Goal: Task Accomplishment & Management: Manage account settings

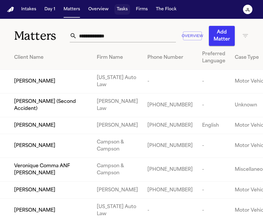
click at [121, 10] on button "Tasks" at bounding box center [123, 9] width 16 height 11
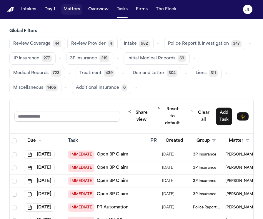
click at [72, 10] on button "Matters" at bounding box center [71, 9] width 21 height 11
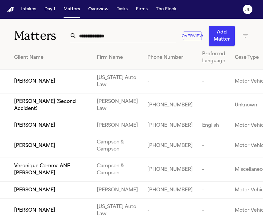
click at [113, 35] on input "text" at bounding box center [126, 35] width 99 height 13
paste input "**********"
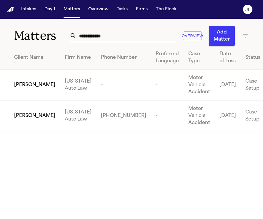
type input "**********"
click at [27, 114] on span "Nicole Oates" at bounding box center [34, 116] width 41 height 7
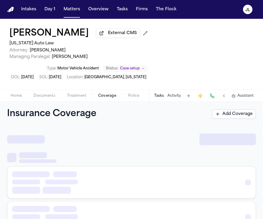
click at [103, 95] on span "Coverage" at bounding box center [107, 96] width 18 height 5
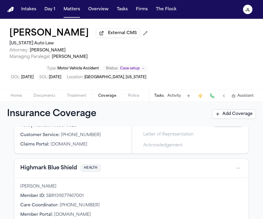
scroll to position [30, 0]
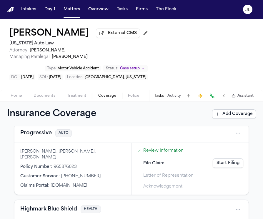
click at [30, 136] on button "Progressive" at bounding box center [36, 133] width 32 height 8
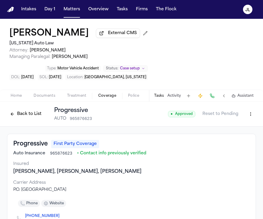
click at [32, 115] on button "Back to List" at bounding box center [25, 114] width 37 height 9
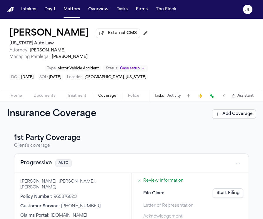
click at [236, 198] on link "Start Filing" at bounding box center [228, 193] width 31 height 9
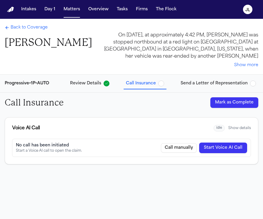
click at [222, 145] on button "Start Voice AI Call" at bounding box center [223, 148] width 48 height 11
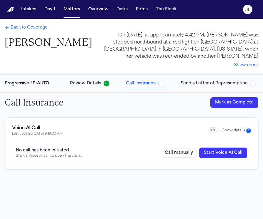
click at [25, 30] on span "Back to Coverage" at bounding box center [29, 28] width 37 height 6
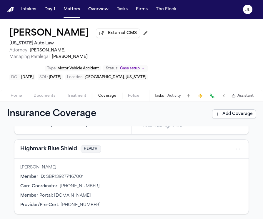
scroll to position [86, 0]
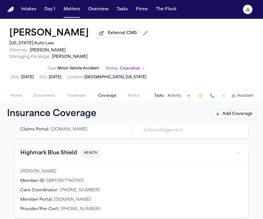
click at [48, 157] on button "Highmark Blue Shield" at bounding box center [48, 153] width 57 height 8
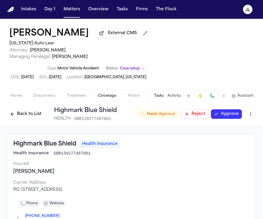
click at [229, 115] on button "Approve" at bounding box center [226, 114] width 31 height 9
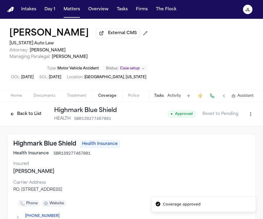
click at [25, 118] on button "Back to List" at bounding box center [25, 114] width 37 height 9
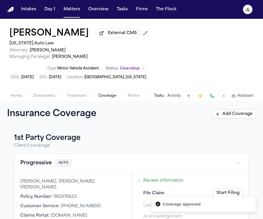
scroll to position [197, 0]
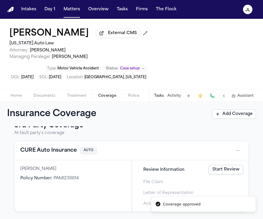
click at [52, 153] on button "CURE Auto Insurance" at bounding box center [48, 151] width 57 height 8
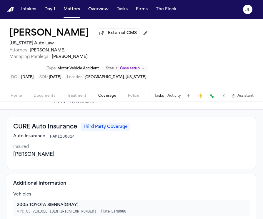
scroll to position [12, 0]
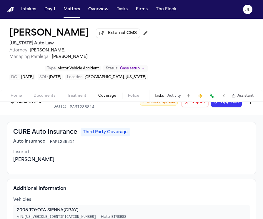
click at [228, 107] on button "Approve" at bounding box center [226, 102] width 31 height 9
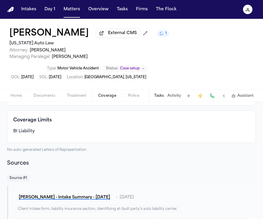
scroll to position [0, 0]
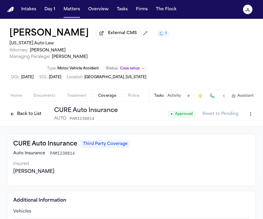
click at [249, 114] on html "Intakes Day 1 Matters Overview Tasks Firms The Flock JL Nicole Oates External C…" at bounding box center [131, 109] width 263 height 219
click at [237, 130] on div "Edit Coverage" at bounding box center [230, 128] width 49 height 9
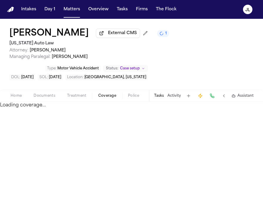
select select "**********"
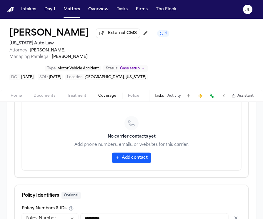
scroll to position [291, 0]
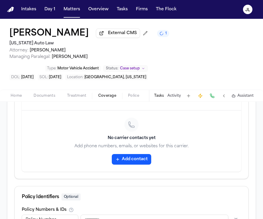
click at [121, 165] on button "Add contact" at bounding box center [131, 159] width 39 height 11
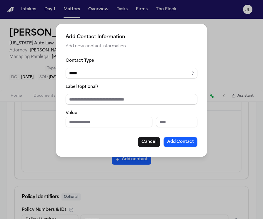
click at [99, 125] on input "Phone number" at bounding box center [109, 122] width 87 height 11
paste input "**********"
click at [103, 123] on input "**********" at bounding box center [109, 122] width 87 height 11
type input "**********"
click at [177, 144] on button "Add Contact" at bounding box center [181, 142] width 34 height 11
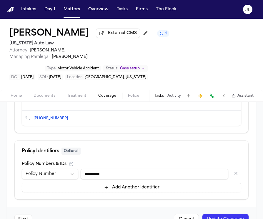
scroll to position [312, 0]
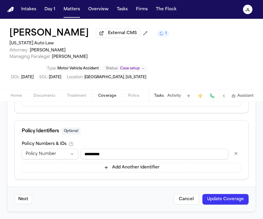
click at [227, 203] on button "Update Coverage" at bounding box center [226, 199] width 46 height 11
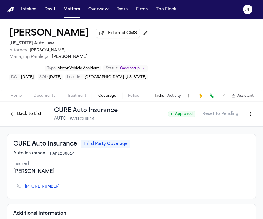
scroll to position [2, 0]
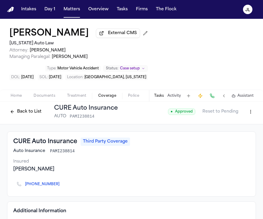
click at [58, 187] on div "(800) 535-2873" at bounding box center [131, 184] width 237 height 13
click at [61, 186] on icon "Copy to clipboard" at bounding box center [63, 185] width 4 height 4
click at [213, 98] on button at bounding box center [212, 96] width 8 height 8
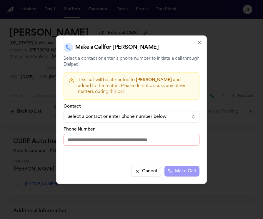
click at [124, 140] on input "Phone Number" at bounding box center [132, 140] width 136 height 12
paste input "**********"
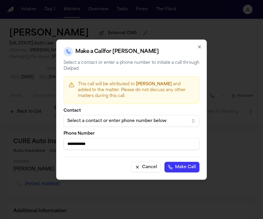
type input "**********"
click at [189, 169] on button "Make Call" at bounding box center [182, 167] width 35 height 11
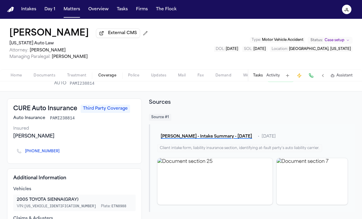
scroll to position [0, 0]
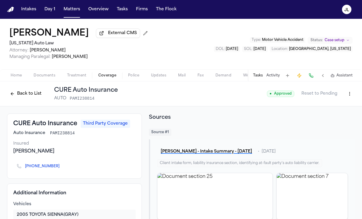
click at [29, 97] on button "Back to List" at bounding box center [25, 93] width 37 height 9
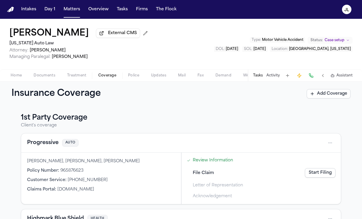
click at [42, 144] on button "Progressive" at bounding box center [43, 143] width 32 height 8
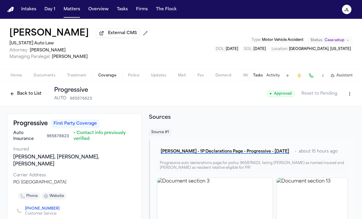
click at [16, 99] on button "Back to List" at bounding box center [25, 93] width 37 height 9
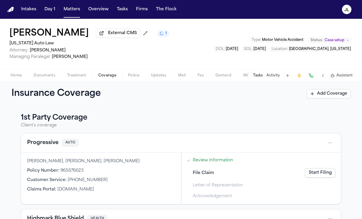
click at [42, 139] on div "Progressive AUTO" at bounding box center [181, 143] width 320 height 19
click at [39, 138] on div "Progressive AUTO" at bounding box center [181, 143] width 320 height 19
click at [39, 145] on button "Progressive" at bounding box center [43, 143] width 32 height 8
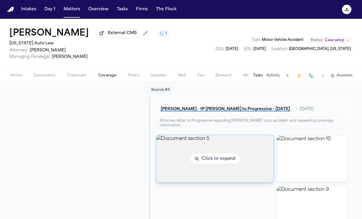
scroll to position [512, 0]
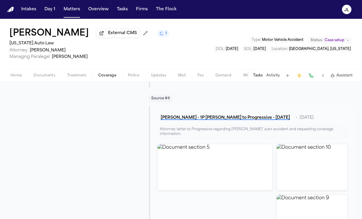
click at [43, 75] on span "Documents" at bounding box center [45, 75] width 22 height 5
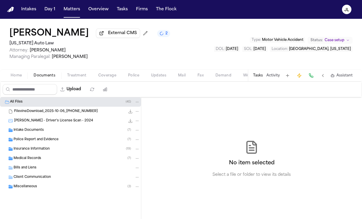
click at [29, 151] on span "Insurance Information" at bounding box center [32, 149] width 36 height 5
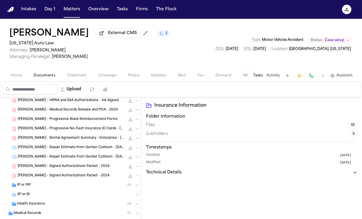
scroll to position [71, 0]
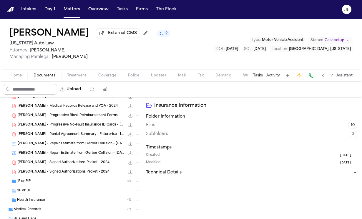
click at [24, 182] on span "1P or PIP" at bounding box center [24, 181] width 14 height 5
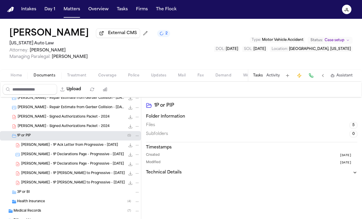
scroll to position [118, 0]
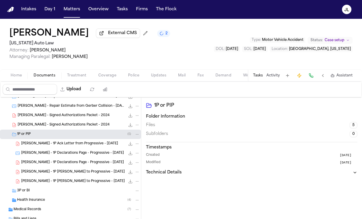
click at [131, 183] on icon "File: N. Oates - 1P LOR to Progressive - 10.12.25" at bounding box center [130, 181] width 5 height 5
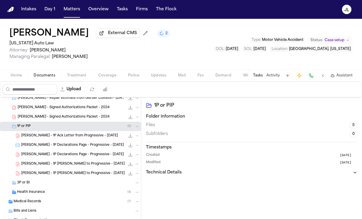
scroll to position [127, 0]
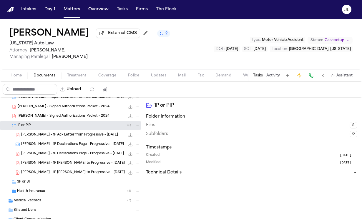
click at [24, 183] on span "3P or BI" at bounding box center [23, 182] width 13 height 5
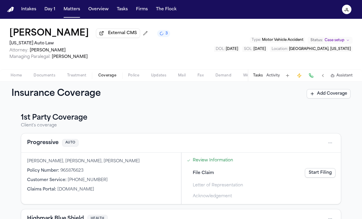
click at [105, 74] on button "Coverage" at bounding box center [107, 75] width 30 height 7
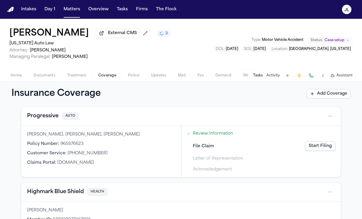
scroll to position [28, 0]
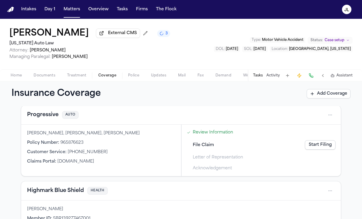
click at [263, 146] on link "Start Filing" at bounding box center [320, 144] width 31 height 9
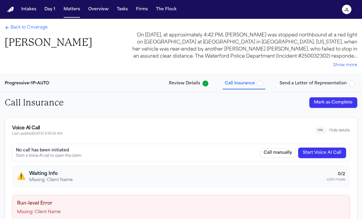
click at [263, 101] on button "Mark as Complete" at bounding box center [334, 102] width 48 height 11
click at [263, 79] on button "Send a Letter of Representation" at bounding box center [317, 83] width 80 height 11
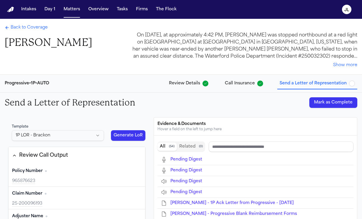
click at [263, 111] on div "Send a Letter of Representation Mark as Complete" at bounding box center [181, 103] width 362 height 20
click at [263, 105] on button "Mark as Complete" at bounding box center [334, 102] width 48 height 11
click at [39, 27] on span "Back to Coverage" at bounding box center [29, 28] width 37 height 6
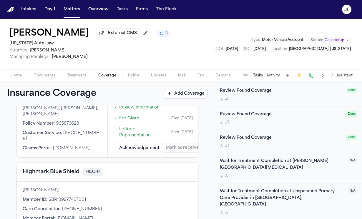
scroll to position [487, 0]
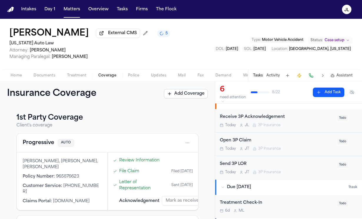
scroll to position [94, 0]
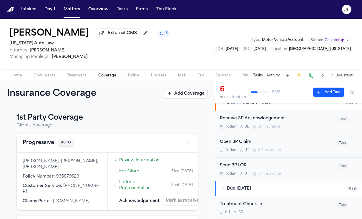
click at [285, 127] on div "Today J L 3P Insurance" at bounding box center [277, 127] width 114 height 5
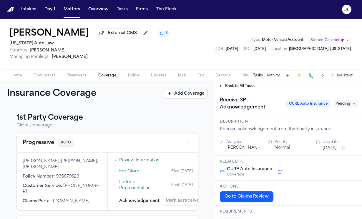
click at [347, 107] on span "Pending" at bounding box center [346, 103] width 24 height 7
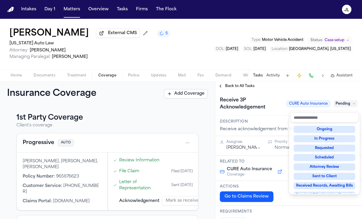
scroll to position [76, 0]
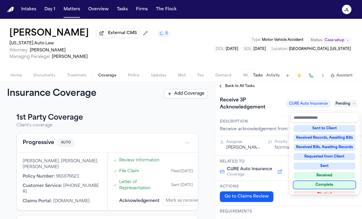
click at [316, 184] on div "Complete" at bounding box center [325, 185] width 62 height 7
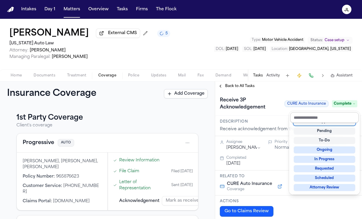
scroll to position [2, 0]
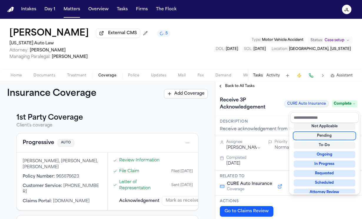
click at [335, 134] on div "Pending" at bounding box center [325, 136] width 62 height 7
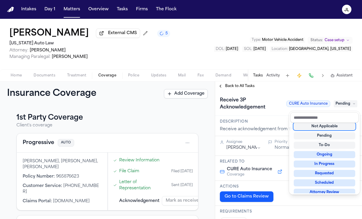
click at [225, 88] on div "**********" at bounding box center [288, 151] width 147 height 138
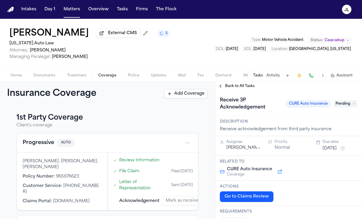
click at [225, 88] on button "Back to All Tasks" at bounding box center [236, 86] width 42 height 5
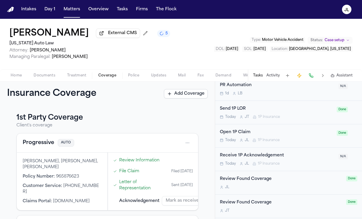
scroll to position [384, 0]
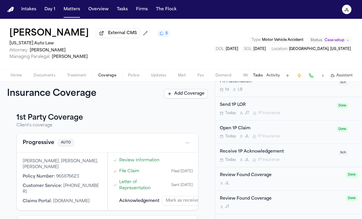
click at [270, 158] on div "Receive 1P Acknowledgement Today J L 1P Insurance" at bounding box center [277, 156] width 115 height 14
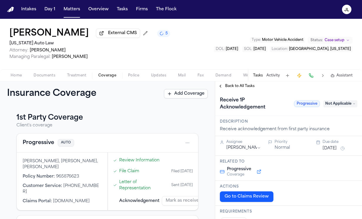
click at [339, 108] on span "Not Applicable" at bounding box center [341, 103] width 34 height 7
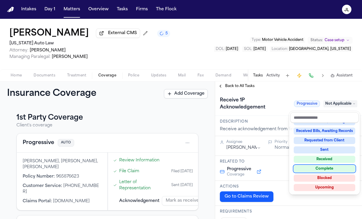
click at [315, 169] on div "Complete" at bounding box center [325, 169] width 62 height 7
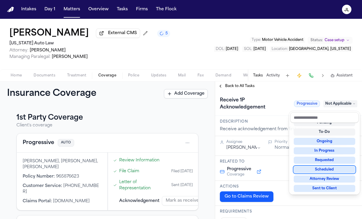
scroll to position [13, 0]
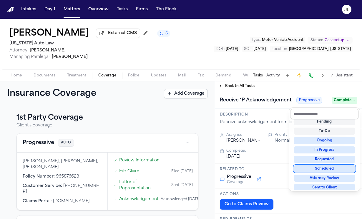
click at [225, 85] on div "**********" at bounding box center [288, 151] width 147 height 138
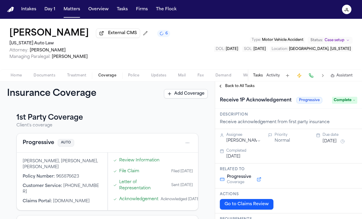
click at [225, 86] on button "Back to All Tasks" at bounding box center [236, 86] width 42 height 5
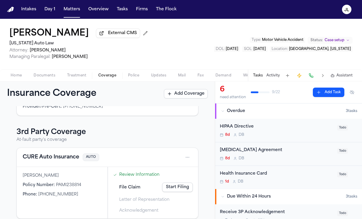
scroll to position [176, 0]
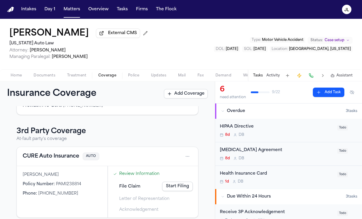
click at [45, 159] on div "CURE Auto Insurance AUTO" at bounding box center [107, 156] width 181 height 19
click at [45, 156] on button "CURE Auto Insurance" at bounding box center [51, 157] width 57 height 8
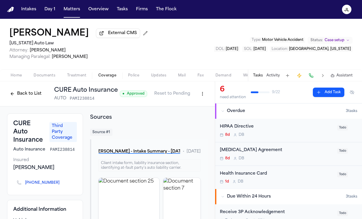
click at [61, 185] on icon "Copy to clipboard" at bounding box center [62, 184] width 2 height 2
click at [315, 76] on button at bounding box center [311, 76] width 8 height 8
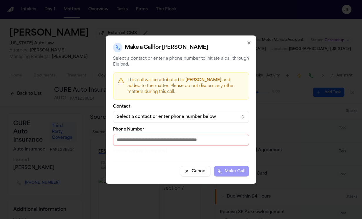
click at [167, 137] on input "Phone Number" at bounding box center [181, 140] width 136 height 12
paste input "**********"
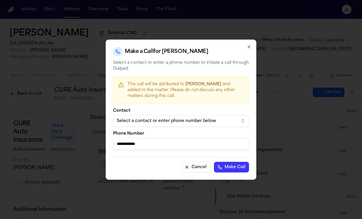
type input "**********"
click at [221, 171] on button "Make Call" at bounding box center [231, 167] width 35 height 11
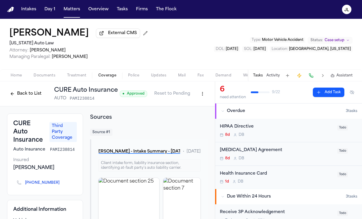
click at [15, 77] on span "Home" at bounding box center [16, 75] width 11 height 5
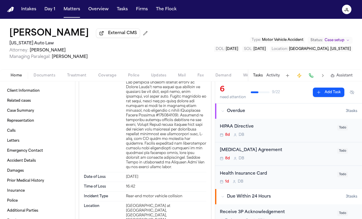
scroll to position [561, 0]
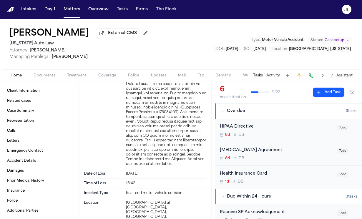
click at [105, 77] on span "Coverage" at bounding box center [107, 75] width 18 height 5
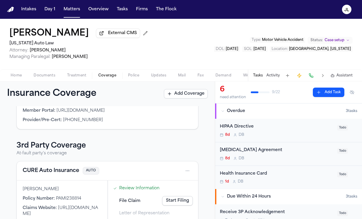
scroll to position [163, 0]
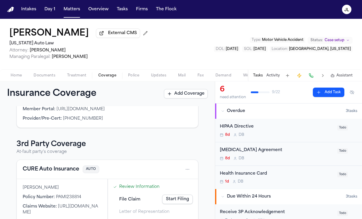
click at [322, 77] on button at bounding box center [323, 76] width 8 height 8
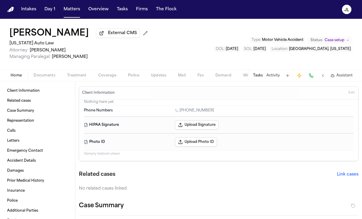
click at [17, 77] on span "Home" at bounding box center [16, 75] width 11 height 5
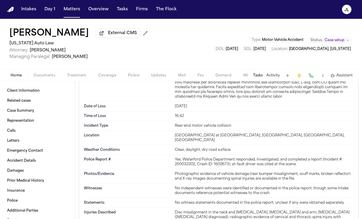
scroll to position [508, 0]
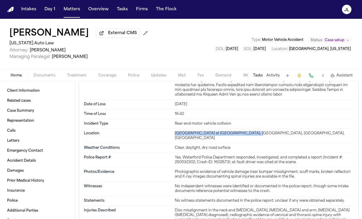
drag, startPoint x: 252, startPoint y: 135, endPoint x: 173, endPoint y: 135, distance: 78.6
click at [173, 135] on div "Location Northbound Airport Road at Hatchery Road, Waterford Township, Oakland …" at bounding box center [219, 136] width 270 height 14
copy div "Northbound Airport Road at Hatchery Road,"
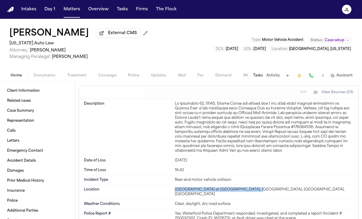
scroll to position [451, 0]
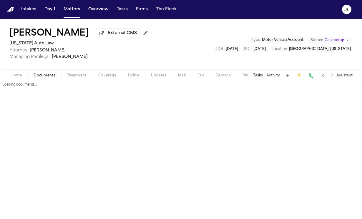
click at [39, 74] on button "Documents" at bounding box center [45, 75] width 34 height 7
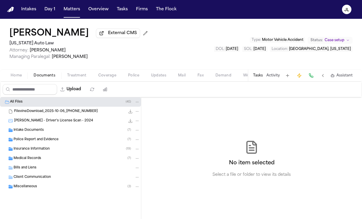
click at [19, 77] on span "Home" at bounding box center [16, 75] width 11 height 5
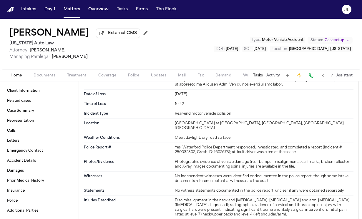
scroll to position [255, 0]
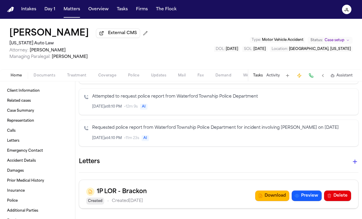
click at [43, 78] on span "Documents" at bounding box center [45, 75] width 22 height 5
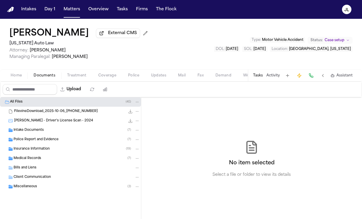
click at [28, 130] on span "Intake Documents" at bounding box center [29, 130] width 30 height 5
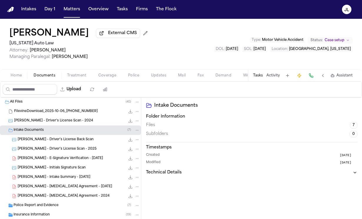
click at [38, 182] on div "N. Oates - Intake Summary - 10.2.25 121.1 KB • PDF" at bounding box center [70, 177] width 141 height 9
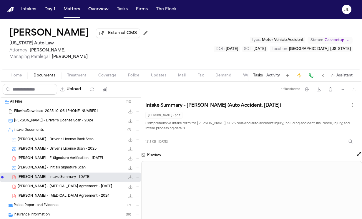
click at [21, 81] on div "Home Documents Treatment Coverage Police Updates Mail Fax Demand Workspaces Art…" at bounding box center [181, 76] width 362 height 12
click at [17, 78] on span "Home" at bounding box center [16, 75] width 11 height 5
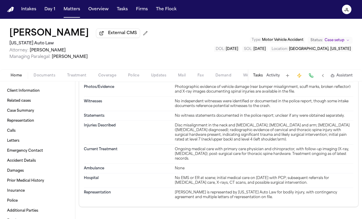
scroll to position [594, 0]
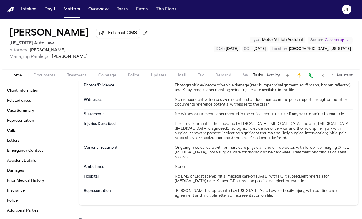
click at [103, 77] on span "Coverage" at bounding box center [107, 75] width 18 height 5
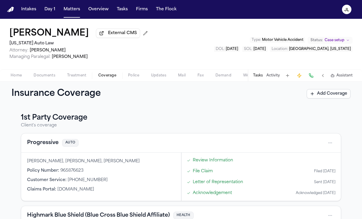
click at [43, 144] on button "Progressive" at bounding box center [43, 143] width 32 height 8
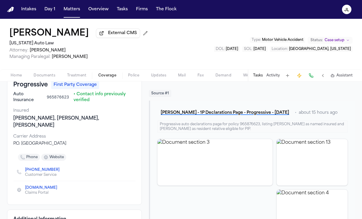
scroll to position [27, 0]
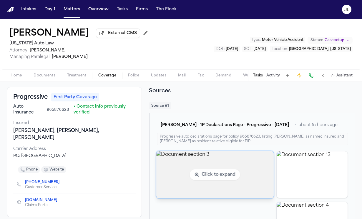
click at [189, 178] on img "View document section 3" at bounding box center [215, 174] width 118 height 47
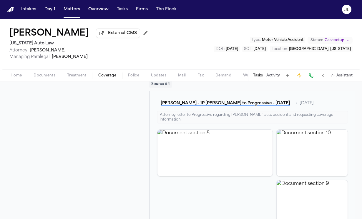
scroll to position [528, 0]
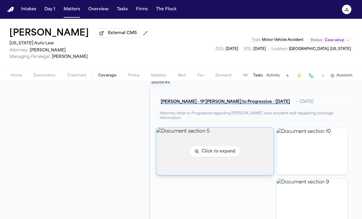
click at [199, 133] on img "View document section 5" at bounding box center [215, 151] width 118 height 47
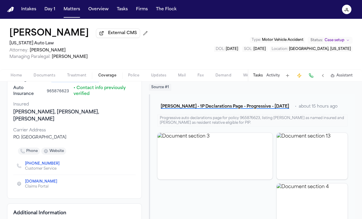
scroll to position [0, 0]
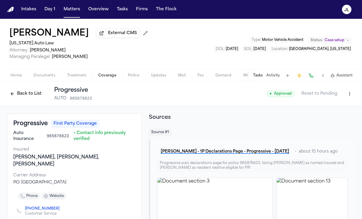
click at [26, 96] on button "Back to List" at bounding box center [25, 93] width 37 height 9
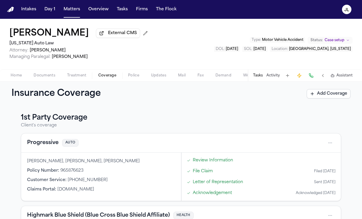
click at [13, 74] on span "Home" at bounding box center [16, 75] width 11 height 5
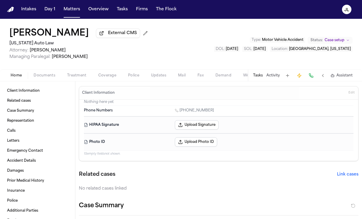
click at [44, 77] on span "Documents" at bounding box center [45, 75] width 22 height 5
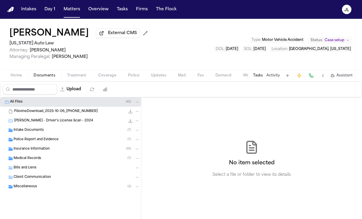
click at [28, 140] on span "Police Report and Evidence" at bounding box center [36, 140] width 45 height 5
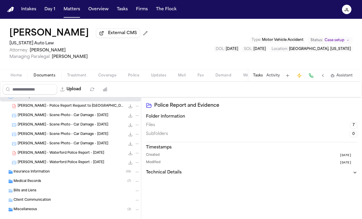
scroll to position [44, 0]
click at [52, 156] on span "N. Oates - Waterford Police Report - 9.25.25" at bounding box center [61, 153] width 87 height 5
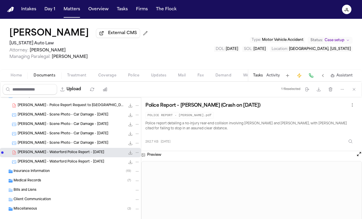
click at [3, 72] on div "Home Documents Treatment Coverage Police Updates Mail Fax Demand Workspaces Art…" at bounding box center [181, 76] width 362 height 12
click at [13, 74] on button "Home" at bounding box center [16, 75] width 23 height 7
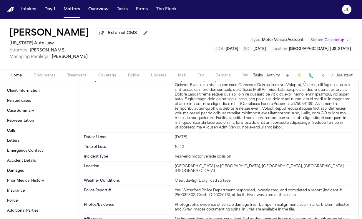
scroll to position [475, 0]
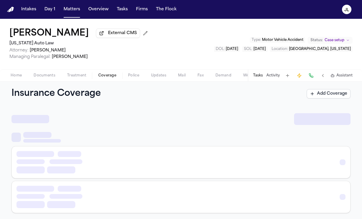
click at [115, 77] on span "Coverage" at bounding box center [107, 75] width 18 height 5
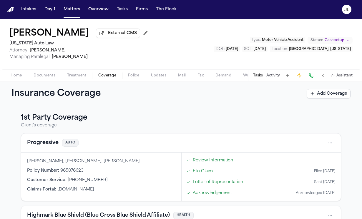
scroll to position [173, 0]
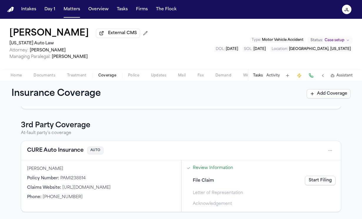
click at [67, 150] on button "CURE Auto Insurance" at bounding box center [55, 151] width 57 height 8
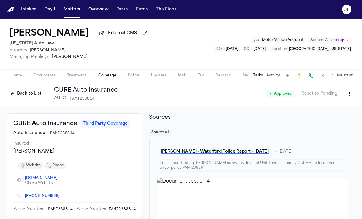
click at [351, 95] on html "Intakes Day 1 Matters Overview Tasks Firms The Flock JL Nicole Oates External C…" at bounding box center [181, 109] width 362 height 219
click at [329, 109] on div "Edit Coverage" at bounding box center [329, 107] width 49 height 9
select select "**********"
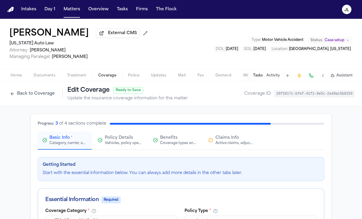
click at [238, 140] on span "Claims Info" at bounding box center [228, 138] width 24 height 6
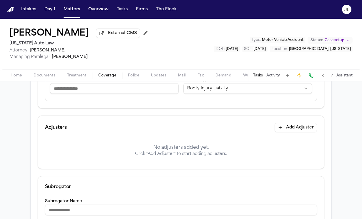
scroll to position [133, 0]
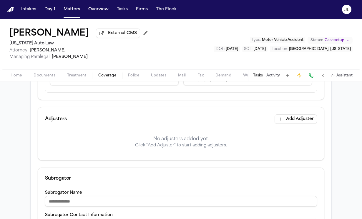
click at [292, 118] on button "Add Adjuster" at bounding box center [296, 119] width 42 height 9
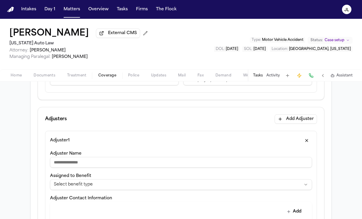
click at [135, 180] on div "**********" at bounding box center [181, 182] width 262 height 18
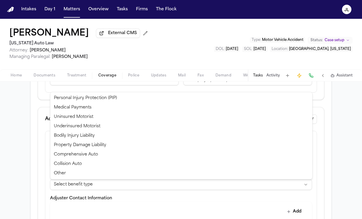
click at [131, 187] on html "**********" at bounding box center [181, 109] width 362 height 219
select select "**********"
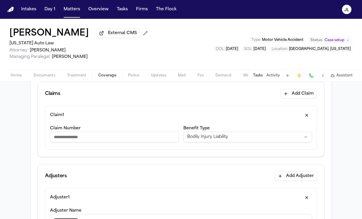
scroll to position [38, 0]
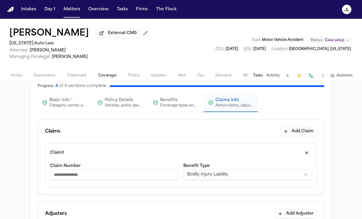
click at [82, 177] on input "Claim Number" at bounding box center [114, 175] width 129 height 11
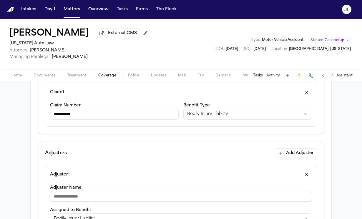
scroll to position [143, 0]
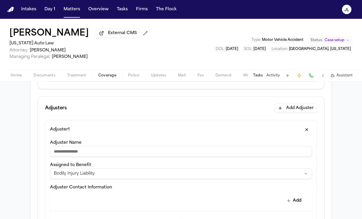
type input "**********"
click at [146, 152] on input "Adjuster Name" at bounding box center [181, 151] width 262 height 11
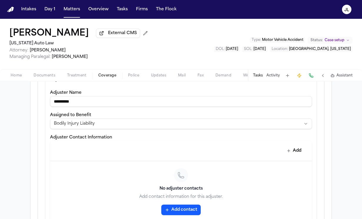
scroll to position [273, 0]
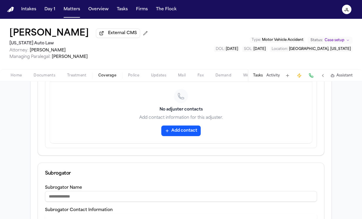
type input "**********"
click at [178, 132] on button "Add contact" at bounding box center [180, 131] width 39 height 11
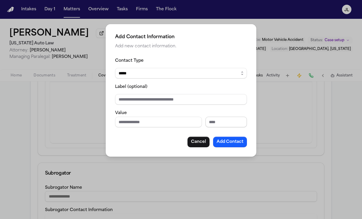
click at [224, 125] on input "Extension" at bounding box center [227, 122] width 42 height 11
type input "****"
click at [240, 144] on button "Add Contact" at bounding box center [230, 142] width 34 height 11
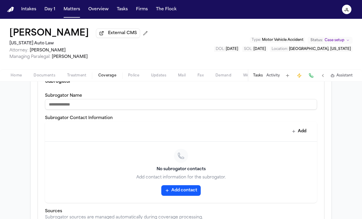
scroll to position [368, 0]
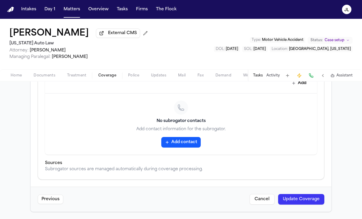
click at [290, 204] on button "Update Coverage" at bounding box center [301, 199] width 46 height 11
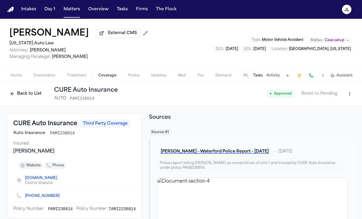
click at [346, 97] on html "Intakes Day 1 Matters Overview Tasks Firms The Flock JL Nicole Oates External C…" at bounding box center [181, 109] width 362 height 219
click at [333, 105] on div "Edit Coverage" at bounding box center [329, 107] width 49 height 9
select select "**********"
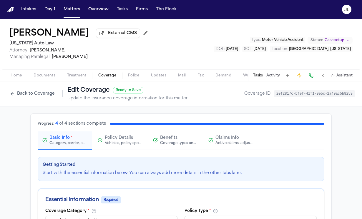
click at [10, 91] on button "Back to Coverage" at bounding box center [32, 93] width 51 height 9
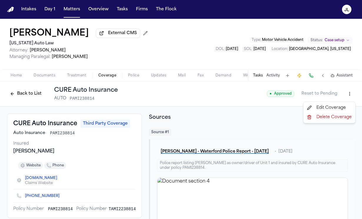
click at [350, 91] on html "Intakes Day 1 Matters Overview Tasks Firms The Flock JL Nicole Oates External C…" at bounding box center [181, 109] width 362 height 219
click at [335, 107] on div "Edit Coverage" at bounding box center [329, 107] width 49 height 9
select select "**********"
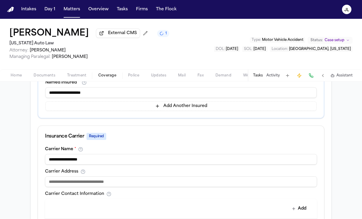
scroll to position [161, 0]
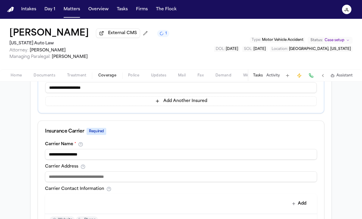
click at [104, 182] on input at bounding box center [181, 177] width 272 height 11
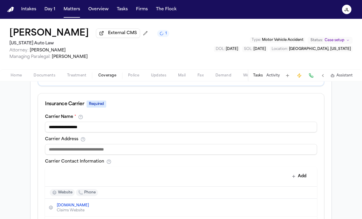
scroll to position [233, 0]
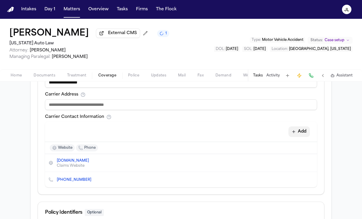
click at [303, 135] on button "Add" at bounding box center [300, 132] width 22 height 11
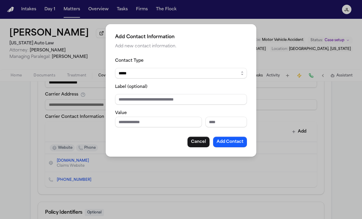
click at [262, 123] on div "Add Contact Information Add new contact information. Contact Type ***** ***** *…" at bounding box center [181, 109] width 362 height 219
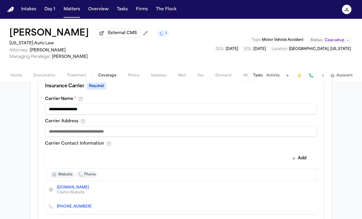
scroll to position [204, 0]
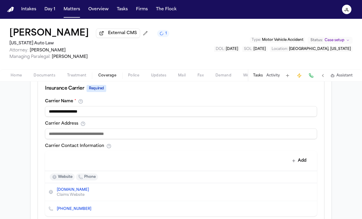
click at [73, 136] on input at bounding box center [181, 134] width 272 height 11
drag, startPoint x: 104, startPoint y: 130, endPoint x: 99, endPoint y: 131, distance: 5.7
click at [99, 131] on input "**********" at bounding box center [181, 134] width 272 height 11
click at [100, 134] on input "**********" at bounding box center [181, 134] width 272 height 11
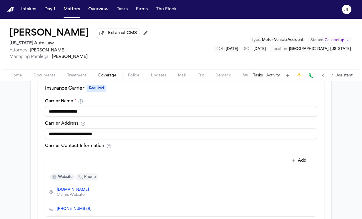
drag, startPoint x: 119, startPoint y: 139, endPoint x: 44, endPoint y: 133, distance: 75.1
click at [44, 133] on div "**********" at bounding box center [181, 161] width 286 height 125
paste input "**********"
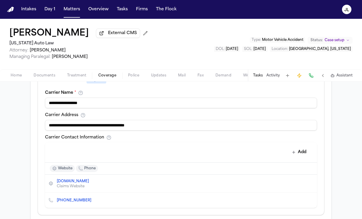
scroll to position [213, 0]
click at [117, 127] on input "**********" at bounding box center [181, 125] width 272 height 11
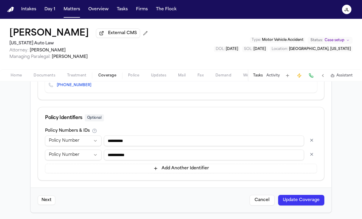
scroll to position [330, 0]
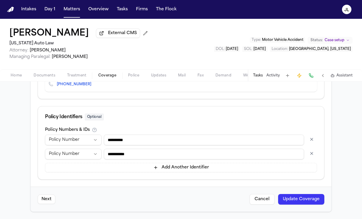
type input "**********"
click at [308, 154] on button "button" at bounding box center [312, 153] width 11 height 9
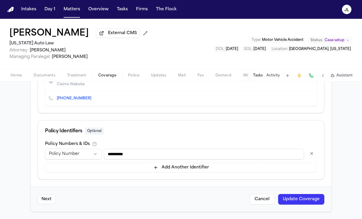
click at [303, 197] on button "Update Coverage" at bounding box center [301, 199] width 46 height 11
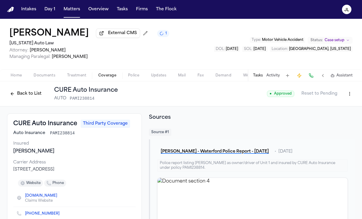
click at [20, 100] on div "Back to List CURE Auto Insurance AUTO PAMI238814" at bounding box center [62, 93] width 111 height 15
click at [20, 98] on button "Back to List" at bounding box center [25, 93] width 37 height 9
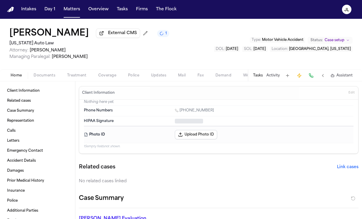
click at [26, 76] on button "Home" at bounding box center [16, 75] width 23 height 7
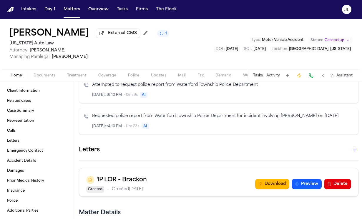
scroll to position [304, 0]
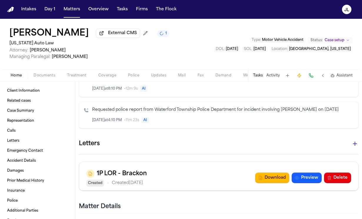
click at [351, 144] on button "button" at bounding box center [355, 144] width 12 height 12
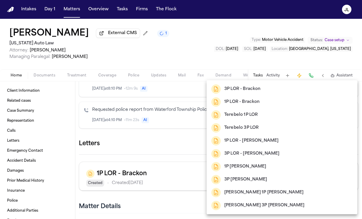
click at [246, 90] on h2 "3P LOR - Brackon" at bounding box center [242, 89] width 36 height 7
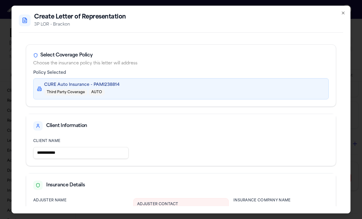
scroll to position [123, 0]
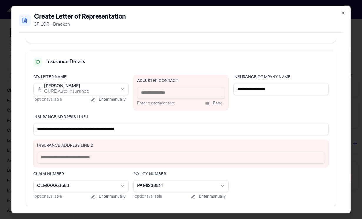
drag, startPoint x: 162, startPoint y: 129, endPoint x: 106, endPoint y: 131, distance: 56.3
click at [106, 131] on input "**********" at bounding box center [181, 129] width 296 height 12
type input "**********"
click at [163, 158] on input "text" at bounding box center [181, 158] width 288 height 12
paste input "**********"
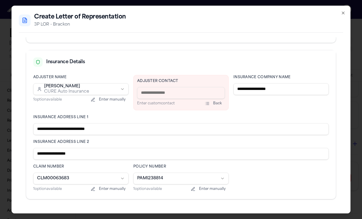
type input "**********"
click at [173, 91] on input at bounding box center [181, 93] width 88 height 12
click at [161, 94] on input at bounding box center [181, 93] width 88 height 12
paste input "**********"
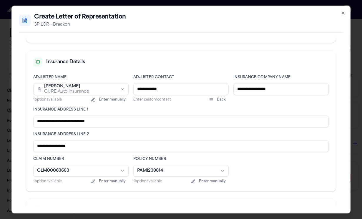
click at [136, 89] on input "**********" at bounding box center [180, 89] width 95 height 12
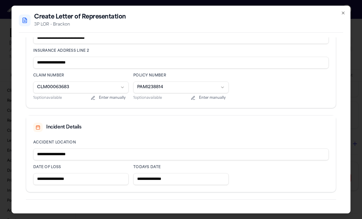
scroll to position [225, 0]
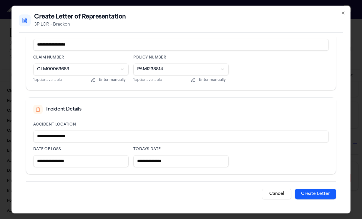
type input "**********"
click at [308, 191] on button "Create Letter" at bounding box center [315, 194] width 41 height 11
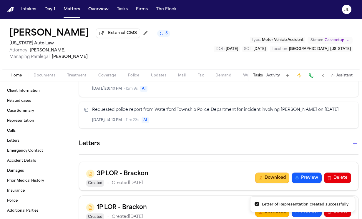
click at [282, 181] on button "Download" at bounding box center [272, 178] width 34 height 11
click at [44, 79] on span "button" at bounding box center [44, 79] width 29 height 1
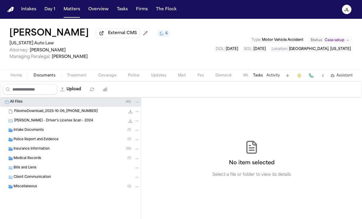
click at [45, 142] on span "Police Report and Evidence" at bounding box center [36, 140] width 45 height 5
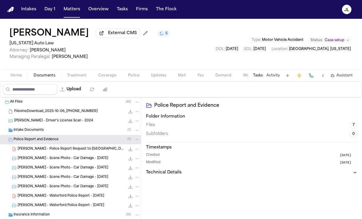
click at [129, 197] on icon "File: N. Oates - Waterford Police Report - 9.25.25" at bounding box center [130, 196] width 5 height 5
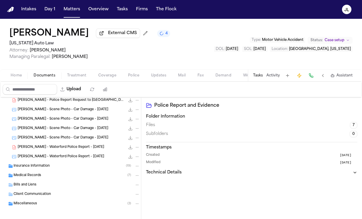
click at [43, 169] on div "Insurance Information ( 19 )" at bounding box center [77, 166] width 126 height 5
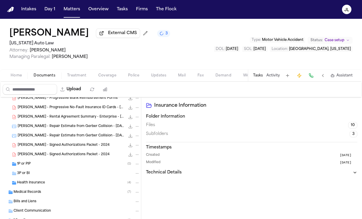
scroll to position [176, 0]
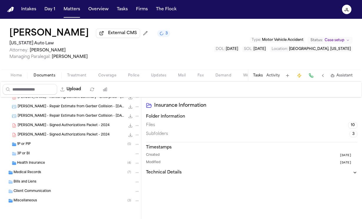
click at [53, 144] on div "1P or PIP ( 5 )" at bounding box center [78, 144] width 123 height 5
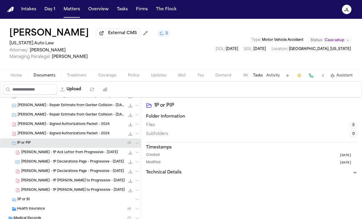
click at [53, 157] on div "N. Oates - 1P Ack Letter from Progressive - 9.25.25 194.5 KB • PDF" at bounding box center [70, 152] width 141 height 9
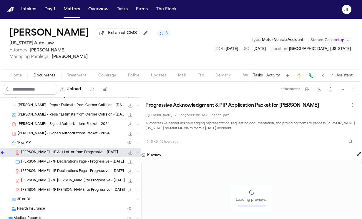
click at [54, 169] on div "N. Oates - 1P Declarations Page - Progressive - 8.9.25 67.8 KB • PDF" at bounding box center [70, 171] width 141 height 9
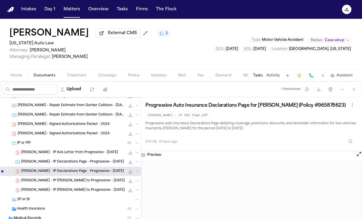
click at [46, 184] on div "N. Oates - 1P LOR to Progressive - 10.12.25 353.1 KB • PDF" at bounding box center [80, 181] width 119 height 6
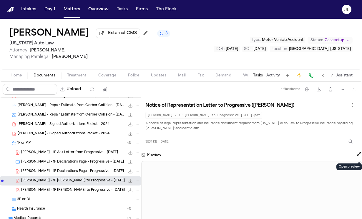
click at [360, 156] on button "Open preview" at bounding box center [359, 154] width 6 height 6
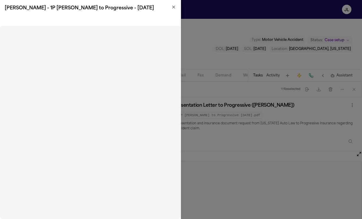
click at [172, 10] on h2 "N. Oates - 1P LOR to Progressive - 10.12.25" at bounding box center [90, 8] width 171 height 7
click at [174, 5] on icon "button" at bounding box center [173, 7] width 5 height 5
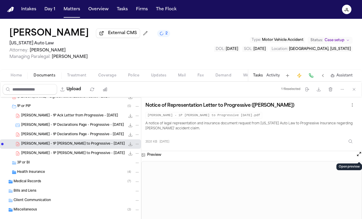
scroll to position [223, 0]
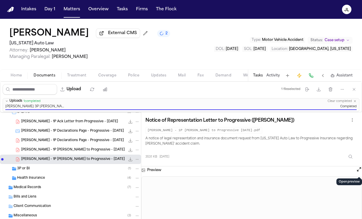
click at [108, 73] on div "Home Documents Treatment Coverage Police Updates Mail Fax Demand Workspaces Art…" at bounding box center [181, 76] width 362 height 12
click at [109, 78] on span "Coverage" at bounding box center [107, 75] width 18 height 5
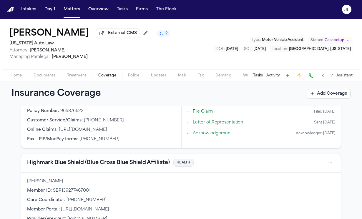
scroll to position [180, 0]
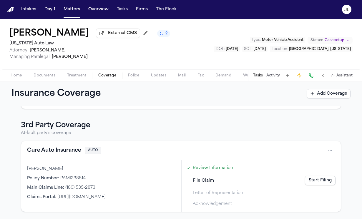
click at [334, 186] on div "File Claim Start Filing" at bounding box center [261, 180] width 153 height 13
click at [330, 184] on link "Start Filing" at bounding box center [320, 180] width 31 height 9
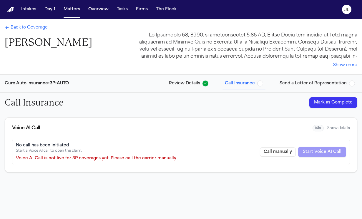
click at [338, 105] on button "Mark as Complete" at bounding box center [334, 102] width 48 height 11
click at [308, 82] on span "Send a Letter of Representation" at bounding box center [313, 84] width 67 height 6
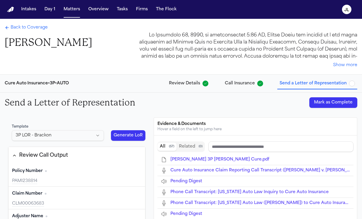
click at [332, 101] on button "Mark as Complete" at bounding box center [334, 102] width 48 height 11
click at [36, 26] on span "Back to Coverage" at bounding box center [29, 28] width 37 height 6
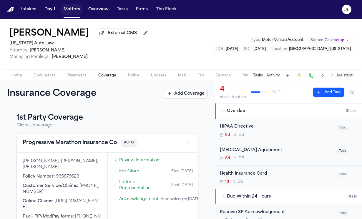
click at [67, 13] on button "Matters" at bounding box center [71, 9] width 21 height 11
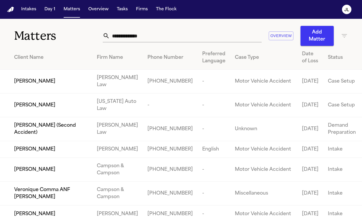
click at [120, 37] on input "text" at bounding box center [186, 35] width 152 height 13
paste input "**********"
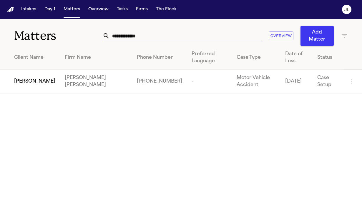
type input "**********"
click at [43, 80] on span "Jenny Ramirez" at bounding box center [34, 81] width 41 height 7
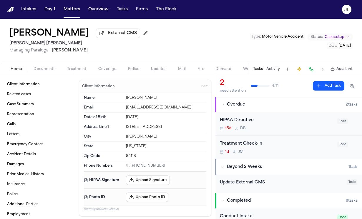
click at [113, 73] on span "button" at bounding box center [107, 72] width 25 height 1
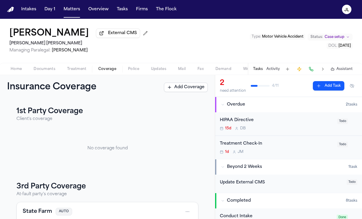
scroll to position [69, 0]
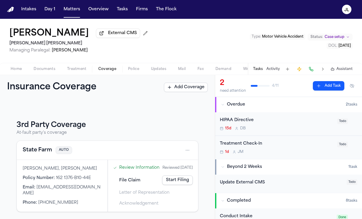
click at [32, 146] on button "State Farm" at bounding box center [37, 150] width 29 height 8
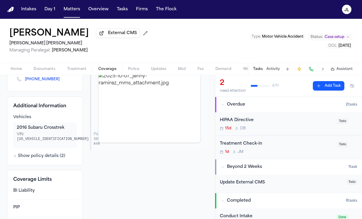
scroll to position [112, 0]
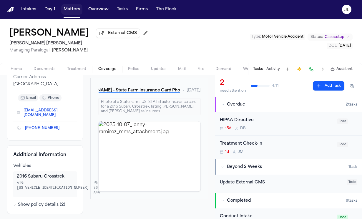
click at [78, 13] on button "Matters" at bounding box center [71, 9] width 21 height 11
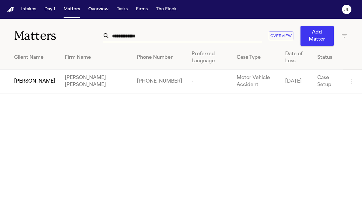
drag, startPoint x: 153, startPoint y: 37, endPoint x: 92, endPoint y: 36, distance: 61.0
click at [93, 37] on div "**********" at bounding box center [181, 32] width 362 height 27
paste input "text"
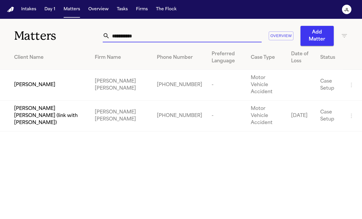
type input "**********"
click at [35, 89] on td "[PERSON_NAME]" at bounding box center [45, 85] width 90 height 31
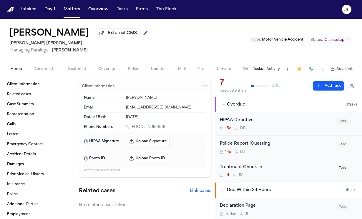
click at [107, 72] on span "Coverage" at bounding box center [107, 69] width 18 height 5
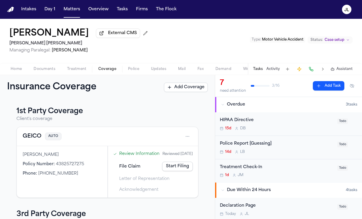
scroll to position [20, 0]
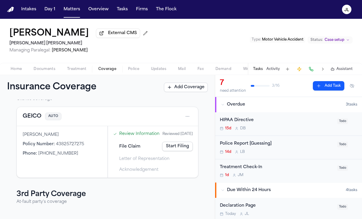
click at [38, 115] on button "GEICO" at bounding box center [32, 117] width 19 height 8
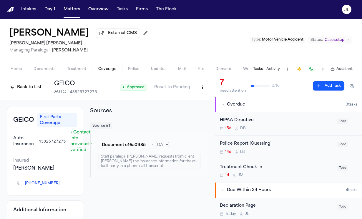
click at [24, 85] on button "Back to List" at bounding box center [25, 87] width 37 height 9
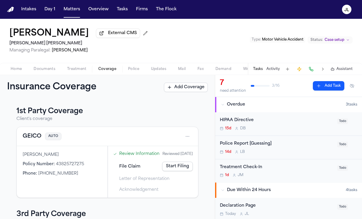
click at [178, 171] on link "Start Filing" at bounding box center [177, 166] width 31 height 9
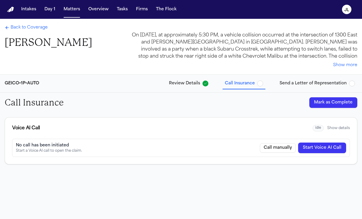
click at [327, 145] on button "Start Voice AI Call" at bounding box center [322, 148] width 48 height 11
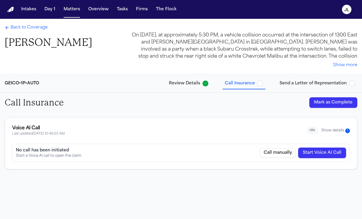
drag, startPoint x: 349, startPoint y: 128, endPoint x: 344, endPoint y: 128, distance: 4.4
click at [348, 128] on div "idle Show details 1" at bounding box center [328, 131] width 43 height 7
click at [343, 128] on button "Show details 1" at bounding box center [336, 130] width 29 height 5
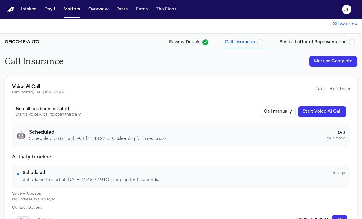
scroll to position [61, 0]
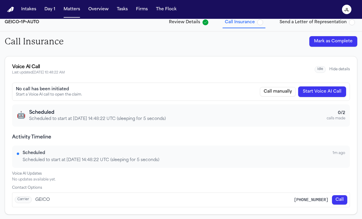
click at [347, 68] on button "Hide details" at bounding box center [340, 69] width 21 height 5
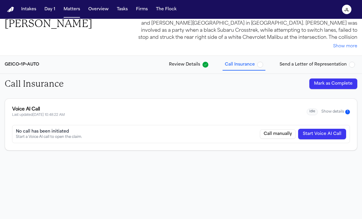
click at [336, 110] on button "Show details 1" at bounding box center [336, 112] width 29 height 5
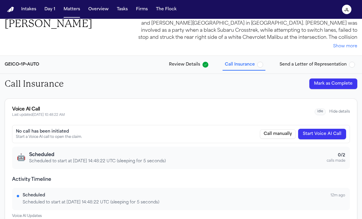
scroll to position [61, 0]
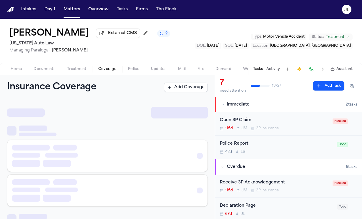
click at [102, 72] on span "Coverage" at bounding box center [107, 69] width 18 height 5
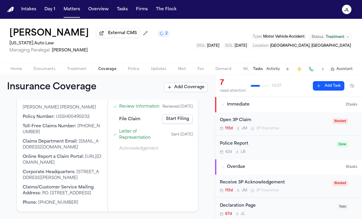
scroll to position [178, 0]
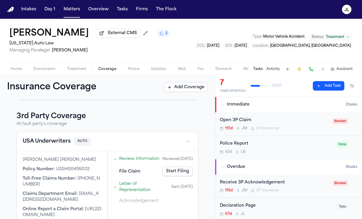
click at [59, 146] on button "USA Underwriters" at bounding box center [47, 142] width 48 height 8
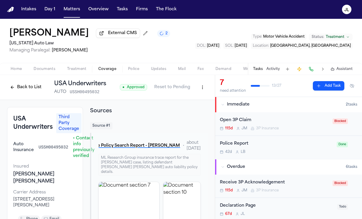
click at [267, 127] on div "Open 3P Claim 115d J M 3P Insurance" at bounding box center [274, 124] width 109 height 14
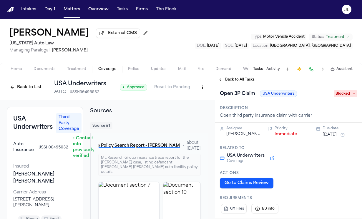
click at [14, 87] on button "Back to List" at bounding box center [25, 87] width 37 height 9
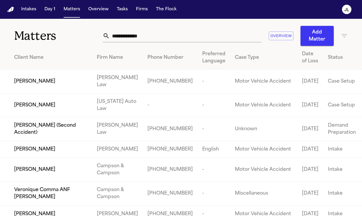
click at [164, 36] on input "text" at bounding box center [186, 35] width 152 height 13
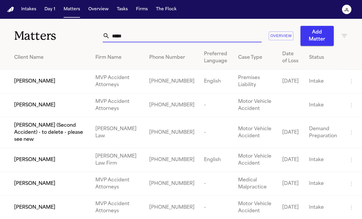
type input "*****"
click at [41, 158] on span "Michael Matos" at bounding box center [34, 160] width 41 height 7
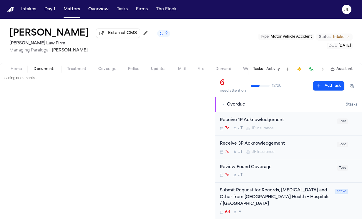
click at [47, 70] on span "Documents" at bounding box center [45, 69] width 22 height 5
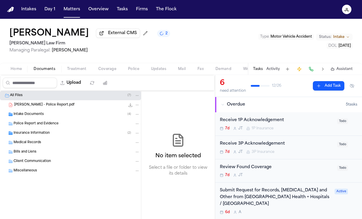
click at [30, 123] on span "Police Report and Evidence" at bounding box center [36, 124] width 45 height 5
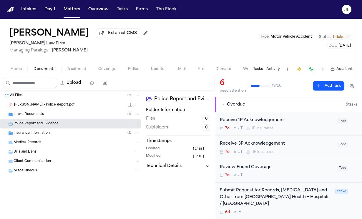
click at [49, 108] on span "Matos - Police Report.pdf" at bounding box center [44, 105] width 60 height 5
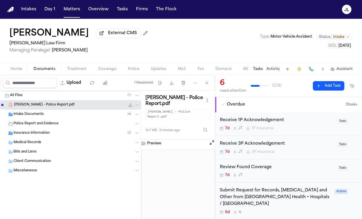
click at [131, 105] on icon "File: Matos - Police Report.pdf" at bounding box center [130, 105] width 5 height 5
click at [128, 107] on button "File: Matos - Police Report.pdf" at bounding box center [131, 105] width 6 height 6
click at [12, 70] on span "Home" at bounding box center [16, 69] width 11 height 5
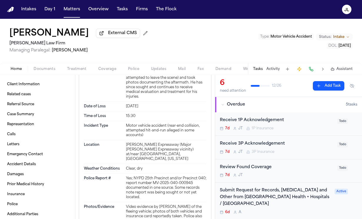
scroll to position [1248, 0]
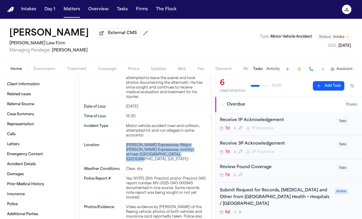
drag, startPoint x: 173, startPoint y: 113, endPoint x: 122, endPoint y: 100, distance: 52.9
click at [122, 141] on div "Location Bruckner Expressway (Major Deegan Expressway vicinity) at/near 138th S…" at bounding box center [145, 153] width 123 height 24
copy div "Bruckner Expressway (Major Deegan Expressway vicinity) at/near 138th Street Ove…"
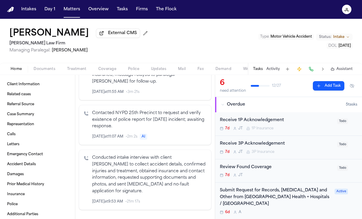
scroll to position [630, 0]
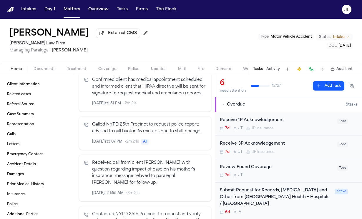
click at [102, 68] on span "Coverage" at bounding box center [107, 69] width 18 height 5
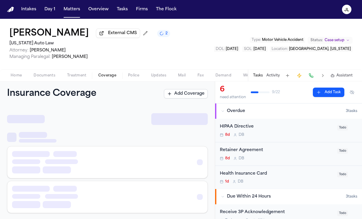
click at [98, 75] on span "Coverage" at bounding box center [107, 75] width 18 height 5
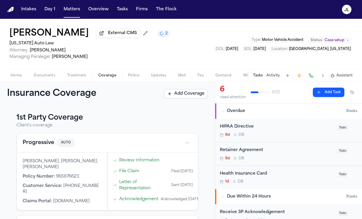
click at [18, 74] on span "Home" at bounding box center [16, 75] width 11 height 5
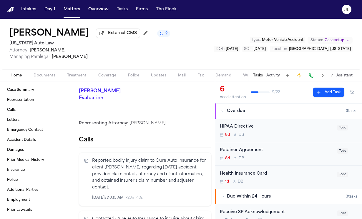
scroll to position [148, 0]
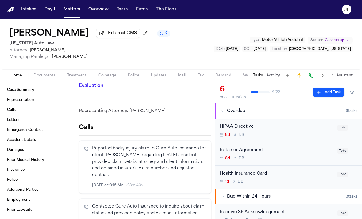
click at [182, 187] on icon "Inspect" at bounding box center [182, 186] width 4 height 4
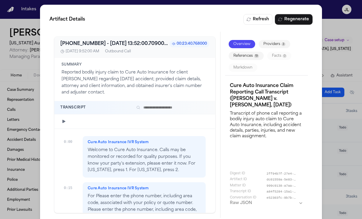
click at [255, 54] on button "References 19" at bounding box center [246, 56] width 35 height 8
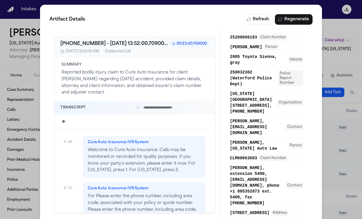
scroll to position [3, 0]
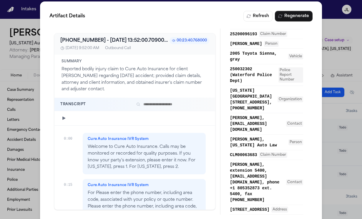
drag, startPoint x: 258, startPoint y: 189, endPoint x: 271, endPoint y: 180, distance: 15.4
click at [271, 180] on span "[PERSON_NAME], extension 5400, [EMAIL_ADDRESS][DOMAIN_NAME], phone +1 805352873…" at bounding box center [257, 182] width 54 height 41
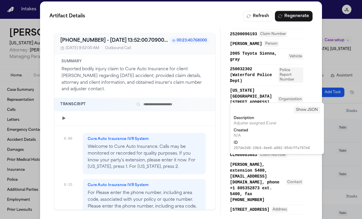
drag, startPoint x: 253, startPoint y: 180, endPoint x: 264, endPoint y: 189, distance: 14.0
click at [264, 189] on span "[PERSON_NAME], extension 5400, [EMAIL_ADDRESS][DOMAIN_NAME], phone +1 805352873…" at bounding box center [257, 182] width 54 height 41
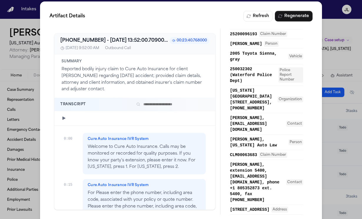
click at [240, 205] on div "[STREET_ADDRESS] Address" at bounding box center [266, 210] width 73 height 10
click at [240, 185] on span "[PERSON_NAME], extension 5400, [EMAIL_ADDRESS][DOMAIN_NAME], phone +1 805352873…" at bounding box center [257, 182] width 54 height 41
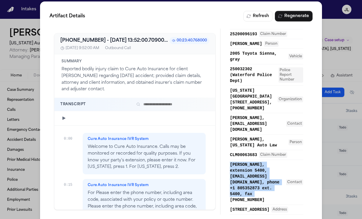
drag, startPoint x: 228, startPoint y: 157, endPoint x: 254, endPoint y: 191, distance: 43.1
click at [254, 191] on div "Overview Providers 3 References 19 Facts 0 Markdown [DATE] Date 16:42 (4:42 PM)…" at bounding box center [267, 122] width 92 height 186
copy span "[PERSON_NAME], extension 5400, [EMAIL_ADDRESS][DOMAIN_NAME], phone +1 805352873…"
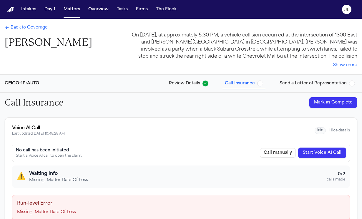
click at [35, 28] on span "Back to Coverage" at bounding box center [29, 28] width 37 height 6
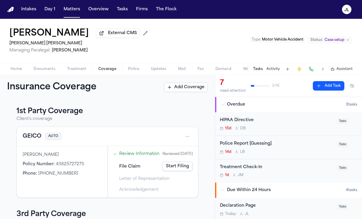
click at [15, 71] on span "Home" at bounding box center [16, 69] width 11 height 5
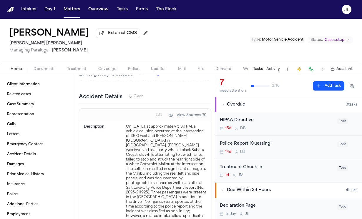
scroll to position [456, 0]
drag, startPoint x: 168, startPoint y: 127, endPoint x: 133, endPoint y: 125, distance: 35.1
click at [132, 125] on div "On September 10, 2025, at approximately 5:30 PM, a vehicle collision occurred a…" at bounding box center [166, 180] width 80 height 113
copy div "September 10, 2025"
click at [22, 67] on button "Home" at bounding box center [16, 69] width 23 height 7
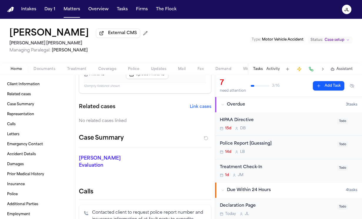
scroll to position [0, 0]
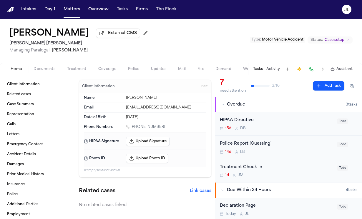
click at [49, 31] on h1 "[PERSON_NAME]" at bounding box center [49, 33] width 80 height 11
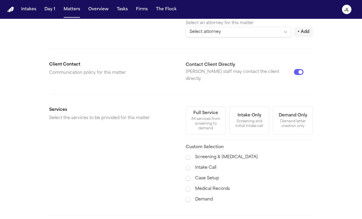
scroll to position [228, 0]
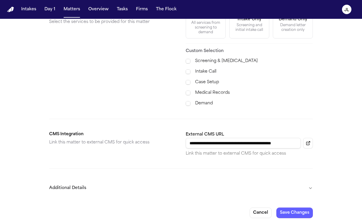
click at [311, 181] on button "Additional Details" at bounding box center [181, 188] width 264 height 15
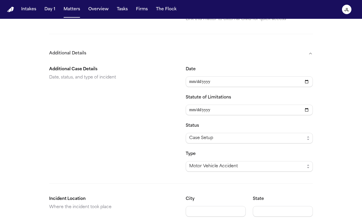
scroll to position [388, 0]
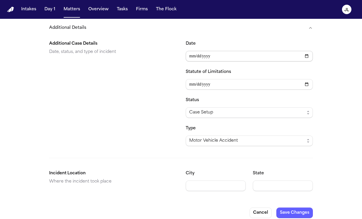
click at [192, 51] on input "Date" at bounding box center [249, 56] width 127 height 11
click at [194, 51] on input "Date" at bounding box center [249, 56] width 127 height 11
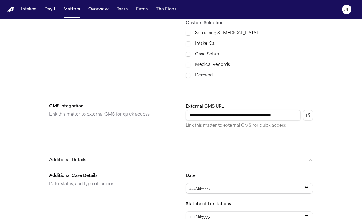
scroll to position [320, 0]
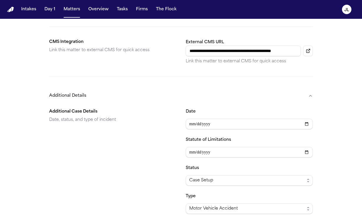
click at [131, 169] on div "Additional Case Details Date, status, and type of incident" at bounding box center [112, 161] width 127 height 106
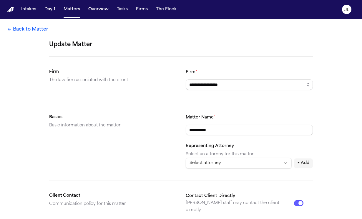
scroll to position [388, 0]
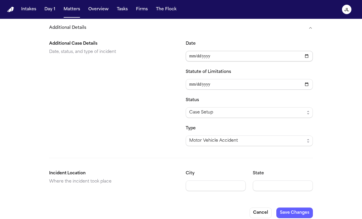
click at [190, 52] on input "Date" at bounding box center [249, 56] width 127 height 11
type input "**********"
click at [302, 208] on button "Save Changes" at bounding box center [295, 213] width 37 height 11
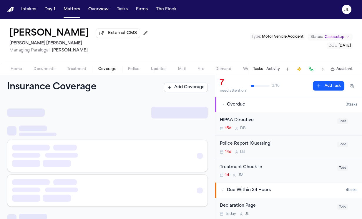
click at [108, 72] on span "Coverage" at bounding box center [107, 69] width 18 height 5
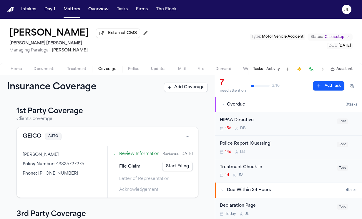
click at [184, 168] on div "File Claim Start Filing" at bounding box center [153, 166] width 84 height 13
click at [185, 171] on link "Start Filing" at bounding box center [177, 166] width 31 height 9
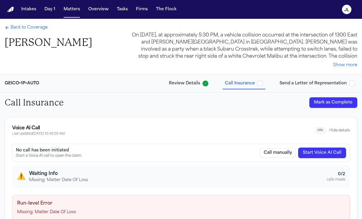
click at [321, 153] on button "Start Voice AI Call" at bounding box center [322, 153] width 48 height 11
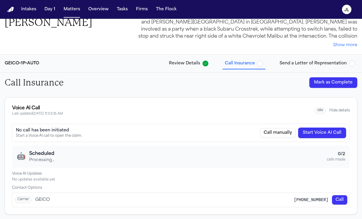
click at [347, 108] on button "Hide details" at bounding box center [340, 110] width 21 height 5
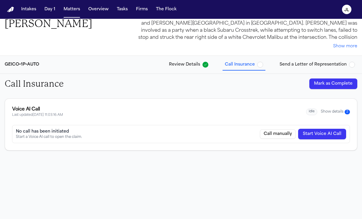
click at [338, 113] on button "Show details 2" at bounding box center [335, 112] width 29 height 5
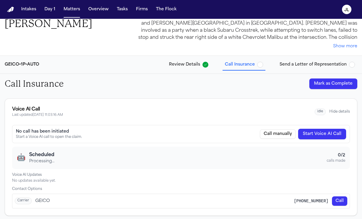
scroll to position [20, 0]
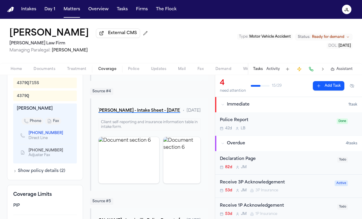
scroll to position [346, 0]
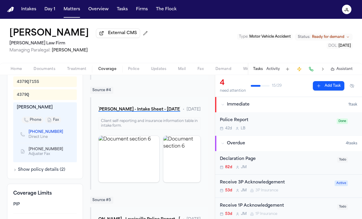
click at [65, 131] on icon "Copy to clipboard" at bounding box center [66, 132] width 2 height 3
click at [312, 71] on button at bounding box center [311, 69] width 8 height 8
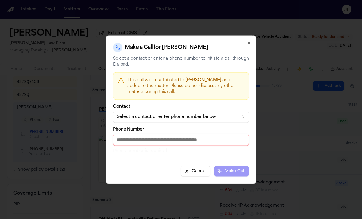
click at [190, 144] on input "Phone Number" at bounding box center [181, 140] width 136 height 12
paste input "**********"
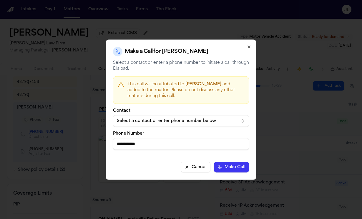
type input "**********"
click at [232, 166] on button "Make Call" at bounding box center [231, 167] width 35 height 11
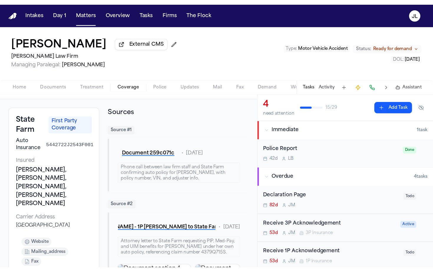
scroll to position [0, 0]
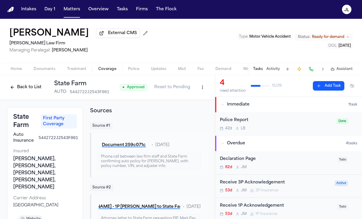
click at [201, 92] on html "Intakes Day 1 Matters Overview Tasks Firms The [PERSON_NAME] [PERSON_NAME] Exte…" at bounding box center [181, 109] width 362 height 219
click at [195, 98] on div "Edit Coverage" at bounding box center [182, 101] width 49 height 9
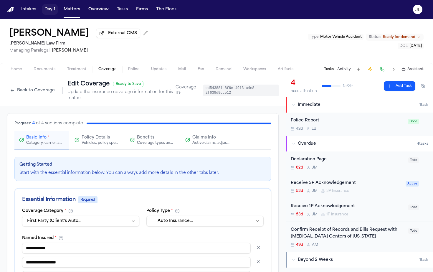
click at [50, 9] on button "Day 1" at bounding box center [50, 9] width 16 height 11
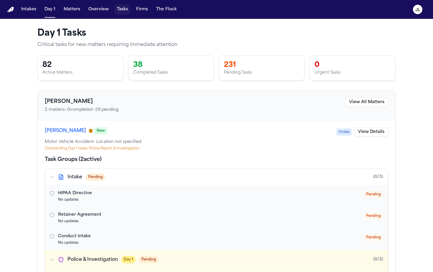
click at [115, 11] on button "Tasks" at bounding box center [123, 9] width 16 height 11
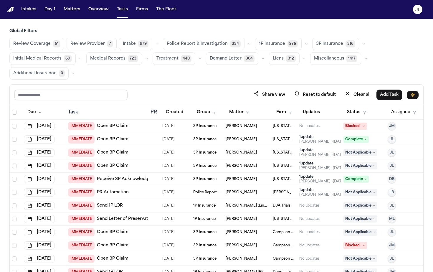
click at [70, 16] on nav "Intakes Day 1 Matters Overview Tasks Firms The Flock JL" at bounding box center [216, 9] width 433 height 19
click at [70, 15] on nav "Intakes Day 1 Matters Overview Tasks Firms The Flock JL" at bounding box center [216, 9] width 433 height 19
drag, startPoint x: 69, startPoint y: 9, endPoint x: 73, endPoint y: 13, distance: 6.0
click at [69, 9] on button "Matters" at bounding box center [71, 9] width 21 height 11
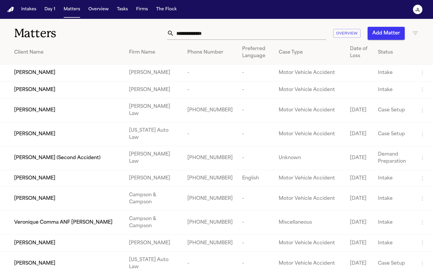
click at [214, 30] on input "text" at bounding box center [250, 33] width 152 height 13
paste input "**********"
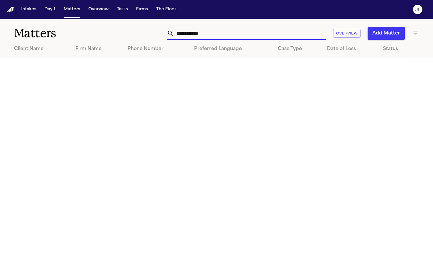
drag, startPoint x: 216, startPoint y: 32, endPoint x: 143, endPoint y: 33, distance: 72.2
click at [143, 33] on div "**********" at bounding box center [272, 33] width 292 height 13
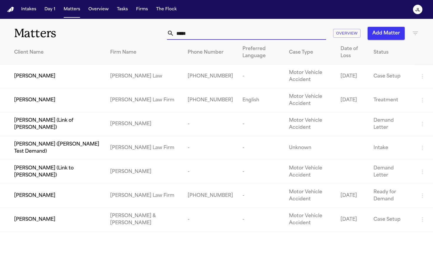
type input "*****"
click at [37, 192] on span "Beverly Arana" at bounding box center [34, 195] width 41 height 7
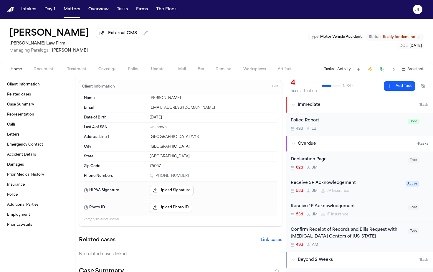
click at [116, 71] on button "Coverage" at bounding box center [107, 69] width 30 height 7
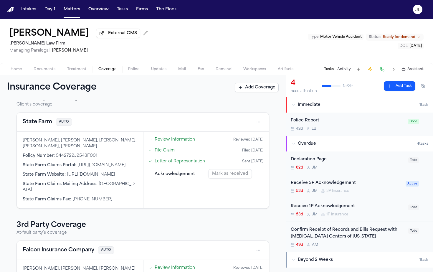
scroll to position [16, 0]
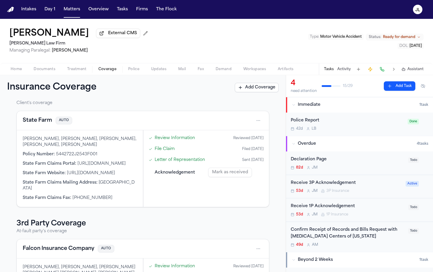
click at [29, 119] on button "State Farm" at bounding box center [37, 120] width 29 height 8
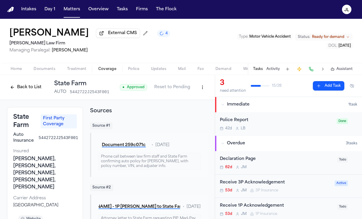
click at [269, 69] on button "Activity" at bounding box center [274, 69] width 14 height 5
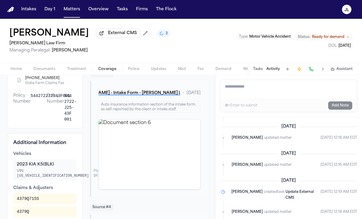
scroll to position [207, 0]
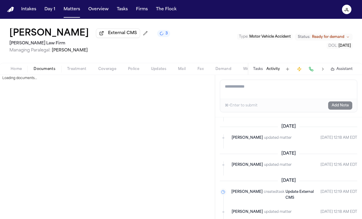
click at [49, 72] on span "Documents" at bounding box center [45, 69] width 22 height 5
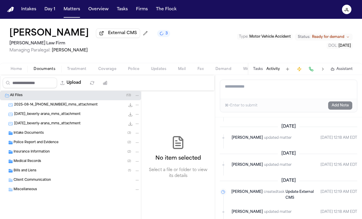
click at [50, 153] on div "Insurance Information ( 2 )" at bounding box center [77, 152] width 126 height 5
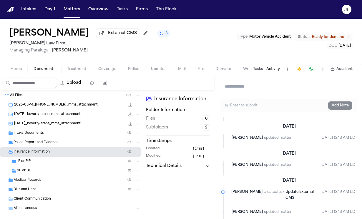
click at [52, 160] on div "1P or PIP ( 1 )" at bounding box center [70, 161] width 141 height 9
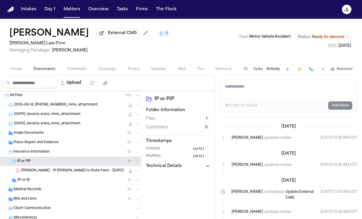
click at [47, 183] on div "3P or BI ( 1 )" at bounding box center [78, 180] width 123 height 5
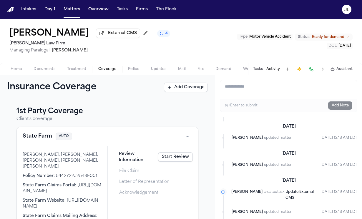
click at [98, 72] on span "Coverage" at bounding box center [107, 69] width 18 height 5
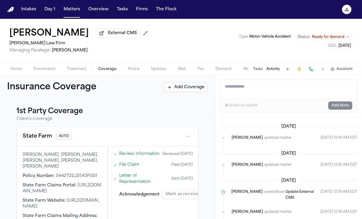
click at [43, 140] on button "State Farm" at bounding box center [37, 137] width 29 height 8
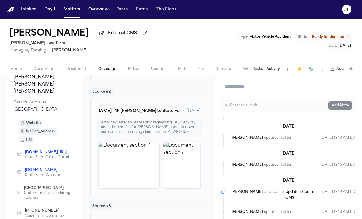
scroll to position [95, 0]
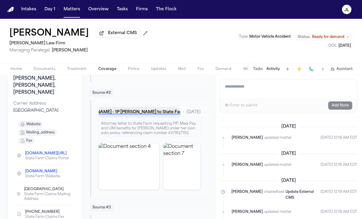
click at [153, 116] on button "B. Arana - 1P LOR to State Farm - 8.6.25" at bounding box center [139, 112] width 82 height 11
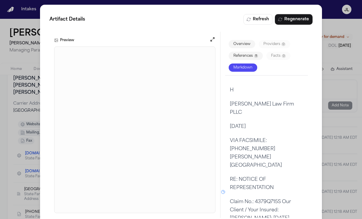
click at [330, 37] on div "Artifact Details Refresh Regenerate Preview Overview Providers 0 References 11 …" at bounding box center [181, 116] width 362 height 232
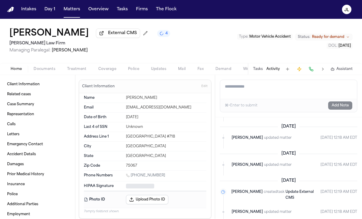
click at [14, 71] on span "Home" at bounding box center [16, 69] width 11 height 5
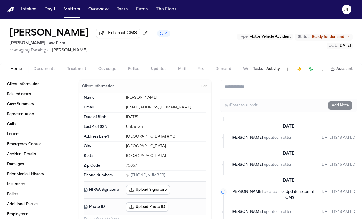
click at [47, 72] on span "Documents" at bounding box center [45, 69] width 22 height 5
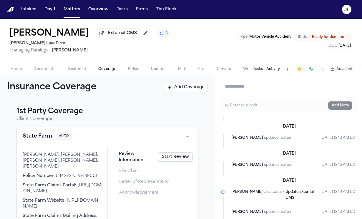
click at [108, 67] on span "Coverage" at bounding box center [107, 69] width 18 height 5
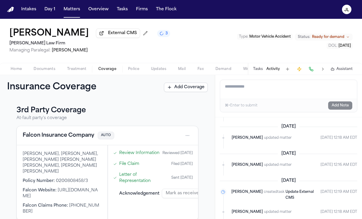
scroll to position [154, 0]
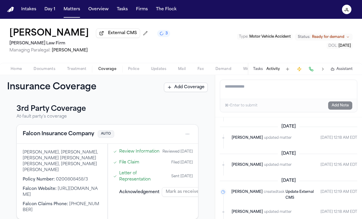
click at [64, 132] on button "Falcon Insurance Company" at bounding box center [59, 134] width 72 height 8
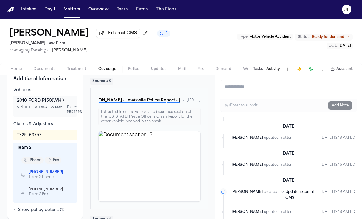
scroll to position [241, 0]
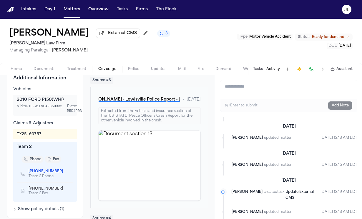
click at [65, 173] on icon "Copy to clipboard" at bounding box center [66, 172] width 2 height 2
click at [313, 70] on button at bounding box center [311, 69] width 8 height 8
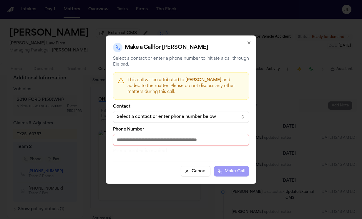
click at [170, 140] on input "Phone Number" at bounding box center [181, 140] width 136 height 12
paste input "**********"
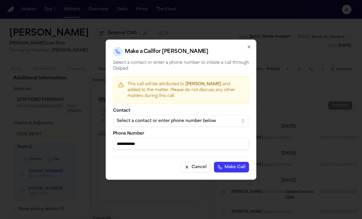
type input "**********"
click at [222, 168] on button "Make Call" at bounding box center [231, 167] width 35 height 11
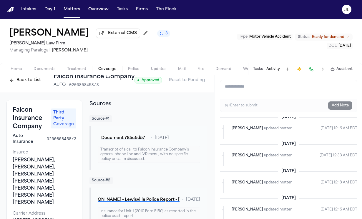
scroll to position [0, 1]
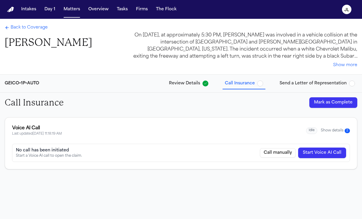
click at [329, 131] on button "Show details 2" at bounding box center [335, 130] width 29 height 5
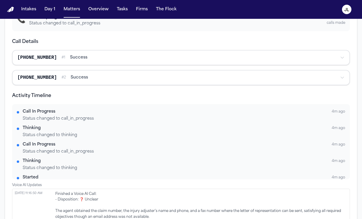
scroll to position [80, 0]
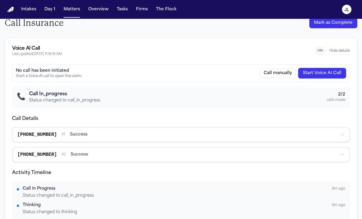
click at [338, 72] on button "Start Voice AI Call" at bounding box center [322, 73] width 48 height 11
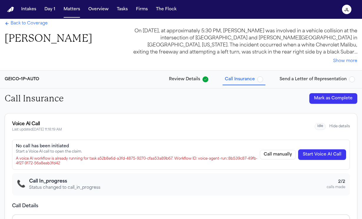
scroll to position [0, 0]
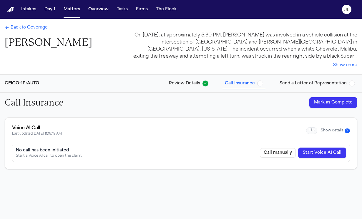
click at [324, 129] on button "Show details 2" at bounding box center [335, 130] width 29 height 5
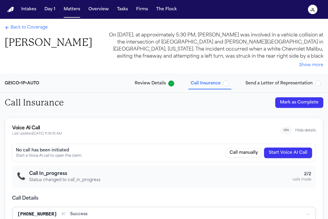
click at [31, 31] on span "Back to Coverage" at bounding box center [29, 28] width 37 height 6
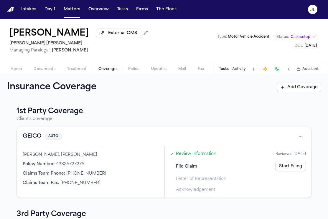
click at [31, 140] on button "GEICO" at bounding box center [32, 137] width 19 height 8
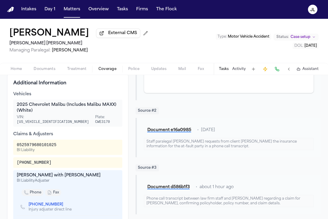
scroll to position [150, 0]
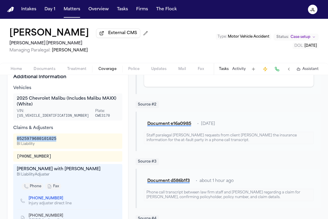
drag, startPoint x: 58, startPoint y: 136, endPoint x: 12, endPoint y: 132, distance: 46.4
click at [12, 132] on div "Additional Information Vehicles 2025 Chevrolet Malibu (Includes Malibu MAXX) (W…" at bounding box center [67, 156] width 121 height 178
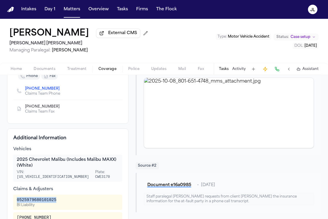
scroll to position [0, 0]
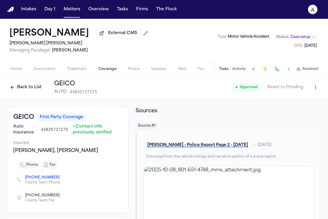
click at [33, 89] on button "Back to List" at bounding box center [25, 87] width 37 height 9
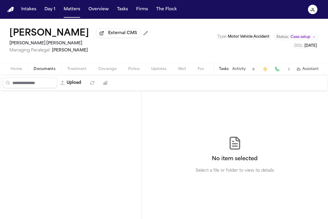
click at [36, 70] on span "Documents" at bounding box center [45, 69] width 22 height 5
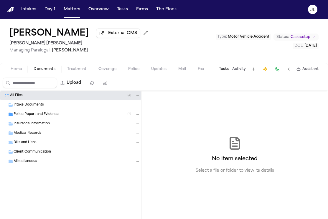
click at [43, 117] on span "Police Report and Evidence" at bounding box center [36, 114] width 45 height 5
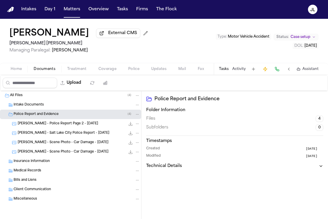
click at [119, 70] on button "Coverage" at bounding box center [107, 69] width 30 height 7
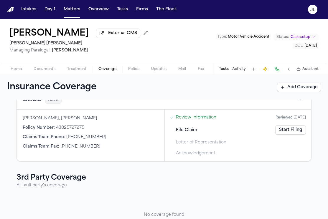
scroll to position [31, 0]
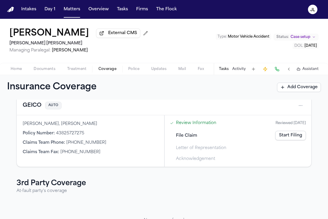
click at [34, 110] on button "GEICO" at bounding box center [32, 106] width 19 height 8
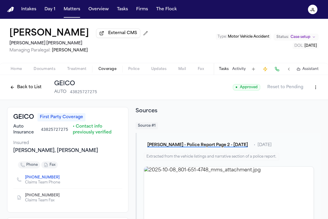
click at [317, 89] on html "Intakes Day 1 Matters Overview Tasks Firms The [PERSON_NAME] [PERSON_NAME] Exte…" at bounding box center [164, 109] width 328 height 219
click at [303, 99] on div "Edit Coverage" at bounding box center [294, 101] width 49 height 9
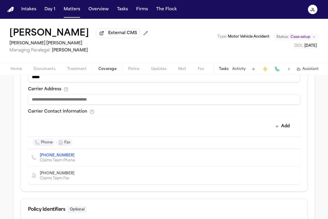
scroll to position [256, 0]
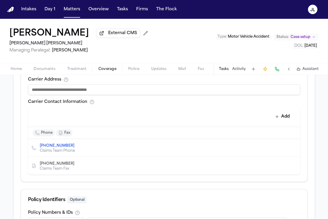
click at [181, 94] on input at bounding box center [164, 90] width 272 height 11
paste input "**********"
type input "**********"
click at [166, 107] on div "Carrier Contact Information Add phone fax [PHONE_NUMBER] Claims Team Phone [PHO…" at bounding box center [164, 137] width 272 height 75
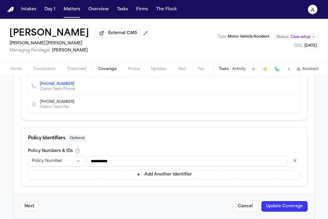
scroll to position [326, 0]
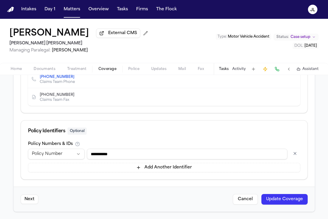
click at [285, 208] on div "Next Cancel Update Coverage" at bounding box center [164, 199] width 301 height 25
click at [285, 199] on button "Update Coverage" at bounding box center [284, 199] width 46 height 11
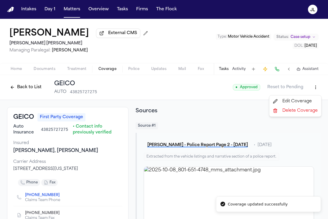
click at [313, 87] on html "Coverage updated successfully Intakes Day 1 Matters Overview Tasks Firms The [P…" at bounding box center [164, 109] width 328 height 219
click at [298, 100] on div "Edit Coverage" at bounding box center [294, 101] width 49 height 9
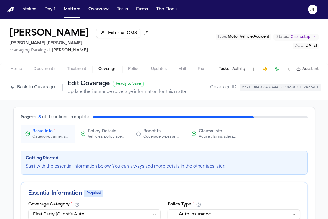
click at [221, 133] on span "Claims Info" at bounding box center [211, 132] width 24 height 6
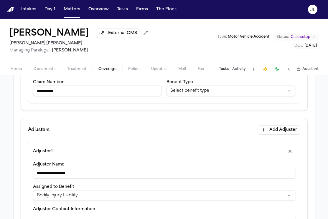
scroll to position [145, 0]
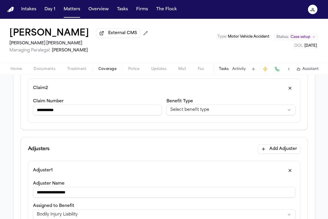
click at [288, 90] on button "button" at bounding box center [290, 88] width 11 height 9
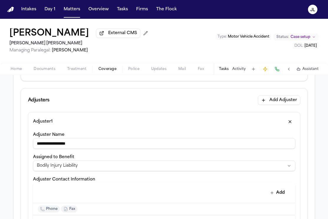
drag, startPoint x: 85, startPoint y: 149, endPoint x: 52, endPoint y: 143, distance: 33.6
click at [52, 143] on input "**********" at bounding box center [164, 143] width 262 height 11
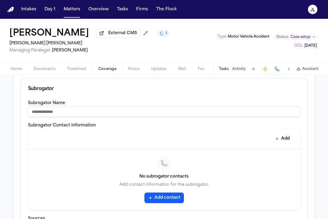
scroll to position [394, 0]
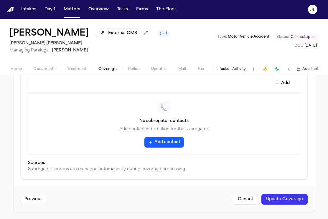
type input "********"
click at [292, 199] on button "Update Coverage" at bounding box center [284, 199] width 46 height 11
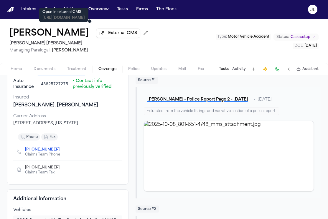
scroll to position [23, 0]
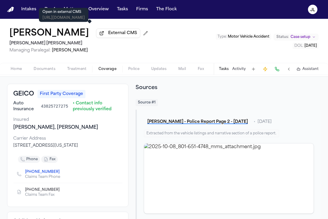
click at [14, 70] on span "Home" at bounding box center [16, 69] width 11 height 5
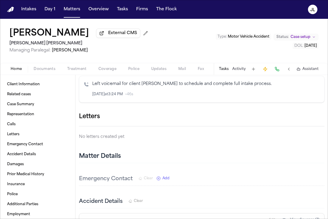
scroll to position [379, 0]
click at [324, 117] on icon "button" at bounding box center [324, 117] width 0 height 0
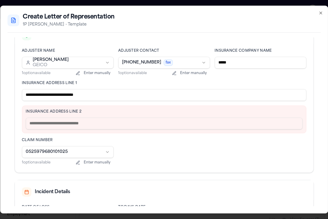
scroll to position [95, 0]
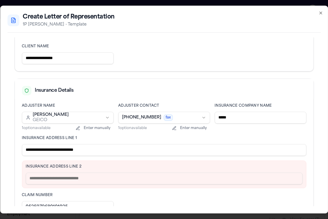
click at [67, 54] on input "**********" at bounding box center [68, 58] width 92 height 12
click at [64, 59] on input "**********" at bounding box center [68, 58] width 92 height 12
drag, startPoint x: 75, startPoint y: 57, endPoint x: 9, endPoint y: 56, distance: 65.7
click at [9, 56] on div "**********" at bounding box center [163, 131] width 313 height 377
paste input "**********"
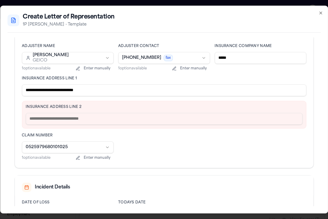
scroll to position [174, 0]
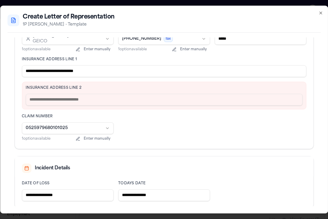
type input "**********"
drag, startPoint x: 103, startPoint y: 72, endPoint x: 67, endPoint y: 73, distance: 36.2
click at [67, 73] on input "**********" at bounding box center [164, 71] width 284 height 12
type input "**********"
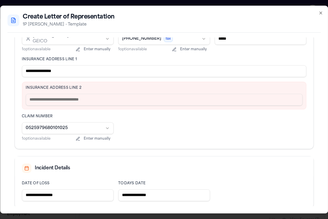
click at [47, 99] on input "text" at bounding box center [164, 100] width 277 height 12
paste input "**********"
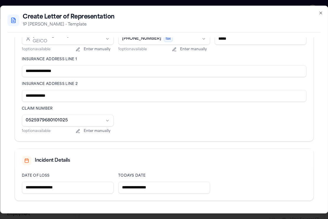
type input "**********"
click at [157, 125] on div "**********" at bounding box center [164, 80] width 284 height 110
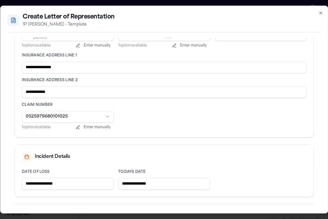
scroll to position [174, 0]
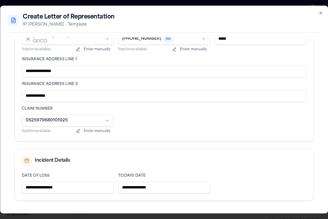
drag, startPoint x: 71, startPoint y: 70, endPoint x: 51, endPoint y: 70, distance: 20.3
click at [51, 70] on input "**********" at bounding box center [164, 71] width 284 height 12
type input "*********"
click at [25, 95] on input "**********" at bounding box center [164, 96] width 284 height 12
paste input "*****"
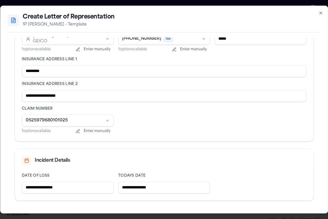
scroll to position [200, 0]
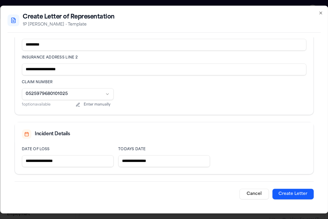
type input "**********"
click at [295, 194] on button "Create Letter" at bounding box center [292, 194] width 41 height 11
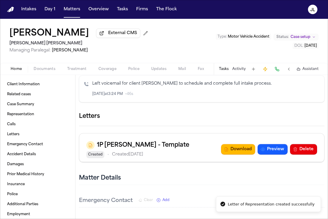
click at [234, 152] on div "1P [PERSON_NAME] - Template Created • Created [DATE] Download Preview Delete" at bounding box center [201, 150] width 231 height 18
click at [234, 154] on button "Download" at bounding box center [238, 149] width 34 height 11
click at [52, 74] on div "Home Documents Treatment Coverage Police Updates Mail Fax Demand Workspaces Art…" at bounding box center [164, 69] width 328 height 12
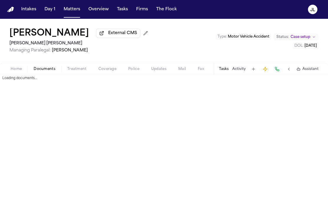
click at [52, 71] on span "Documents" at bounding box center [45, 69] width 22 height 5
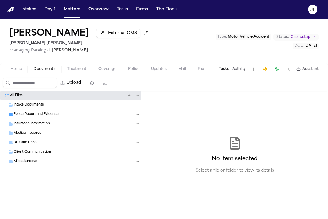
click at [20, 126] on span "Insurance Information" at bounding box center [32, 124] width 36 height 5
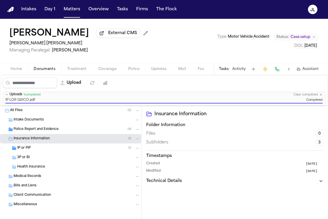
click at [104, 72] on span "Coverage" at bounding box center [107, 69] width 18 height 5
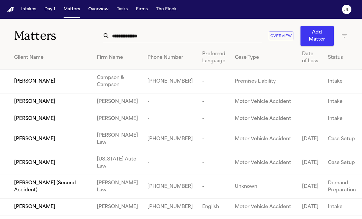
click at [110, 34] on input "text" at bounding box center [186, 35] width 152 height 13
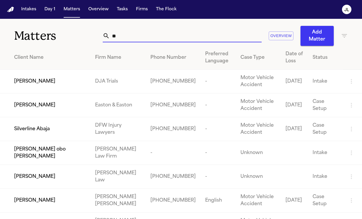
type input "*"
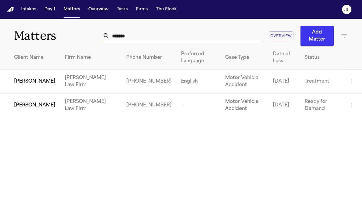
type input "*******"
click at [23, 106] on span "[PERSON_NAME]" at bounding box center [34, 105] width 41 height 7
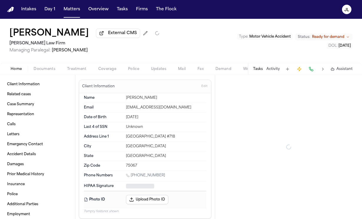
click at [105, 72] on span "Coverage" at bounding box center [107, 69] width 18 height 5
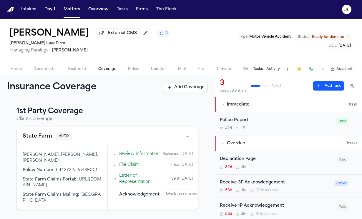
scroll to position [115, 0]
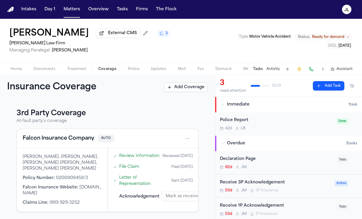
click at [76, 140] on button "Falcon Insurance Company" at bounding box center [59, 139] width 72 height 8
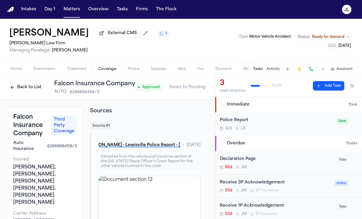
click at [49, 69] on span "Documents" at bounding box center [45, 69] width 22 height 5
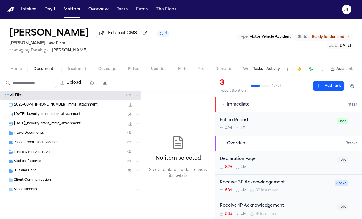
click at [30, 147] on div "Police Report and Evidence ( 2 )" at bounding box center [70, 142] width 141 height 9
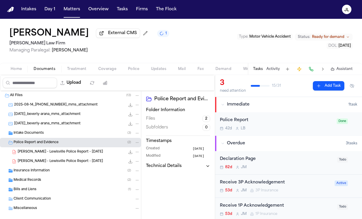
click at [40, 153] on span "B. Arana - Lewisville Police Report - 1.23.25" at bounding box center [60, 152] width 85 height 5
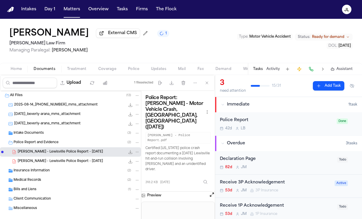
click at [130, 154] on icon "File: B. Arana - Lewisville Police Report - 1.23.25" at bounding box center [131, 153] width 4 height 4
click at [110, 70] on span "Coverage" at bounding box center [107, 69] width 18 height 5
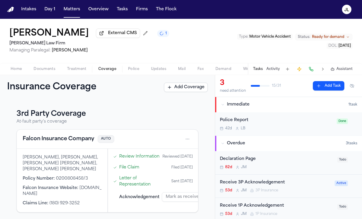
scroll to position [115, 0]
click at [47, 72] on span "Documents" at bounding box center [45, 69] width 22 height 5
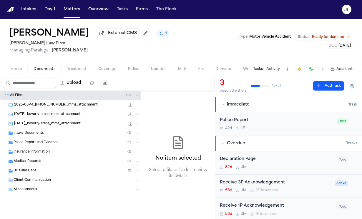
click at [36, 151] on span "Insurance Information" at bounding box center [32, 152] width 36 height 5
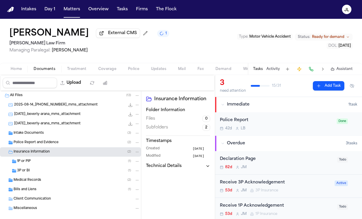
click at [30, 178] on div "Medical Records ( 2 )" at bounding box center [70, 180] width 141 height 9
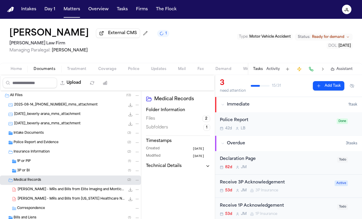
click at [30, 171] on div "3P or BI ( 1 )" at bounding box center [78, 170] width 123 height 5
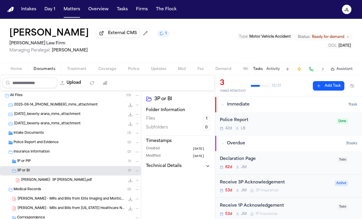
click at [31, 163] on div "1P or PIP ( 1 )" at bounding box center [78, 161] width 123 height 5
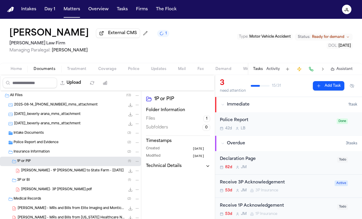
click at [105, 67] on button "Coverage" at bounding box center [107, 69] width 30 height 7
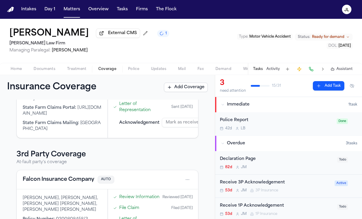
scroll to position [115, 0]
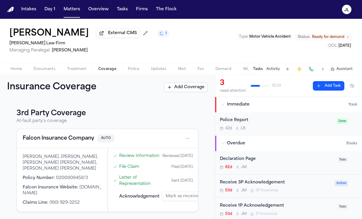
click at [65, 142] on button "Falcon Insurance Company" at bounding box center [59, 139] width 72 height 8
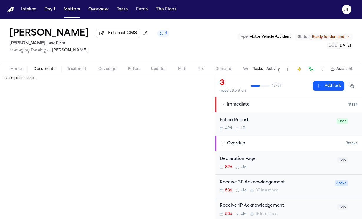
click at [48, 69] on span "Documents" at bounding box center [45, 69] width 22 height 5
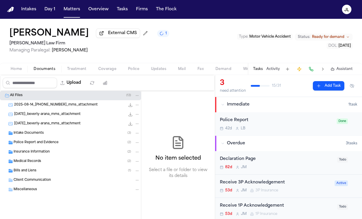
click at [75, 152] on div "Insurance Information ( 2 )" at bounding box center [77, 152] width 126 height 5
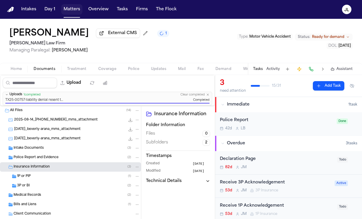
click at [74, 14] on button "Matters" at bounding box center [71, 9] width 21 height 11
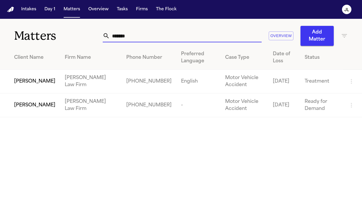
drag, startPoint x: 136, startPoint y: 39, endPoint x: 103, endPoint y: 37, distance: 33.4
click at [103, 37] on div "*******" at bounding box center [182, 35] width 159 height 13
paste input "**********"
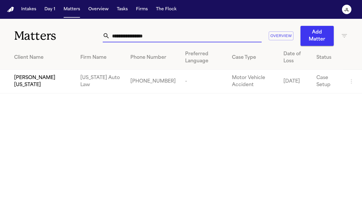
type input "**********"
click at [80, 90] on td "[US_STATE] Auto Law" at bounding box center [101, 82] width 50 height 24
click at [41, 86] on span "[PERSON_NAME][US_STATE]" at bounding box center [42, 82] width 57 height 14
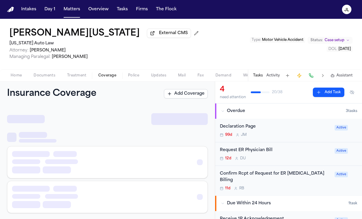
click at [109, 78] on span "Coverage" at bounding box center [107, 75] width 18 height 5
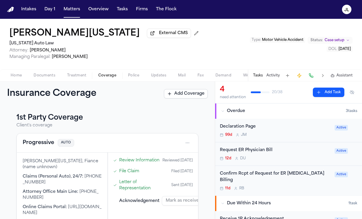
click at [45, 147] on button "Progressive" at bounding box center [39, 143] width 32 height 8
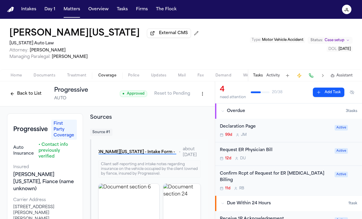
click at [16, 92] on button "Back to List" at bounding box center [25, 93] width 37 height 9
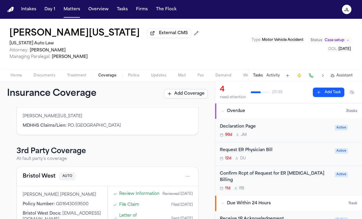
scroll to position [254, 0]
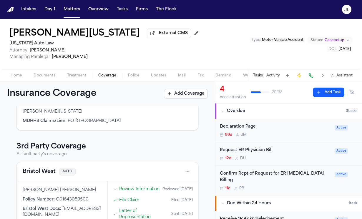
click at [34, 176] on button "Bristol West" at bounding box center [39, 172] width 33 height 8
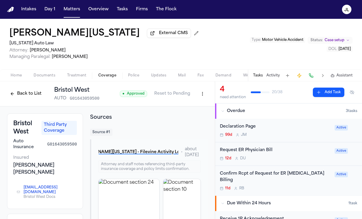
click at [42, 75] on span "Documents" at bounding box center [45, 75] width 22 height 5
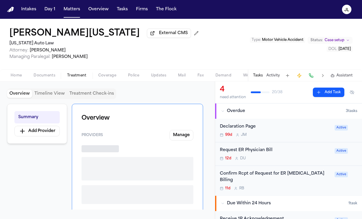
click at [82, 78] on span "Treatment" at bounding box center [76, 75] width 19 height 5
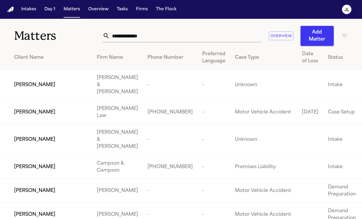
click at [131, 40] on input "text" at bounding box center [186, 35] width 152 height 13
paste input "**********"
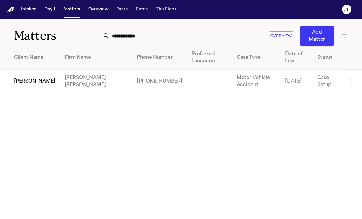
type input "**********"
click at [23, 85] on span "[PERSON_NAME]" at bounding box center [34, 81] width 41 height 7
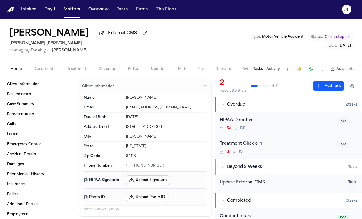
click at [100, 72] on span "Coverage" at bounding box center [107, 69] width 18 height 5
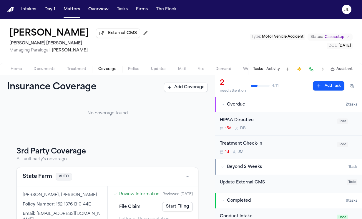
scroll to position [69, 0]
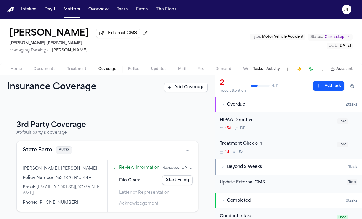
click at [37, 151] on div "State Farm AUTO" at bounding box center [107, 150] width 181 height 19
click at [37, 146] on button "State Farm" at bounding box center [37, 150] width 29 height 8
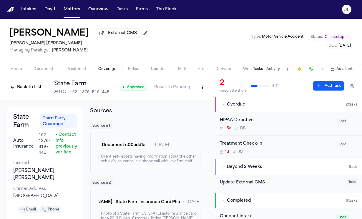
click at [23, 92] on button "Back to List" at bounding box center [25, 87] width 37 height 9
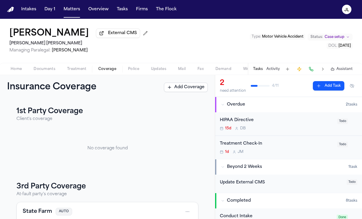
scroll to position [69, 0]
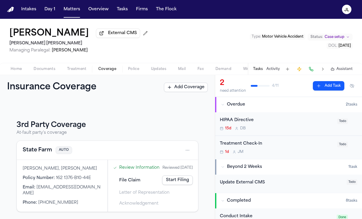
click at [47, 146] on button "State Farm" at bounding box center [37, 150] width 29 height 8
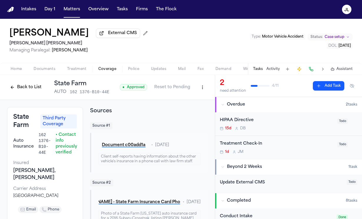
click at [27, 88] on button "Back to List" at bounding box center [25, 87] width 37 height 9
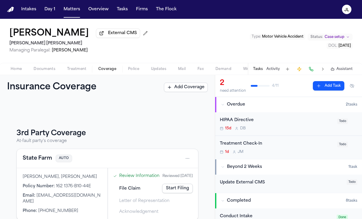
scroll to position [69, 0]
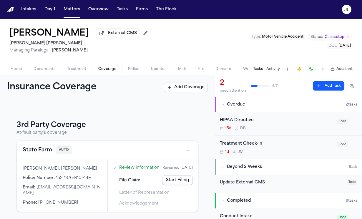
click at [40, 146] on button "State Farm" at bounding box center [37, 150] width 29 height 8
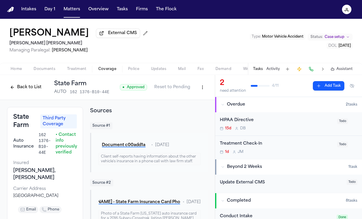
click at [27, 87] on button "Back to List" at bounding box center [25, 87] width 37 height 9
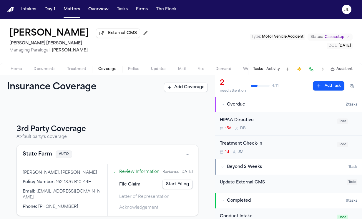
scroll to position [69, 0]
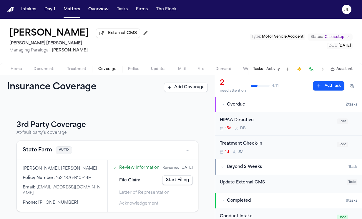
click at [39, 148] on button "State Farm" at bounding box center [37, 150] width 29 height 8
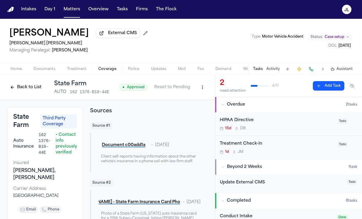
click at [26, 88] on button "Back to List" at bounding box center [25, 87] width 37 height 9
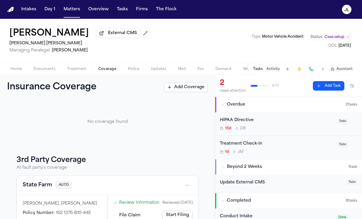
scroll to position [69, 0]
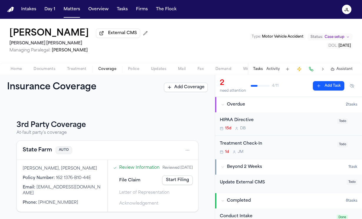
click at [44, 147] on button "State Farm" at bounding box center [37, 150] width 29 height 8
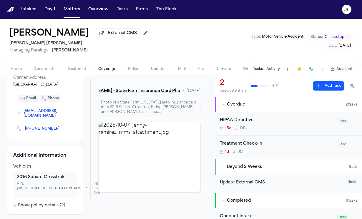
scroll to position [112, 0]
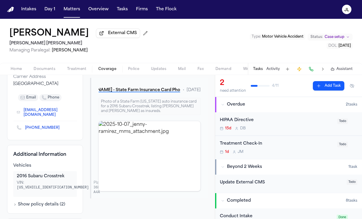
click at [61, 130] on icon "Copy to clipboard" at bounding box center [62, 129] width 2 height 2
click at [311, 72] on button at bounding box center [311, 69] width 8 height 8
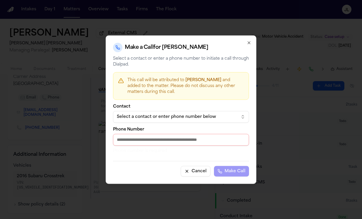
click at [176, 145] on input "Phone Number" at bounding box center [181, 140] width 136 height 12
paste input "**********"
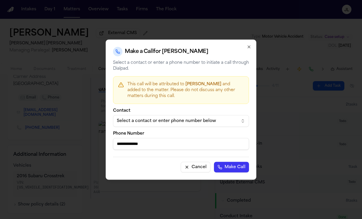
type input "**********"
click at [233, 165] on button "Make Call" at bounding box center [231, 167] width 35 height 11
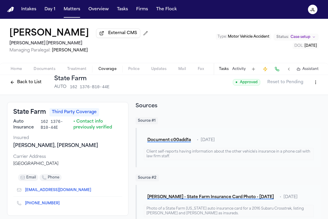
scroll to position [0, 0]
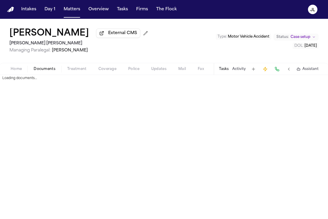
click at [50, 71] on span "Documents" at bounding box center [45, 69] width 22 height 5
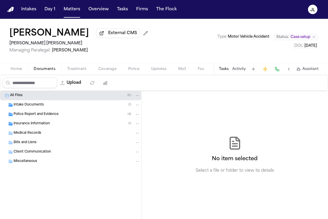
click at [56, 126] on div "Insurance Information ( 1 )" at bounding box center [77, 123] width 126 height 5
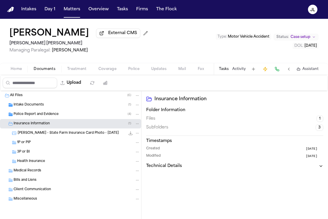
click at [41, 142] on div "1P or PIP" at bounding box center [78, 142] width 123 height 5
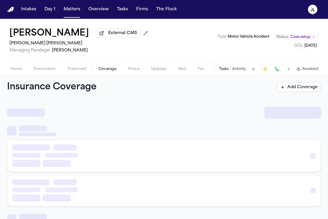
click at [101, 70] on span "Coverage" at bounding box center [107, 69] width 18 height 5
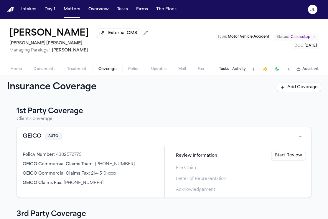
click at [35, 136] on button "GEICO" at bounding box center [32, 137] width 19 height 8
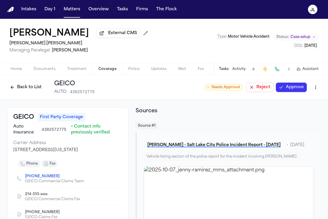
click at [282, 92] on button "Approve" at bounding box center [291, 87] width 31 height 9
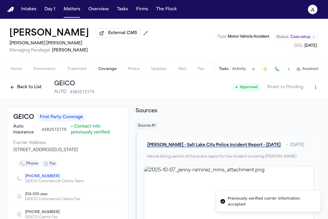
click at [35, 89] on button "Back to List" at bounding box center [25, 87] width 37 height 9
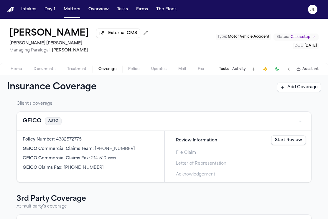
scroll to position [24, 0]
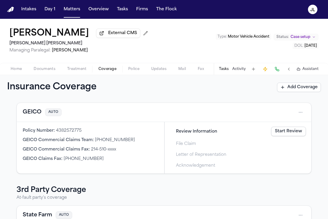
click at [282, 136] on link "Start Review" at bounding box center [288, 131] width 35 height 9
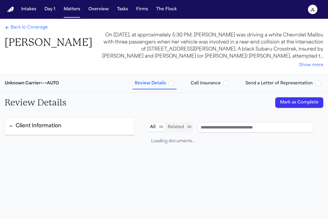
type input "**********"
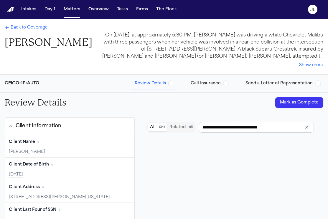
click at [300, 101] on button "Mark as Complete" at bounding box center [299, 102] width 48 height 11
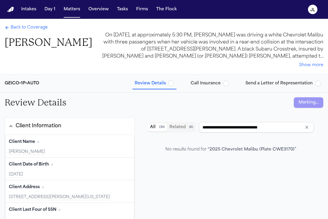
click at [221, 81] on span "Call Insurance" at bounding box center [206, 84] width 30 height 6
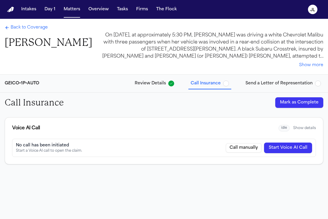
click at [298, 101] on button "Mark as Complete" at bounding box center [299, 102] width 48 height 11
click at [267, 85] on span "Send a Letter of Representation" at bounding box center [278, 84] width 67 height 6
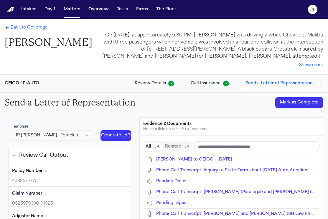
click at [305, 103] on button "Mark as Complete" at bounding box center [299, 102] width 48 height 11
click at [38, 26] on span "Back to Coverage" at bounding box center [29, 28] width 37 height 6
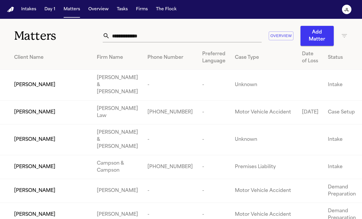
click at [133, 37] on input "text" at bounding box center [186, 35] width 152 height 13
paste input "**********"
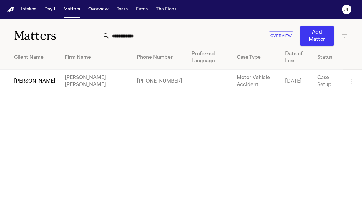
type input "**********"
click at [16, 78] on span "Jazly Pineda" at bounding box center [34, 81] width 41 height 7
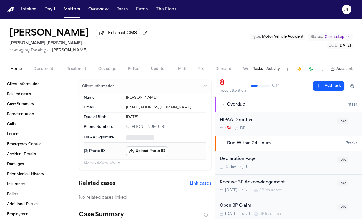
click at [109, 70] on span "Coverage" at bounding box center [107, 69] width 18 height 5
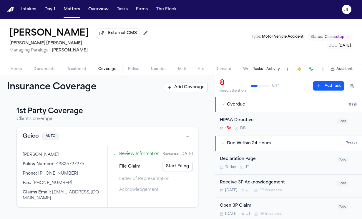
click at [34, 136] on button "Geico" at bounding box center [31, 137] width 16 height 8
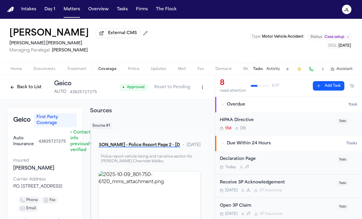
click at [23, 86] on button "Back to List" at bounding box center [25, 87] width 37 height 9
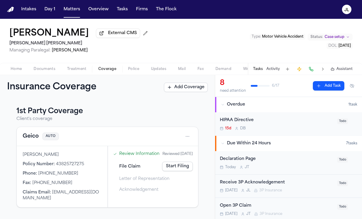
click at [182, 171] on link "Start Filing" at bounding box center [177, 166] width 31 height 9
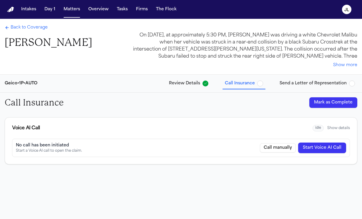
click at [324, 145] on button "Start Voice AI Call" at bounding box center [322, 148] width 48 height 11
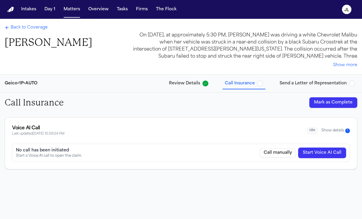
click at [340, 132] on button "Show details 1" at bounding box center [336, 130] width 29 height 5
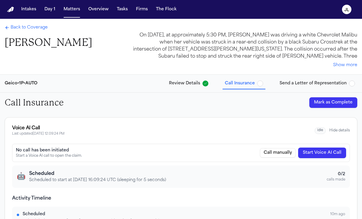
click at [44, 27] on span "Back to Coverage" at bounding box center [29, 28] width 37 height 6
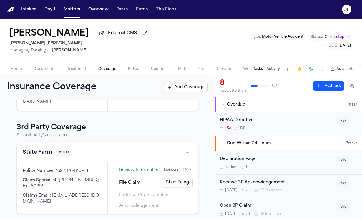
scroll to position [102, 0]
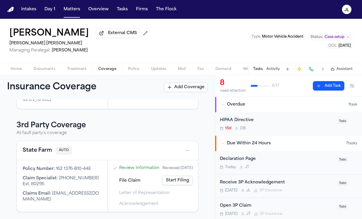
click at [42, 148] on button "State Farm" at bounding box center [37, 151] width 29 height 8
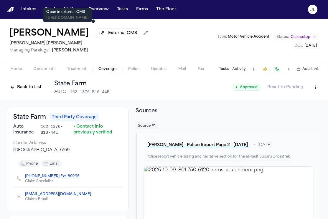
click at [52, 69] on span "Documents" at bounding box center [45, 69] width 22 height 5
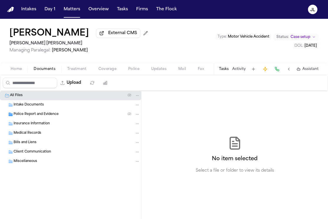
click at [31, 123] on span "Insurance Information" at bounding box center [32, 124] width 36 height 5
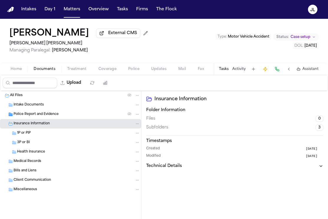
click at [28, 135] on span "1P or PIP" at bounding box center [24, 133] width 14 height 5
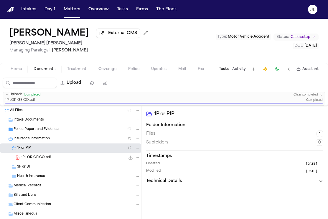
click at [102, 72] on span "Coverage" at bounding box center [107, 69] width 18 height 5
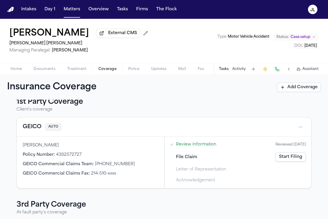
scroll to position [9, 0]
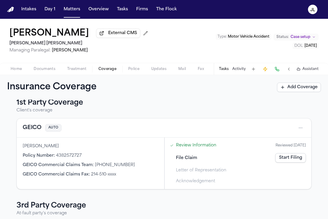
click at [281, 161] on link "Start Filing" at bounding box center [290, 157] width 31 height 9
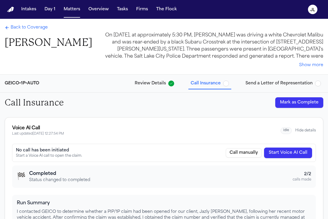
click at [38, 28] on span "Back to Coverage" at bounding box center [29, 28] width 37 height 6
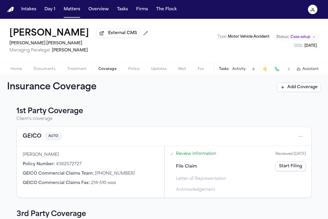
click at [299, 167] on link "Start Filing" at bounding box center [290, 166] width 31 height 9
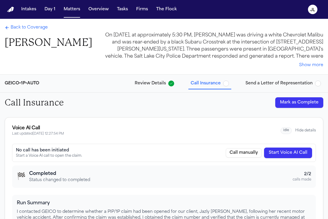
click at [295, 103] on button "Mark as Complete" at bounding box center [299, 102] width 48 height 11
click at [277, 76] on div "GEICO • 1P • AUTO Review Details Call Insurance Send a Letter of Representation" at bounding box center [164, 84] width 328 height 18
click at [277, 81] on span "Send a Letter of Representation" at bounding box center [278, 84] width 67 height 6
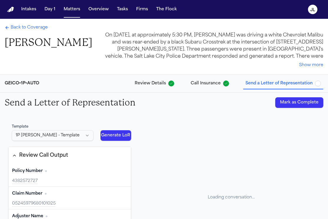
click at [296, 101] on button "Mark as Complete" at bounding box center [299, 102] width 48 height 11
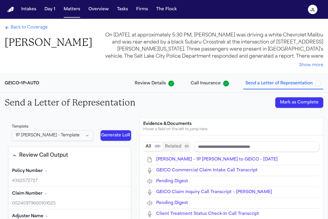
click at [35, 24] on div "Back to Coverage Jazly Pineda On September 10, 2025, at approximately 5:30 PM, …" at bounding box center [164, 47] width 328 height 56
click at [34, 24] on div "Back to Coverage Jazly Pineda On September 10, 2025, at approximately 5:30 PM, …" at bounding box center [164, 47] width 328 height 56
click at [37, 27] on span "Back to Coverage" at bounding box center [29, 28] width 37 height 6
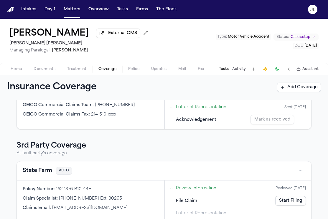
scroll to position [90, 0]
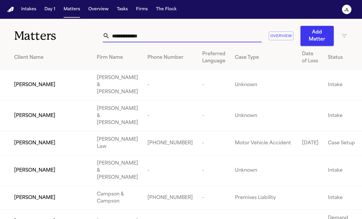
click at [152, 37] on input "text" at bounding box center [186, 35] width 152 height 13
paste input "**********"
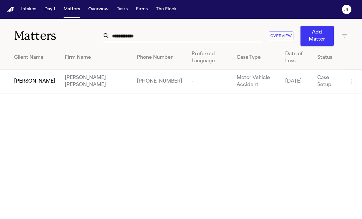
type input "**********"
click at [23, 84] on span "[PERSON_NAME]" at bounding box center [34, 81] width 41 height 7
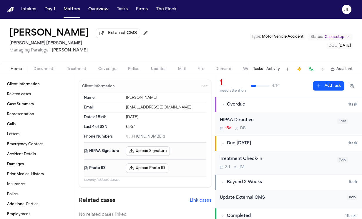
click at [108, 71] on span "Coverage" at bounding box center [107, 69] width 18 height 5
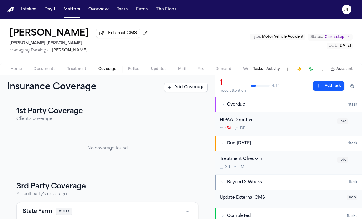
scroll to position [69, 0]
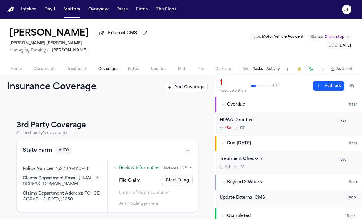
click at [35, 147] on button "State Farm" at bounding box center [37, 151] width 29 height 8
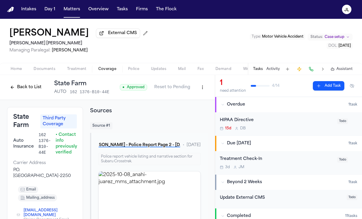
click at [39, 94] on div "Back to List State Farm AUTO 162 1376-B10-44E" at bounding box center [58, 87] width 102 height 15
click at [39, 92] on button "Back to List" at bounding box center [25, 87] width 37 height 9
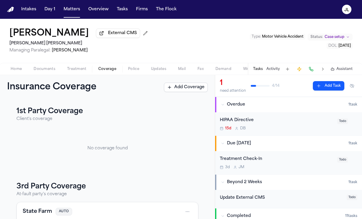
scroll to position [69, 0]
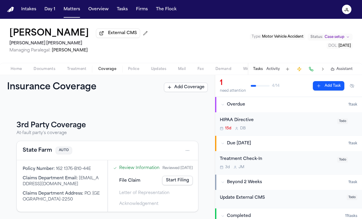
click at [35, 148] on button "State Farm" at bounding box center [37, 151] width 29 height 8
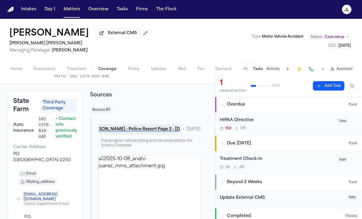
scroll to position [14, 0]
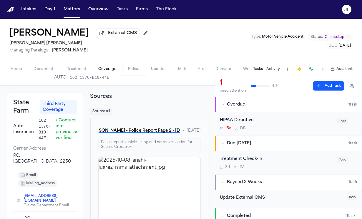
click at [16, 72] on span "Home" at bounding box center [16, 69] width 11 height 5
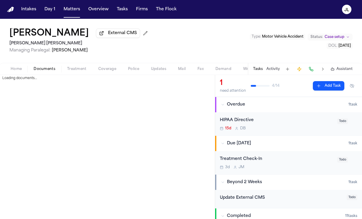
click at [50, 67] on button "Documents" at bounding box center [45, 69] width 34 height 7
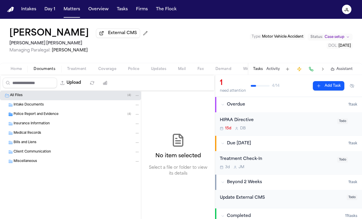
click at [47, 115] on span "Police Report and Evidence" at bounding box center [36, 114] width 45 height 5
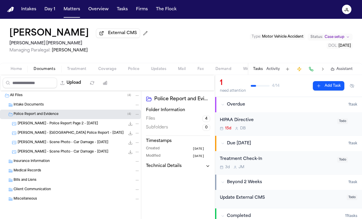
click at [47, 138] on div "[PERSON_NAME] - [GEOGRAPHIC_DATA] Police Report - [DATE] 217.6 KB • JPG" at bounding box center [70, 133] width 141 height 9
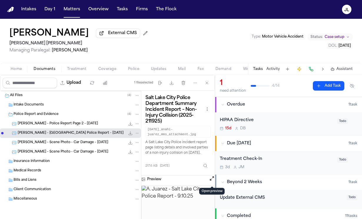
click at [211, 179] on button "Open preview" at bounding box center [212, 179] width 6 height 6
click at [94, 145] on div "[PERSON_NAME] - Scene Photo - Car Damage - [DATE] 105.4 KB • JPG" at bounding box center [79, 143] width 122 height 6
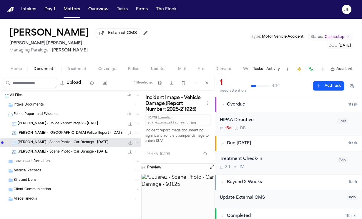
click at [90, 129] on div "[PERSON_NAME] - Police Report Page 2 - [DATE] 213.4 KB • JPG" at bounding box center [70, 123] width 141 height 9
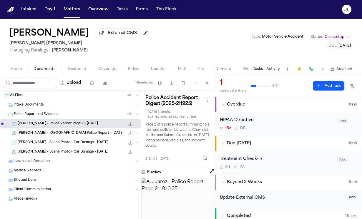
click at [213, 173] on button "Open preview" at bounding box center [212, 171] width 6 height 6
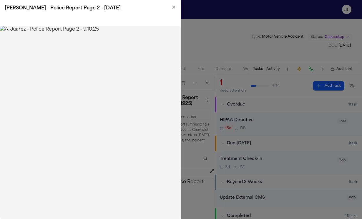
click at [174, 10] on h2 "[PERSON_NAME] - Police Report Page 2 - [DATE]" at bounding box center [90, 8] width 171 height 7
click at [173, 8] on icon "button" at bounding box center [173, 7] width 5 height 5
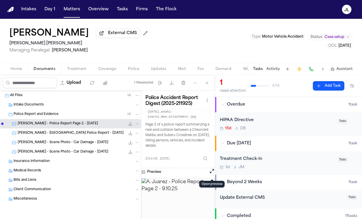
click at [73, 133] on span "[PERSON_NAME] - [GEOGRAPHIC_DATA] Police Report - [DATE]" at bounding box center [71, 133] width 106 height 5
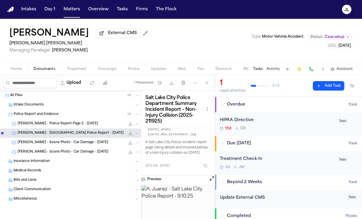
click at [209, 183] on button at bounding box center [212, 180] width 6 height 8
click at [211, 182] on button "Open preview" at bounding box center [212, 179] width 6 height 6
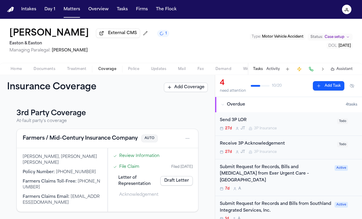
scroll to position [111, 0]
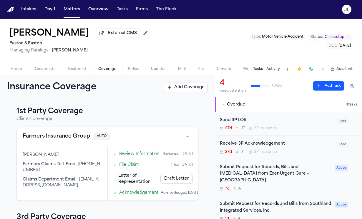
scroll to position [111, 0]
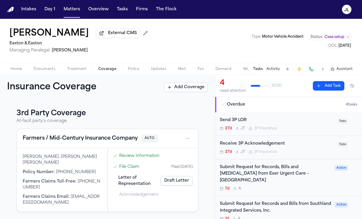
click at [95, 137] on button "Farmers / Mid-Century Insurance Company" at bounding box center [80, 139] width 115 height 8
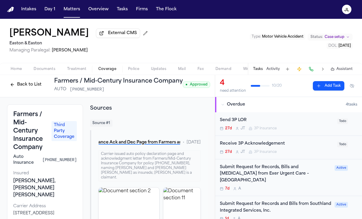
scroll to position [3, 0]
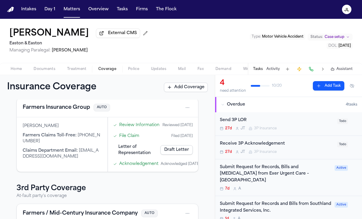
scroll to position [111, 0]
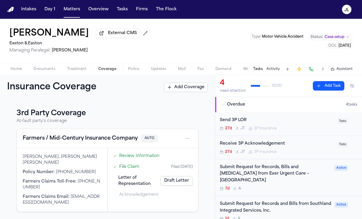
click at [54, 71] on span "Documents" at bounding box center [45, 69] width 22 height 5
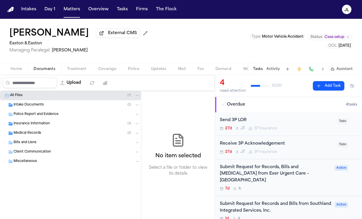
click at [37, 133] on span "Medical Records" at bounding box center [28, 133] width 28 height 5
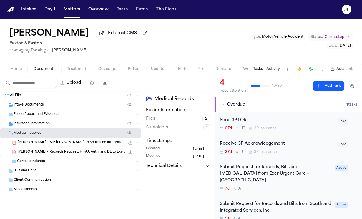
click at [37, 129] on div "Insurance Information ( 3 )" at bounding box center [70, 123] width 141 height 9
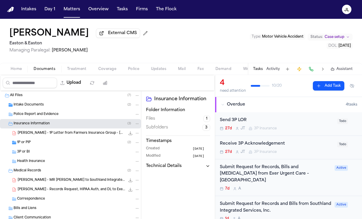
click at [34, 147] on div "1P or PIP ( 2 )" at bounding box center [70, 142] width 141 height 9
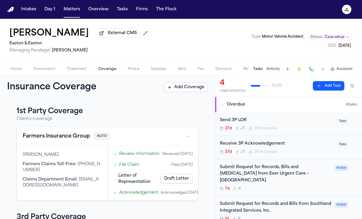
click at [99, 68] on span "Coverage" at bounding box center [107, 69] width 18 height 5
click at [47, 69] on span "Documents" at bounding box center [45, 69] width 22 height 5
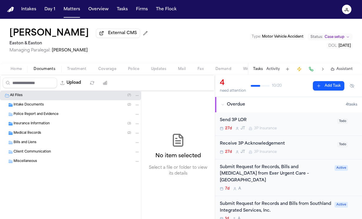
click at [32, 117] on span "Police Report and Evidence" at bounding box center [36, 114] width 45 height 5
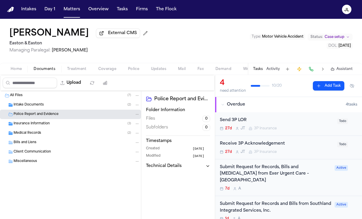
click at [32, 123] on span "Insurance Information" at bounding box center [32, 124] width 36 height 5
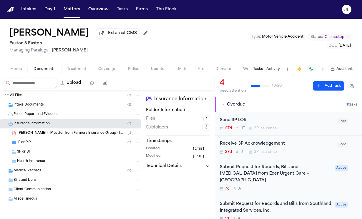
click at [29, 146] on span "1P or PIP" at bounding box center [24, 142] width 14 height 5
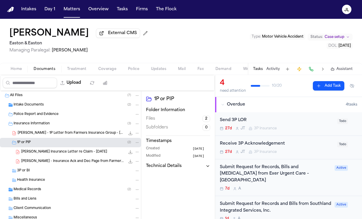
click at [104, 71] on span "Coverage" at bounding box center [107, 69] width 18 height 5
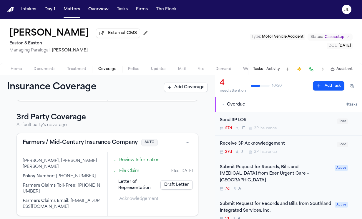
scroll to position [111, 0]
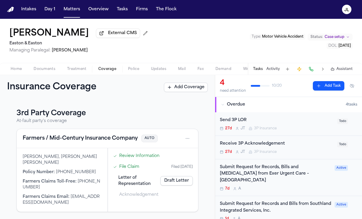
click at [75, 139] on button "Farmers / Mid-Century Insurance Company" at bounding box center [80, 139] width 115 height 8
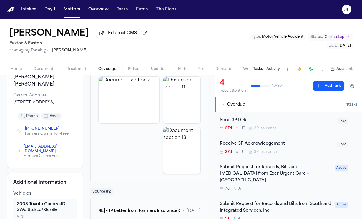
scroll to position [113, 0]
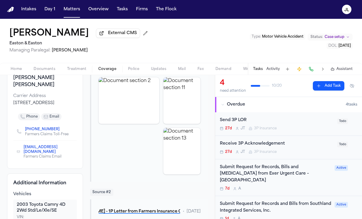
click at [22, 72] on span "Home" at bounding box center [16, 69] width 11 height 5
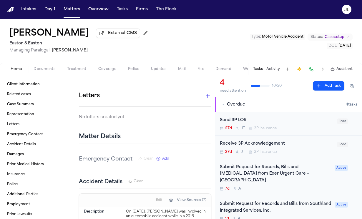
scroll to position [161, 0]
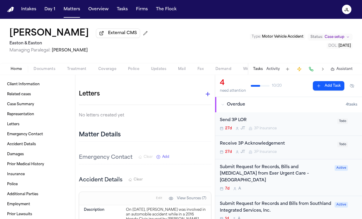
click at [207, 97] on icon "button" at bounding box center [207, 94] width 7 height 7
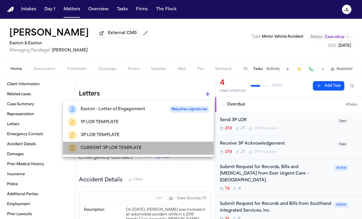
click at [143, 149] on div "CURRENT 3P LOR TEMPLATE" at bounding box center [138, 148] width 141 height 9
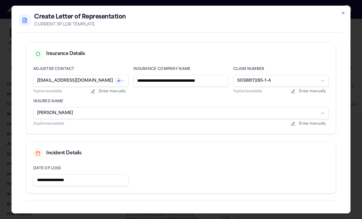
scroll to position [151, 0]
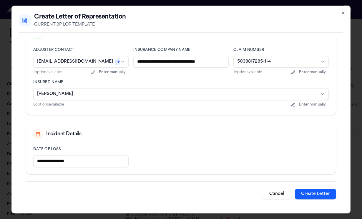
click at [311, 191] on button "Create Letter" at bounding box center [315, 194] width 41 height 11
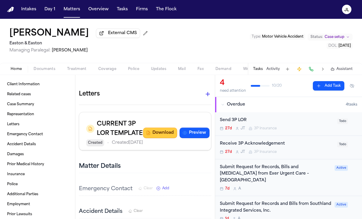
click at [151, 138] on button "Download" at bounding box center [160, 133] width 34 height 11
click at [105, 77] on textarea at bounding box center [98, 75] width 39 height 7
click at [105, 73] on span "button" at bounding box center [107, 72] width 25 height 1
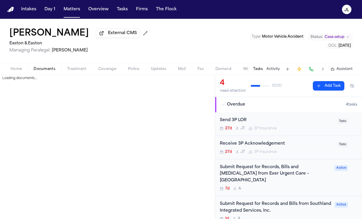
click at [34, 68] on span "Documents" at bounding box center [45, 69] width 22 height 5
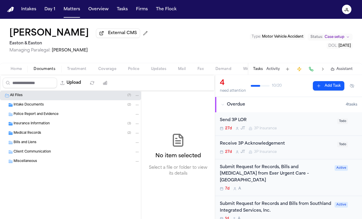
click at [29, 126] on span "Insurance Information" at bounding box center [32, 124] width 36 height 5
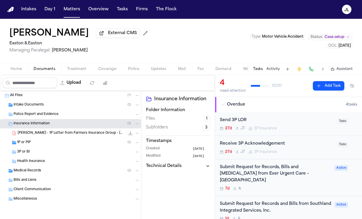
click at [30, 153] on div "3P or BI" at bounding box center [78, 152] width 123 height 5
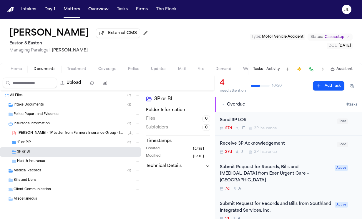
click at [29, 143] on span "1P or PIP" at bounding box center [24, 142] width 14 height 5
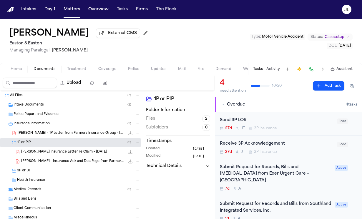
click at [56, 171] on div "3P or BI" at bounding box center [78, 170] width 123 height 5
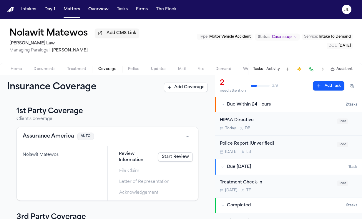
click at [58, 136] on button "Assurance America" at bounding box center [48, 137] width 51 height 8
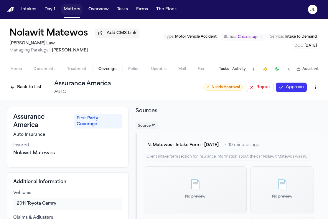
click at [75, 12] on button "Matters" at bounding box center [71, 9] width 21 height 11
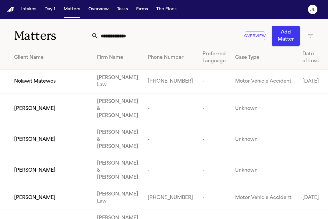
click at [132, 40] on input "text" at bounding box center [167, 35] width 139 height 13
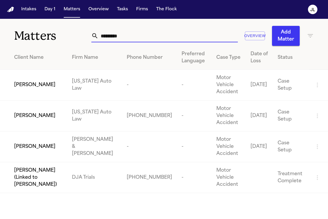
type input "*********"
click at [21, 91] on td "Nicole Oates" at bounding box center [33, 85] width 67 height 31
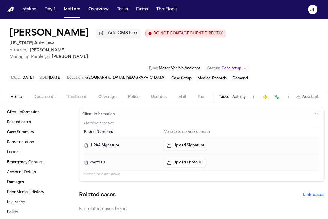
click at [39, 95] on div "Home Documents Treatment Coverage Police Updates Mail Fax Demand Workspaces Art…" at bounding box center [164, 97] width 328 height 12
click at [40, 97] on span "Documents" at bounding box center [45, 97] width 22 height 5
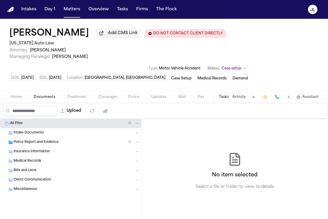
click at [25, 159] on div "Medical Records" at bounding box center [70, 161] width 141 height 9
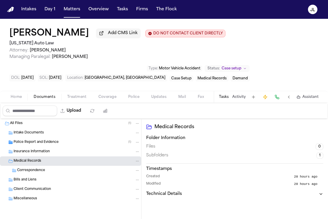
click at [25, 155] on span "Insurance Information" at bounding box center [32, 152] width 36 height 5
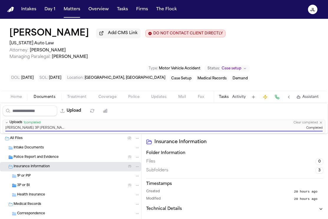
click at [110, 98] on span "Coverage" at bounding box center [107, 97] width 18 height 5
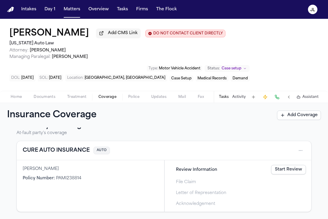
scroll to position [118, 0]
click at [285, 170] on link "Start Review" at bounding box center [288, 169] width 35 height 9
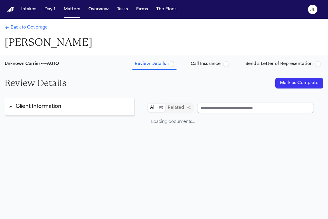
type input "**********"
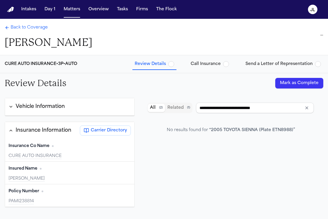
click at [313, 86] on button "Mark as Complete" at bounding box center [299, 83] width 48 height 11
click at [210, 61] on span "Call Insurance" at bounding box center [206, 64] width 30 height 6
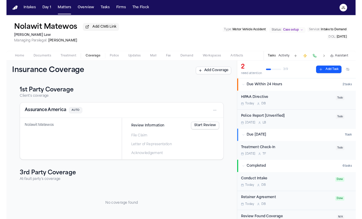
scroll to position [10, 0]
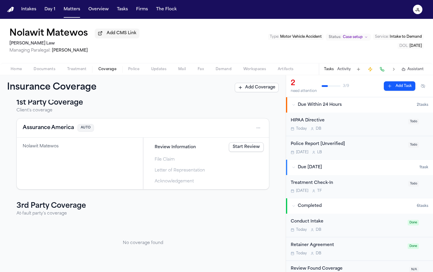
click at [50, 130] on button "Assurance America" at bounding box center [48, 128] width 51 height 8
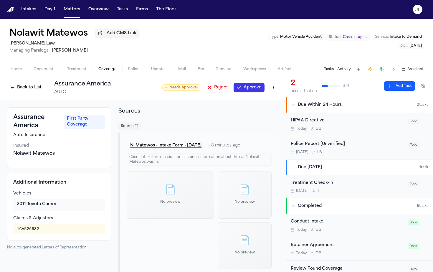
click at [256, 86] on button "Approve" at bounding box center [249, 87] width 31 height 9
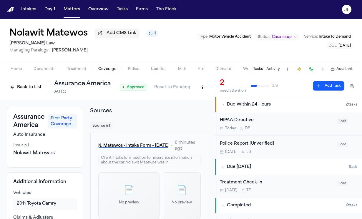
click at [203, 88] on html "Intakes Day 1 Matters Overview Tasks Firms The [PERSON_NAME] Nolawit Matewos Ad…" at bounding box center [181, 109] width 362 height 219
click at [193, 101] on div "Edit Coverage" at bounding box center [182, 101] width 49 height 9
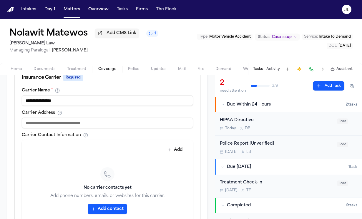
scroll to position [274, 0]
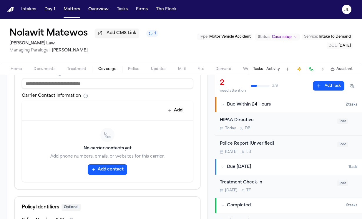
click at [100, 170] on button "Add contact" at bounding box center [107, 170] width 39 height 11
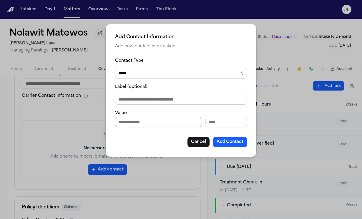
click at [133, 124] on input "Phone number" at bounding box center [158, 122] width 87 height 11
paste input "**********"
type input "**********"
click at [225, 142] on button "Add Contact" at bounding box center [230, 142] width 34 height 11
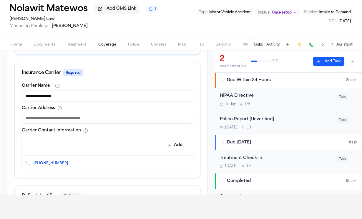
scroll to position [304, 0]
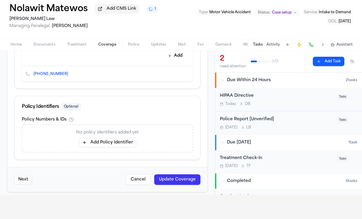
click at [107, 138] on button "Add Policy Identifier" at bounding box center [107, 142] width 57 height 9
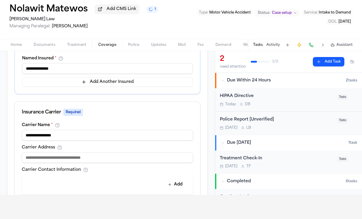
scroll to position [0, 0]
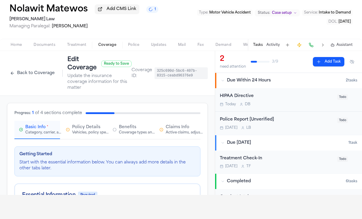
click at [166, 130] on div "Active claims, adjusters, and subrogation details" at bounding box center [185, 132] width 38 height 5
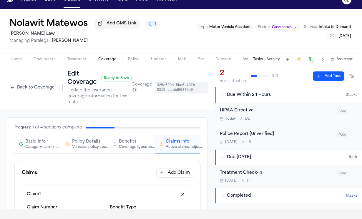
scroll to position [60, 0]
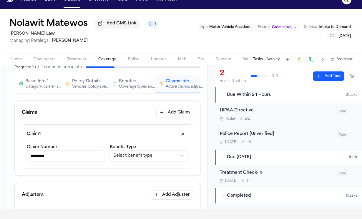
drag, startPoint x: 78, startPoint y: 154, endPoint x: 10, endPoint y: 150, distance: 68.5
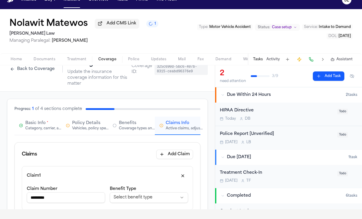
scroll to position [0, 0]
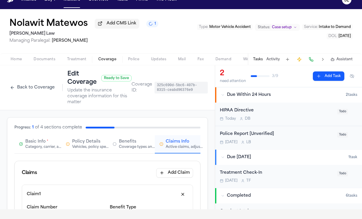
click at [34, 140] on span "Basic Info" at bounding box center [35, 142] width 20 height 6
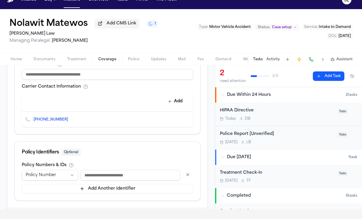
scroll to position [299, 0]
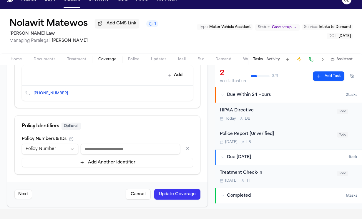
click at [106, 147] on input at bounding box center [131, 149] width 100 height 11
paste input "*********"
type input "*********"
click at [176, 191] on button "Update Coverage" at bounding box center [177, 194] width 46 height 11
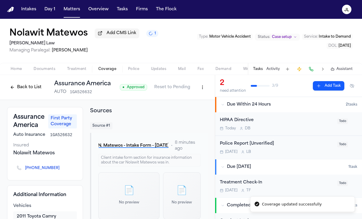
click at [39, 90] on button "Back to List" at bounding box center [25, 87] width 37 height 9
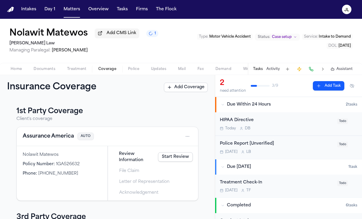
click at [168, 158] on link "Start Review" at bounding box center [175, 157] width 35 height 9
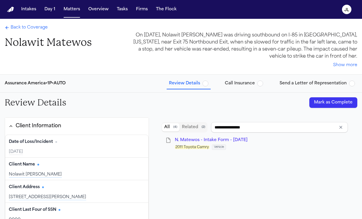
click at [318, 103] on button "Mark as Complete" at bounding box center [334, 102] width 48 height 11
click at [234, 79] on button "Call Insurance" at bounding box center [244, 83] width 43 height 11
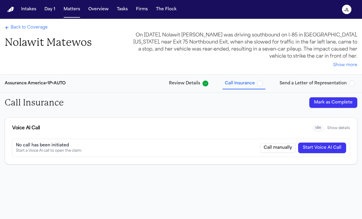
click at [310, 150] on button "Start Voice AI Call" at bounding box center [322, 148] width 48 height 11
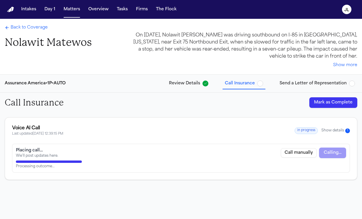
click at [24, 26] on span "Back to Coverage" at bounding box center [29, 28] width 37 height 6
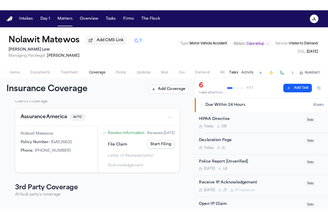
scroll to position [22, 0]
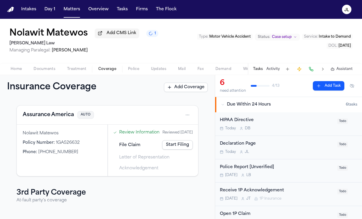
click at [22, 70] on button "Home" at bounding box center [16, 69] width 23 height 7
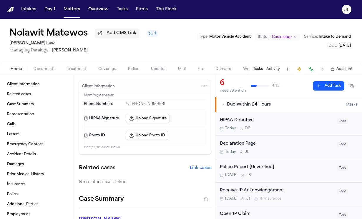
click at [207, 89] on span "Edit" at bounding box center [204, 87] width 6 height 4
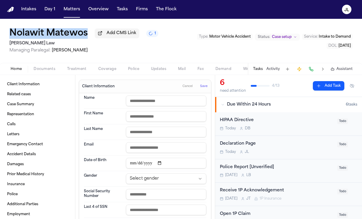
drag, startPoint x: 91, startPoint y: 37, endPoint x: 9, endPoint y: 32, distance: 82.1
click at [9, 32] on div "Nolawit Matewos Add CMS Link 1 [PERSON_NAME] Law Managing Paralegal: [PERSON_NA…" at bounding box center [181, 41] width 362 height 44
copy div "Nolawit Matewos"
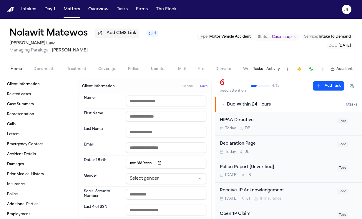
click at [135, 104] on input "text" at bounding box center [166, 101] width 80 height 11
paste input "**********"
type input "**********"
click at [207, 89] on span "Save" at bounding box center [203, 87] width 7 height 4
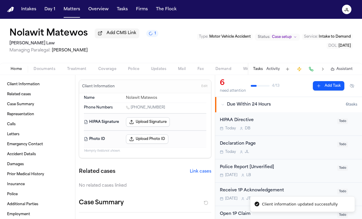
click at [110, 67] on button "Coverage" at bounding box center [107, 69] width 30 height 7
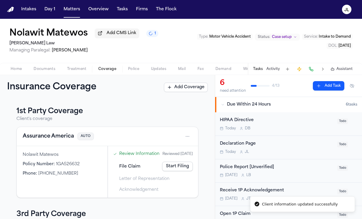
click at [183, 171] on link "Start Filing" at bounding box center [177, 166] width 31 height 9
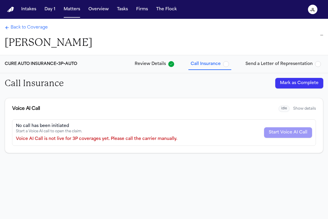
click at [320, 80] on button "Mark as Complete" at bounding box center [299, 83] width 48 height 11
click at [284, 68] on button "Send a Letter of Representation" at bounding box center [283, 64] width 80 height 11
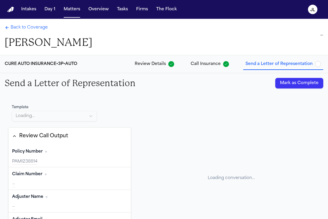
click at [299, 82] on button "Mark as Complete" at bounding box center [299, 83] width 48 height 11
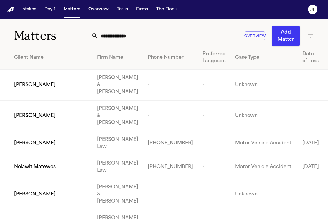
click at [104, 37] on input "text" at bounding box center [167, 35] width 139 height 13
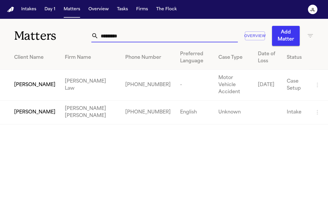
type input "********"
click at [30, 82] on span "Clifford Baker" at bounding box center [34, 85] width 41 height 7
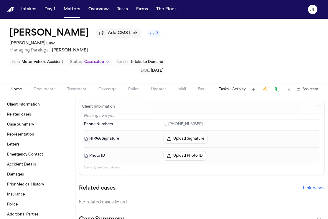
click at [105, 87] on span "Coverage" at bounding box center [107, 89] width 18 height 5
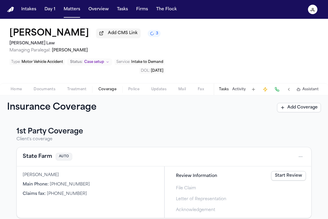
click at [43, 153] on button "State Farm" at bounding box center [37, 157] width 29 height 8
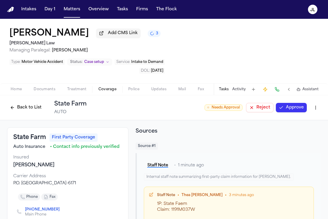
click at [293, 103] on button "Approve" at bounding box center [291, 107] width 31 height 9
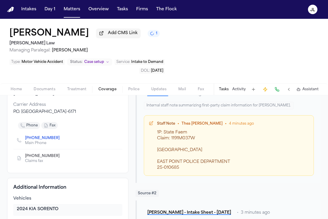
scroll to position [128, 0]
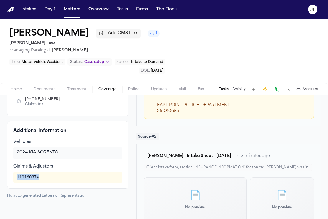
drag, startPoint x: 46, startPoint y: 158, endPoint x: 15, endPoint y: 158, distance: 30.6
click at [14, 172] on div "1191M037W" at bounding box center [67, 177] width 109 height 11
copy div "1191M037W"
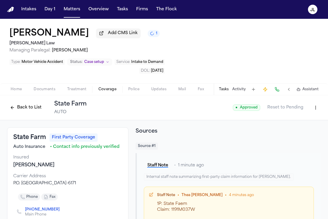
click at [318, 85] on html "Intakes Day 1 Matters Overview Tasks Firms The Flock JL Clifford Baker Add CMS …" at bounding box center [164, 109] width 328 height 219
click at [299, 103] on div "Edit Coverage" at bounding box center [294, 101] width 49 height 9
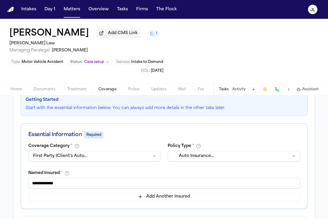
scroll to position [47, 0]
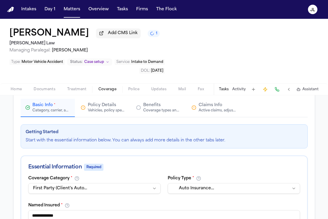
click at [204, 108] on div "Active claims, adjusters, and subrogation details" at bounding box center [218, 110] width 38 height 5
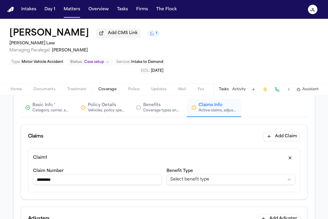
click at [58, 108] on div "Category, carrier, and policy holder information" at bounding box center [51, 110] width 38 height 5
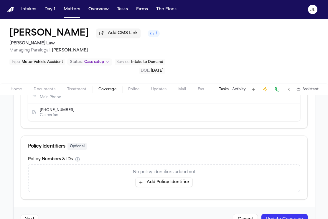
scroll to position [316, 0]
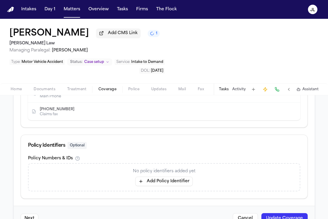
click at [162, 177] on button "Add Policy Identifier" at bounding box center [163, 181] width 57 height 9
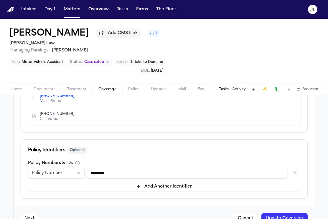
type input "*********"
click at [282, 214] on button "Update Coverage" at bounding box center [284, 219] width 46 height 11
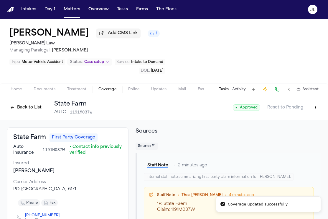
click at [29, 103] on button "Back to List" at bounding box center [25, 107] width 37 height 9
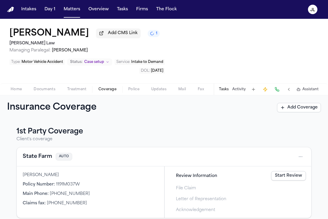
click at [296, 171] on link "Start Review" at bounding box center [288, 175] width 35 height 9
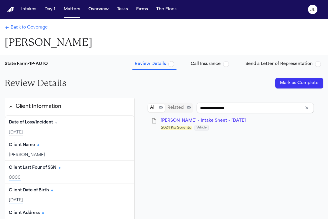
click at [306, 81] on button "Mark as Complete" at bounding box center [299, 83] width 48 height 11
click at [209, 64] on span "Call Insurance" at bounding box center [206, 64] width 30 height 6
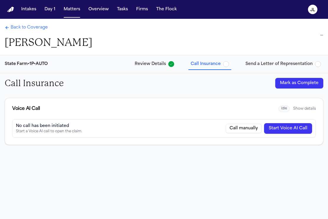
click at [277, 128] on button "Start Voice AI Call" at bounding box center [288, 128] width 48 height 11
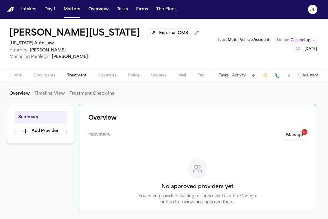
click at [43, 77] on span "Documents" at bounding box center [45, 75] width 22 height 5
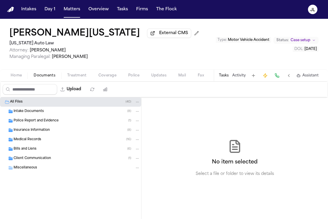
click at [45, 132] on span "Insurance Information" at bounding box center [32, 130] width 36 height 5
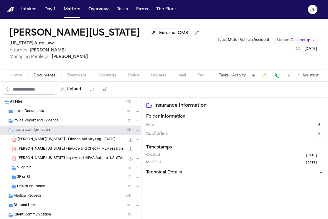
click at [36, 180] on div "3P or BI ( 2 )" at bounding box center [78, 177] width 123 height 5
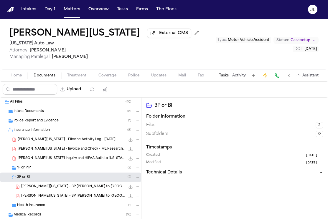
click at [37, 171] on div "1P or PIP ( 2 )" at bounding box center [78, 168] width 123 height 5
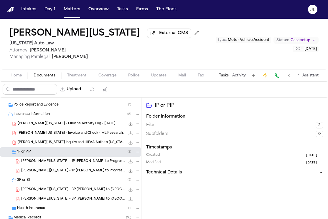
scroll to position [11, 0]
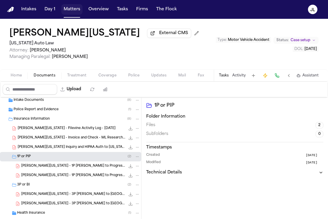
click at [71, 14] on button "Matters" at bounding box center [71, 9] width 21 height 11
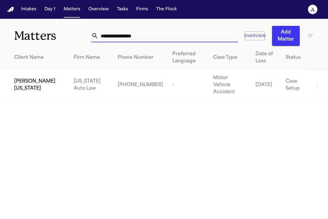
drag, startPoint x: 154, startPoint y: 41, endPoint x: 80, endPoint y: 33, distance: 74.4
click at [80, 33] on div "**********" at bounding box center [164, 32] width 328 height 27
click at [155, 37] on input "****" at bounding box center [167, 35] width 139 height 13
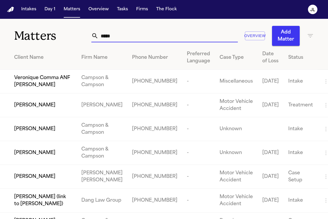
type input "*****"
click at [32, 189] on td "[PERSON_NAME]" at bounding box center [38, 177] width 77 height 24
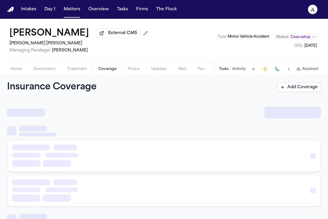
click at [99, 67] on span "Coverage" at bounding box center [107, 69] width 18 height 5
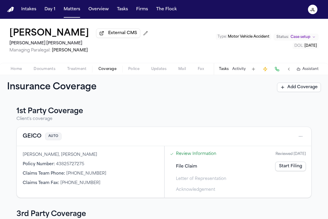
click at [284, 168] on link "Start Filing" at bounding box center [290, 166] width 31 height 9
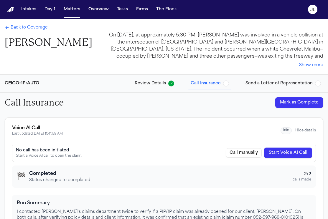
click at [302, 99] on button "Mark as Complete" at bounding box center [299, 102] width 48 height 11
click at [287, 87] on span "Send a Letter of Representation" at bounding box center [278, 84] width 67 height 6
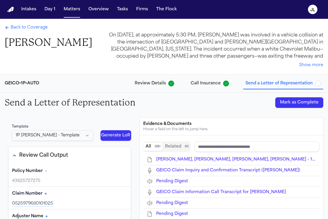
click at [289, 102] on button "Mark as Complete" at bounding box center [299, 102] width 48 height 11
click at [37, 29] on span "Back to Coverage" at bounding box center [29, 28] width 37 height 6
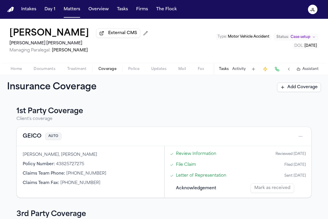
scroll to position [62, 0]
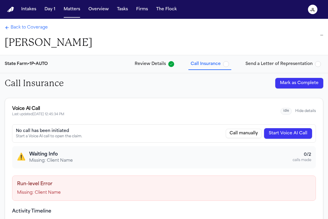
click at [15, 27] on span "Back to Coverage" at bounding box center [29, 28] width 37 height 6
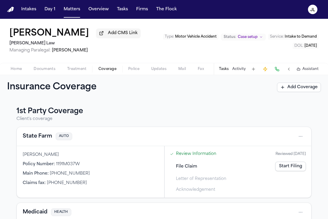
click at [17, 69] on span "Home" at bounding box center [16, 69] width 11 height 5
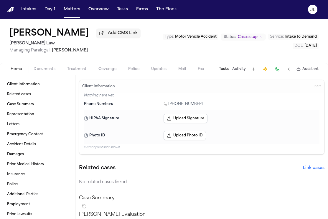
click at [314, 86] on button "Edit" at bounding box center [318, 86] width 10 height 9
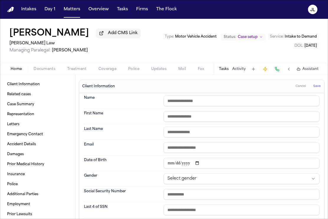
click at [199, 105] on input "text" at bounding box center [241, 101] width 156 height 11
type input "**********"
click at [321, 85] on button "Save" at bounding box center [316, 86] width 11 height 9
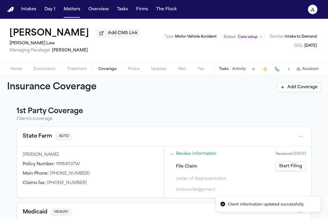
click at [110, 69] on span "Coverage" at bounding box center [107, 69] width 18 height 5
click at [287, 163] on div "File Claim Start Filing" at bounding box center [238, 166] width 141 height 13
click at [295, 167] on link "Start Filing" at bounding box center [290, 166] width 31 height 9
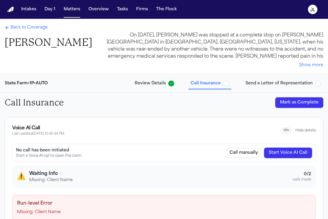
click at [288, 146] on div "No call has been initiated Start a Voice AI call to open the claim. Call manual…" at bounding box center [164, 153] width 304 height 18
click at [288, 149] on button "Start Voice AI Call" at bounding box center [288, 153] width 48 height 11
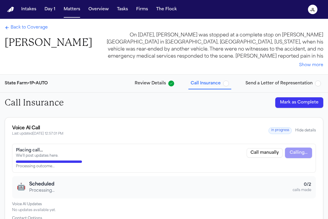
scroll to position [31, 0]
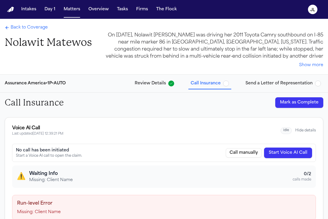
click at [286, 156] on button "Start Voice AI Call" at bounding box center [288, 153] width 48 height 11
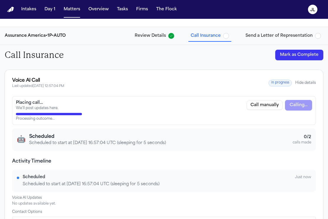
scroll to position [72, 0]
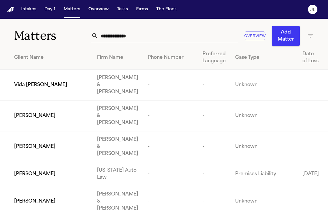
click at [119, 36] on input "text" at bounding box center [167, 35] width 139 height 13
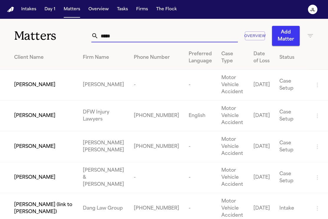
type input "*****"
click at [37, 150] on span "[PERSON_NAME]" at bounding box center [34, 146] width 41 height 7
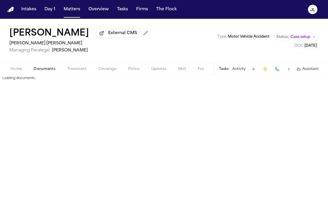
click at [42, 72] on span "Documents" at bounding box center [45, 69] width 22 height 5
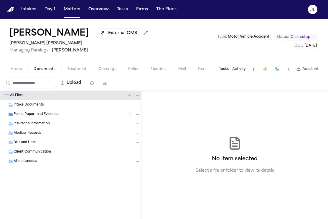
click at [32, 128] on div "Insurance Information" at bounding box center [70, 123] width 141 height 9
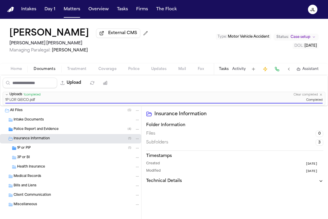
click at [100, 71] on span "Coverage" at bounding box center [107, 69] width 18 height 5
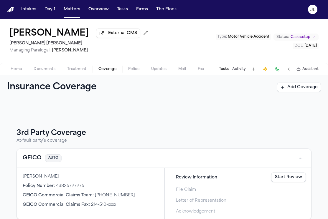
scroll to position [39, 0]
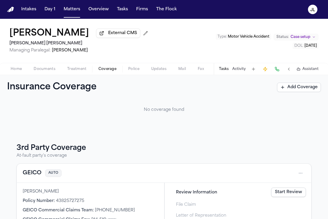
click at [39, 176] on button "GEICO" at bounding box center [32, 173] width 19 height 8
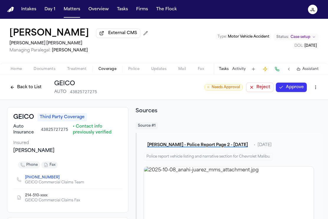
click at [313, 89] on html "Intakes Day 1 Matters Overview Tasks Firms The Flock JL Anahi Juarez External C…" at bounding box center [164, 109] width 328 height 219
click at [308, 99] on div "Edit Coverage" at bounding box center [294, 101] width 49 height 9
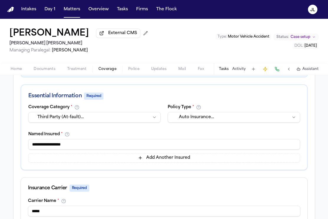
scroll to position [98, 0]
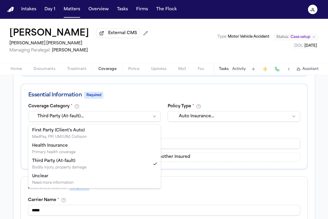
click at [105, 114] on html "Intakes Day 1 Matters Overview Tasks Firms The Flock JL Anahi Juarez External C…" at bounding box center [164, 109] width 328 height 219
select select "**********"
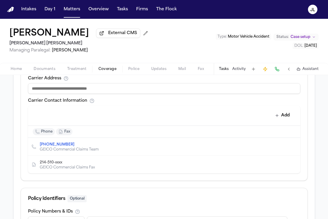
scroll to position [312, 0]
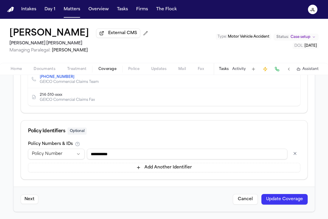
click at [277, 196] on button "Update Coverage" at bounding box center [284, 199] width 46 height 11
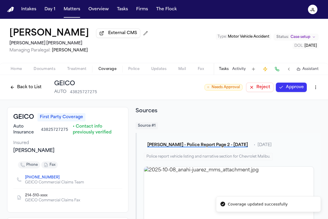
click at [295, 85] on button "Approve" at bounding box center [291, 87] width 31 height 9
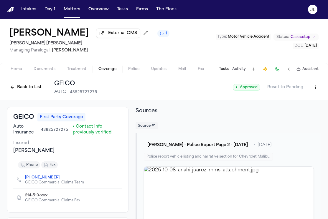
click at [28, 92] on button "Back to List" at bounding box center [25, 87] width 37 height 9
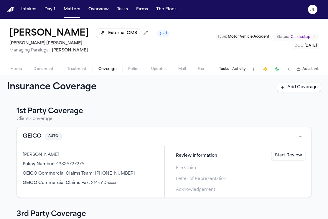
click at [277, 159] on link "Start Review" at bounding box center [288, 155] width 35 height 9
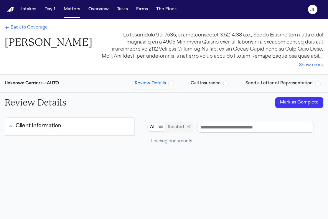
type input "**********"
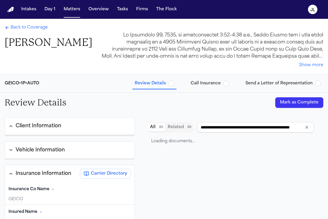
click at [301, 96] on div "Review Details Mark as Complete" at bounding box center [164, 103] width 328 height 20
click at [290, 109] on div "Review Details Mark as Complete" at bounding box center [164, 103] width 328 height 20
click at [290, 103] on button "Mark as Complete" at bounding box center [299, 102] width 48 height 11
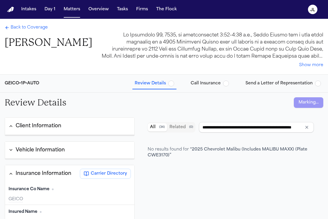
click at [217, 87] on span "Call Insurance" at bounding box center [206, 84] width 30 height 6
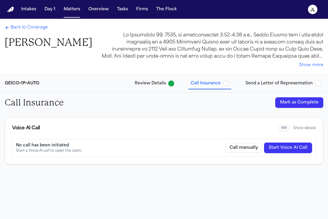
click at [297, 103] on button "Mark as Complete" at bounding box center [299, 102] width 48 height 11
click at [284, 84] on span "Send a Letter of Representation" at bounding box center [278, 84] width 67 height 6
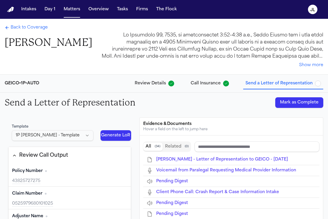
click at [296, 109] on div "Send a Letter of Representation Mark as Complete" at bounding box center [164, 103] width 328 height 20
click at [296, 106] on button "Mark as Complete" at bounding box center [299, 102] width 48 height 11
click at [39, 27] on span "Back to Coverage" at bounding box center [29, 28] width 37 height 6
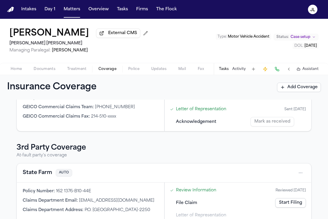
scroll to position [90, 0]
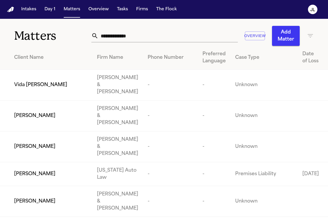
click at [122, 36] on input "text" at bounding box center [167, 35] width 139 height 13
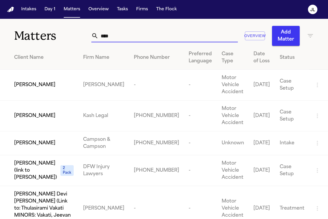
type input "****"
click at [61, 120] on div "[PERSON_NAME]" at bounding box center [43, 116] width 59 height 7
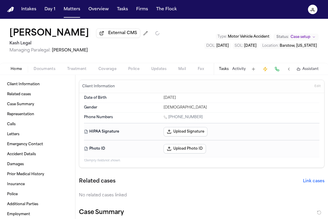
click at [114, 72] on span "Coverage" at bounding box center [107, 69] width 18 height 5
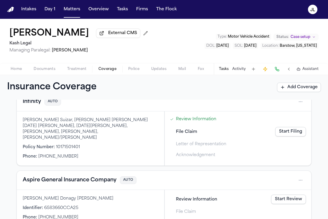
scroll to position [152, 0]
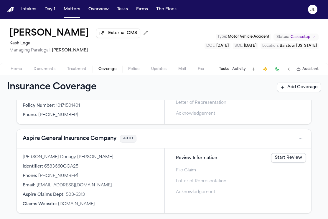
click at [62, 136] on button "Aspire General Insurance Company" at bounding box center [70, 139] width 94 height 8
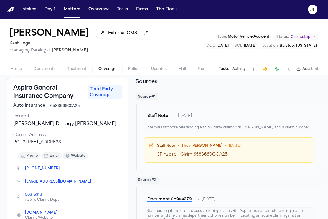
scroll to position [27, 0]
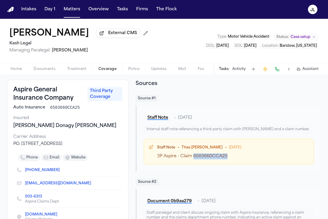
drag, startPoint x: 227, startPoint y: 157, endPoint x: 194, endPoint y: 157, distance: 33.3
click at [194, 157] on div "3P Aspire - Claim 6583660CCA25" at bounding box center [233, 157] width 152 height 6
copy div "6583660CCA25"
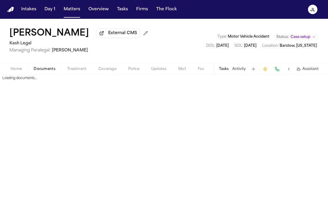
click at [41, 72] on span "Documents" at bounding box center [45, 69] width 22 height 5
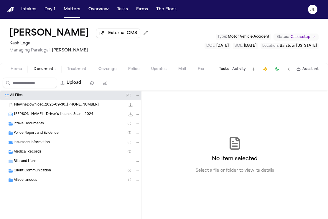
click at [10, 72] on button "Home" at bounding box center [16, 69] width 23 height 7
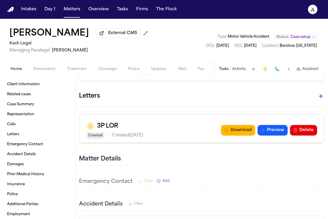
scroll to position [676, 0]
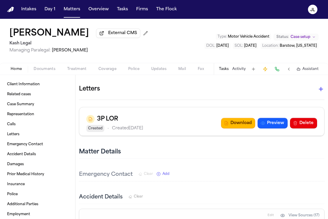
click at [320, 93] on icon "button" at bounding box center [320, 89] width 7 height 7
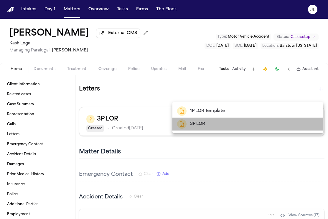
click at [206, 128] on div "3P LOR" at bounding box center [247, 124] width 141 height 9
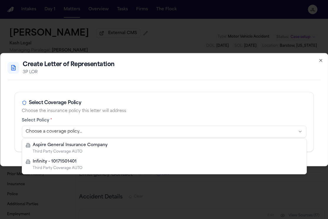
click at [87, 126] on body "Intakes Day 1 Matters Overview Tasks Firms The Flock JL Tekiya McGowen External…" at bounding box center [164, 109] width 328 height 219
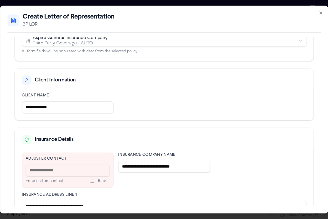
scroll to position [54, 0]
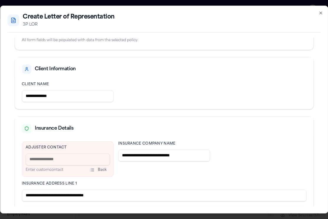
click at [63, 158] on input at bounding box center [68, 160] width 84 height 12
paste input "**********"
type input "**********"
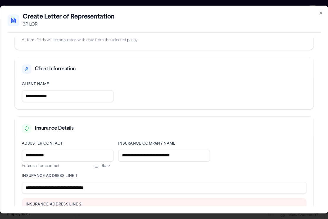
drag, startPoint x: 63, startPoint y: 158, endPoint x: 1, endPoint y: 157, distance: 62.4
click at [1, 157] on div "**********" at bounding box center [164, 110] width 328 height 209
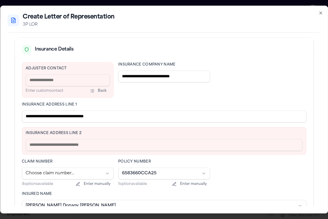
scroll to position [133, 0]
drag, startPoint x: 140, startPoint y: 118, endPoint x: 52, endPoint y: 118, distance: 88.7
click at [52, 118] on input "**********" at bounding box center [164, 117] width 284 height 12
type input "**********"
click at [39, 143] on input "text" at bounding box center [164, 146] width 277 height 12
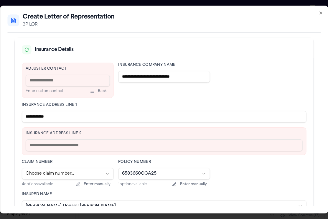
paste input "**********"
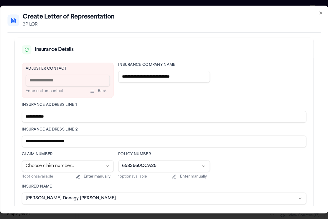
type input "**********"
click at [122, 118] on input "**********" at bounding box center [164, 117] width 284 height 12
click at [85, 82] on input at bounding box center [68, 81] width 84 height 12
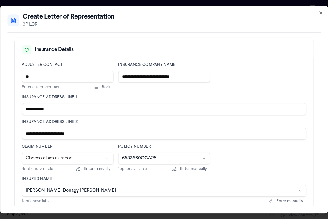
type input "*"
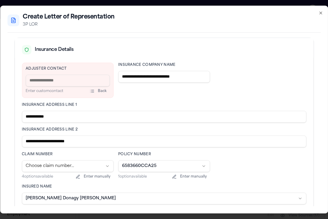
click at [62, 82] on input at bounding box center [68, 81] width 84 height 12
paste input "**********"
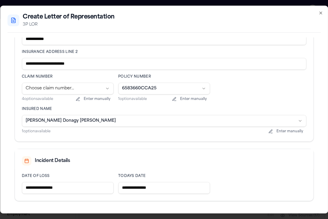
scroll to position [230, 0]
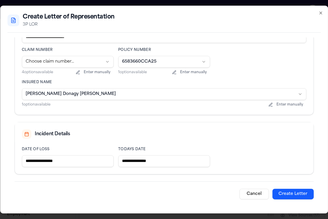
type input "**********"
click at [293, 192] on button "Create Letter" at bounding box center [292, 194] width 41 height 11
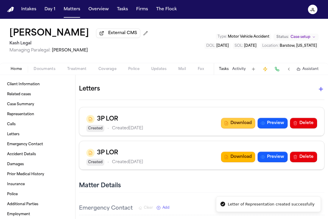
click at [228, 126] on icon "button" at bounding box center [226, 123] width 5 height 5
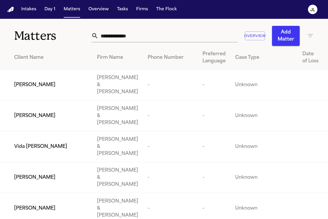
click at [101, 35] on input "text" at bounding box center [167, 35] width 139 height 13
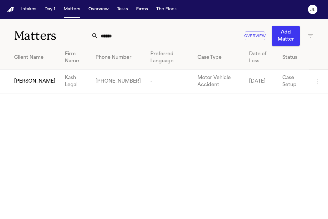
type input "******"
click at [17, 85] on span "[PERSON_NAME]" at bounding box center [34, 81] width 41 height 7
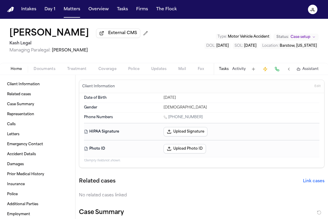
click at [116, 69] on button "Coverage" at bounding box center [107, 69] width 30 height 7
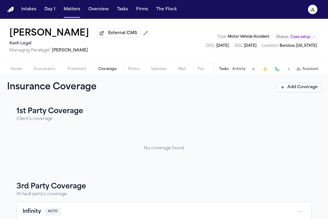
scroll to position [152, 0]
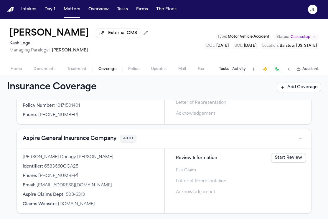
click at [60, 141] on button "Aspire General Insurance Company" at bounding box center [70, 139] width 94 height 8
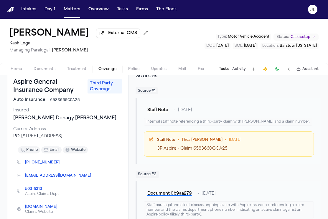
scroll to position [37, 0]
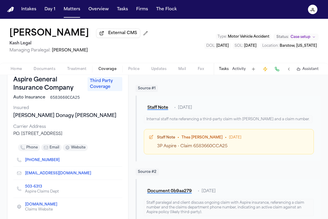
click at [63, 178] on div "[EMAIL_ADDRESS][DOMAIN_NAME]" at bounding box center [67, 173] width 109 height 13
click at [93, 176] on icon "Copy to clipboard" at bounding box center [94, 174] width 2 height 2
click at [22, 70] on button "Home" at bounding box center [16, 69] width 23 height 7
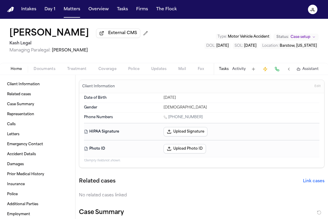
click at [47, 69] on span "Documents" at bounding box center [45, 69] width 22 height 5
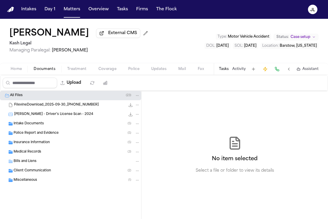
click at [33, 125] on span "Intake Documents" at bounding box center [29, 124] width 30 height 5
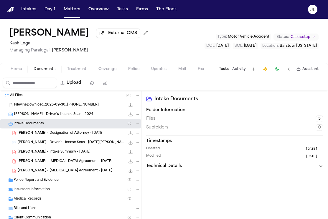
click at [34, 135] on span "[PERSON_NAME] - Designation of Attorney - [DATE]" at bounding box center [61, 133] width 86 height 5
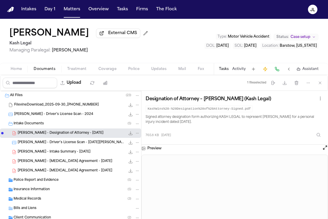
click at [74, 153] on span "T. McGowen - Intake Summary - 9.29.25" at bounding box center [54, 152] width 73 height 5
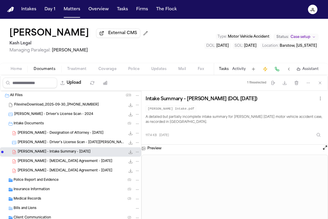
click at [110, 68] on span "Coverage" at bounding box center [107, 69] width 18 height 5
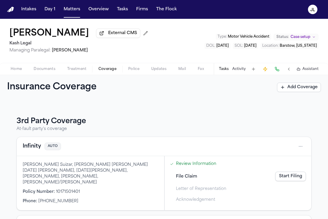
scroll to position [65, 0]
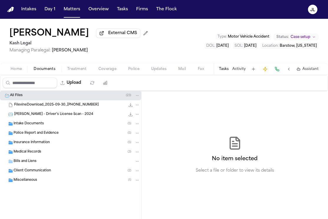
click at [47, 72] on span "Documents" at bounding box center [45, 69] width 22 height 5
click at [37, 142] on span "Insurance Information" at bounding box center [32, 142] width 36 height 5
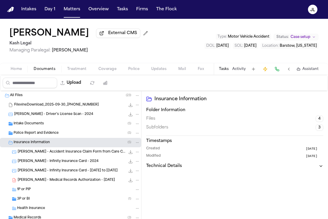
scroll to position [22, 0]
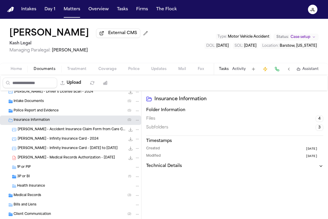
click at [34, 180] on div "3P or BI ( 1 )" at bounding box center [78, 176] width 123 height 5
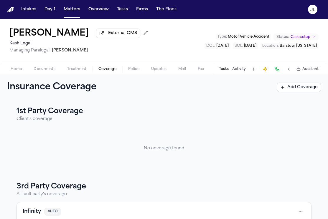
click at [109, 70] on span "Coverage" at bounding box center [107, 69] width 18 height 5
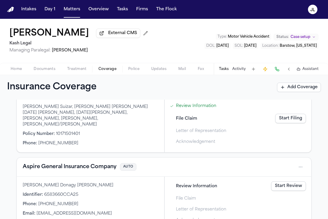
scroll to position [104, 0]
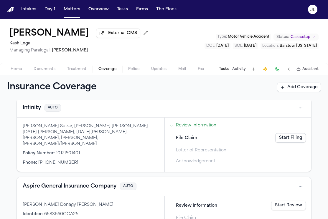
click at [291, 140] on link "Start Filing" at bounding box center [290, 137] width 31 height 9
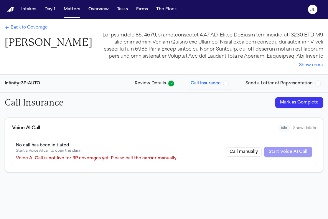
click at [294, 100] on button "Mark as Complete" at bounding box center [299, 102] width 48 height 11
click at [288, 85] on span "Send a Letter of Representation" at bounding box center [278, 84] width 67 height 6
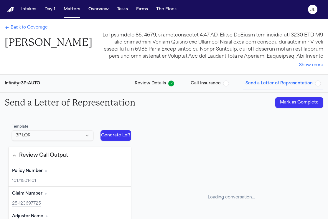
click at [302, 103] on button "Mark as Complete" at bounding box center [299, 102] width 48 height 11
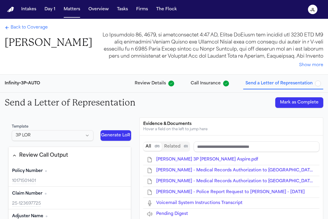
click at [37, 26] on span "Back to Coverage" at bounding box center [29, 28] width 37 height 6
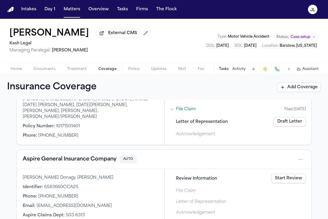
scroll to position [152, 0]
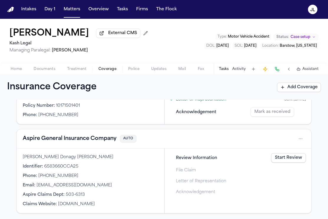
click at [282, 154] on link "Start Review" at bounding box center [288, 157] width 35 height 9
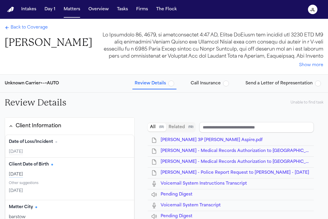
type input "**********"
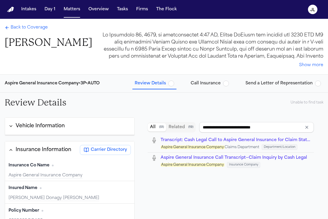
click at [210, 84] on span "Call Insurance" at bounding box center [206, 84] width 30 height 6
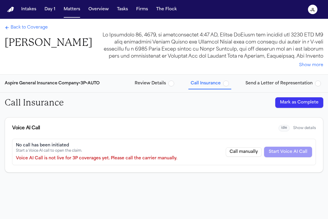
click at [292, 105] on button "Mark as Complete" at bounding box center [299, 102] width 48 height 11
click at [283, 84] on span "Send a Letter of Representation" at bounding box center [278, 84] width 67 height 6
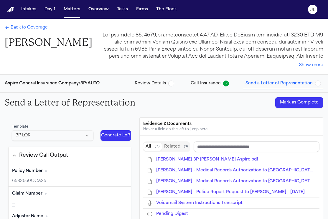
click at [299, 103] on button "Mark as Complete" at bounding box center [299, 102] width 48 height 11
click at [161, 83] on span "Review Details" at bounding box center [150, 84] width 31 height 6
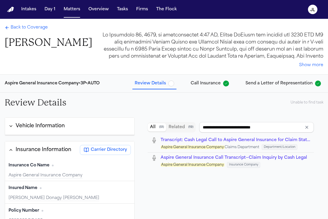
click at [15, 26] on span "Back to Coverage" at bounding box center [29, 28] width 37 height 6
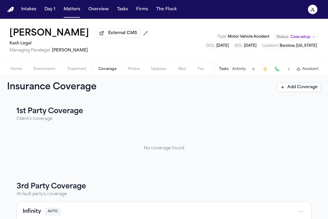
scroll to position [152, 0]
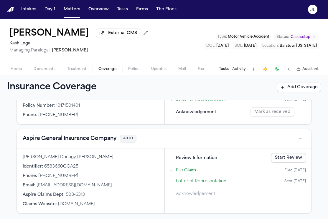
click at [287, 155] on link "Start Review" at bounding box center [288, 157] width 35 height 9
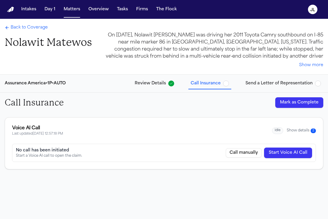
click at [291, 131] on button "Show details 2" at bounding box center [301, 130] width 29 height 5
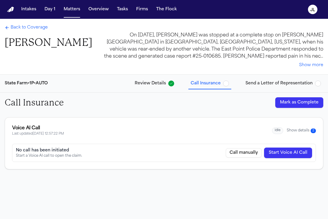
scroll to position [19, 0]
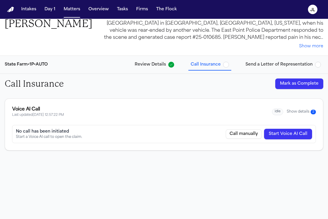
click at [299, 111] on button "Show details 2" at bounding box center [301, 112] width 29 height 5
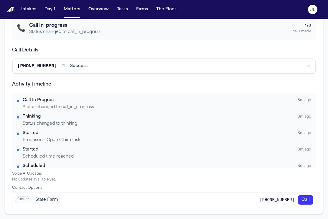
scroll to position [0, 0]
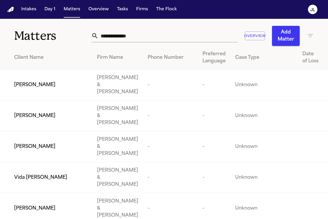
click at [132, 38] on input "text" at bounding box center [167, 35] width 139 height 13
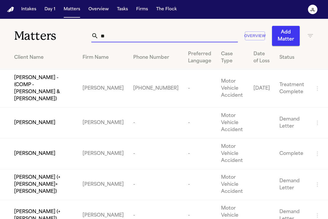
type input "*"
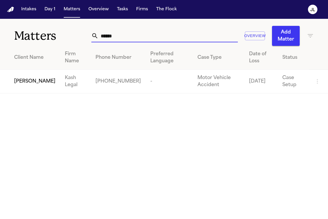
type input "******"
click at [52, 78] on td "[PERSON_NAME]" at bounding box center [30, 82] width 60 height 24
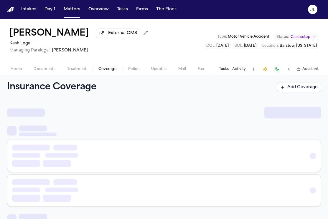
click at [108, 73] on button "Coverage" at bounding box center [107, 69] width 30 height 7
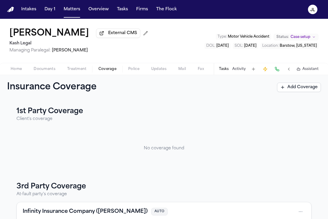
click at [46, 65] on div "Home Documents Treatment Coverage Police Updates Mail Fax Demand Workspaces Art…" at bounding box center [164, 69] width 328 height 12
click at [46, 68] on span "Documents" at bounding box center [45, 69] width 22 height 5
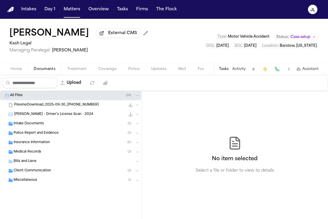
click at [46, 145] on span "Insurance Information" at bounding box center [32, 142] width 36 height 5
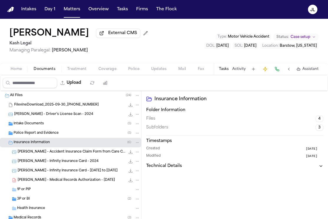
click at [41, 200] on div "3P or BI ( 2 )" at bounding box center [78, 199] width 123 height 5
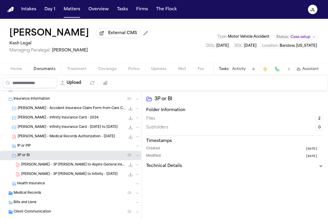
scroll to position [49, 0]
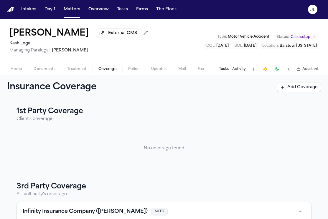
click at [112, 69] on span "Coverage" at bounding box center [107, 69] width 18 height 5
